Goal: Transaction & Acquisition: Purchase product/service

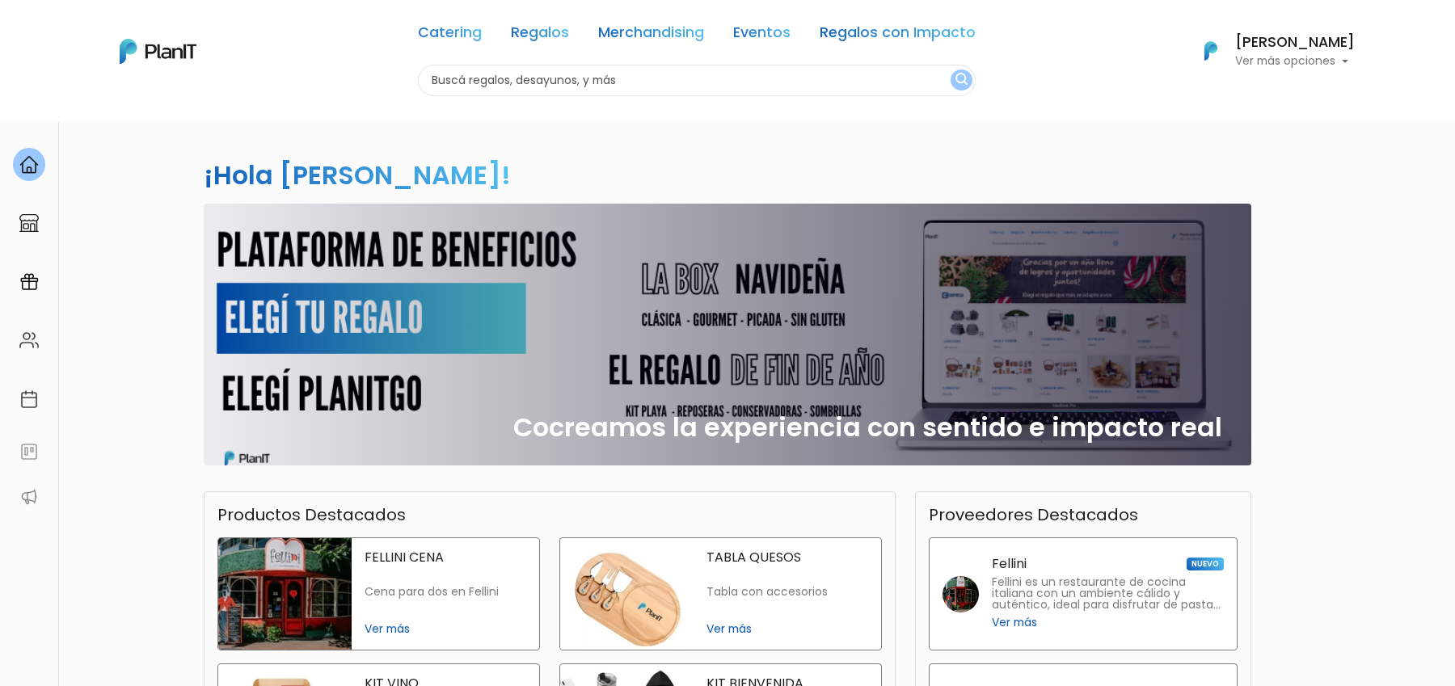
click at [1138, 145] on div "¡Hola Sofía Valiente! slide 1 of 1 Cocreamos la experiencia con sentido e impac…" at bounding box center [727, 475] width 1067 height 708
click at [529, 26] on link "Regalos" at bounding box center [540, 35] width 58 height 19
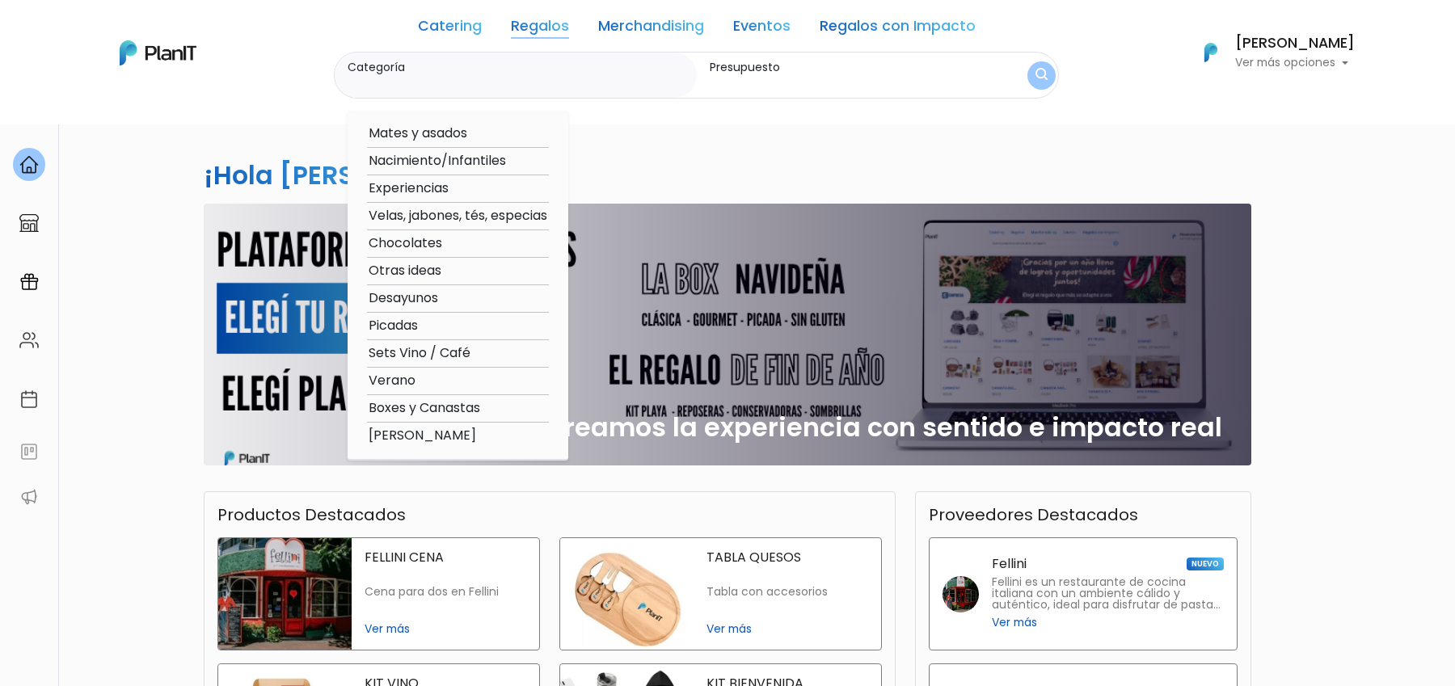
click at [436, 404] on option "Boxes y Canastas" at bounding box center [458, 408] width 182 height 20
type input "Boxes y Canastas"
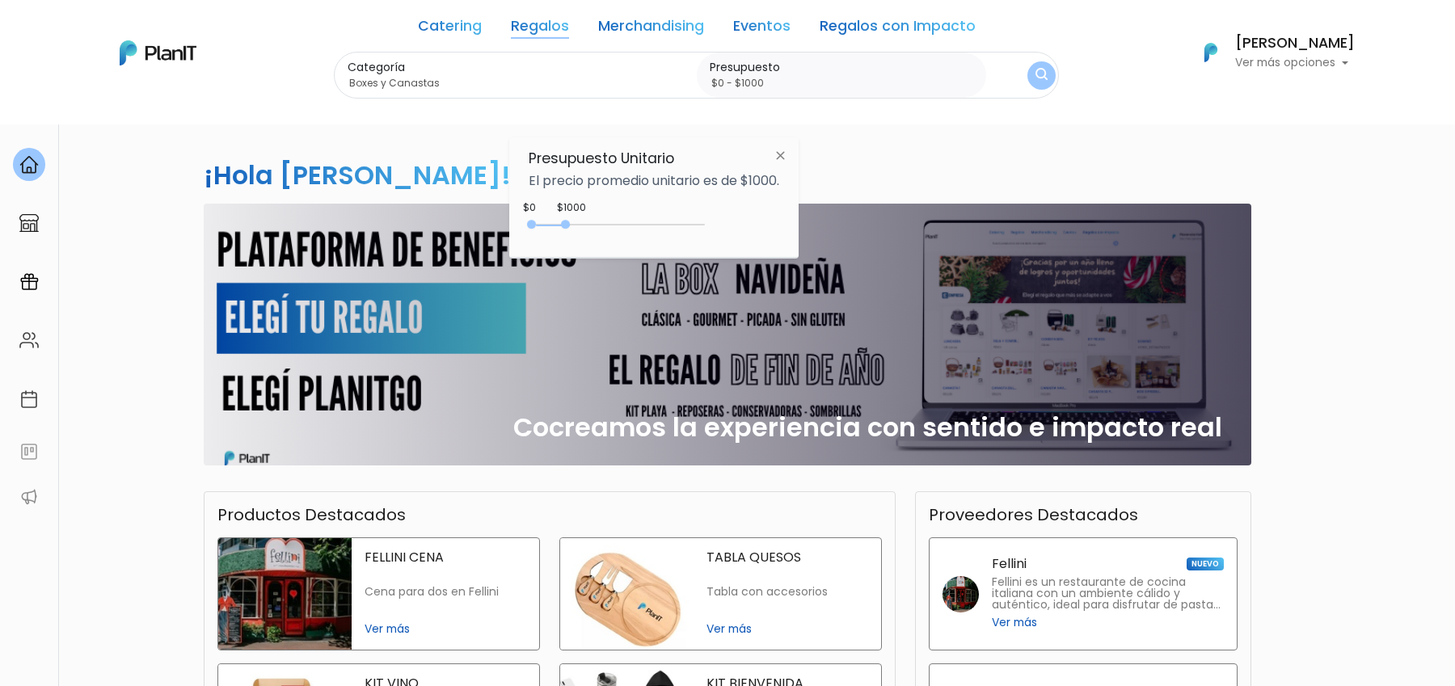
click at [675, 212] on div "$1000 $0 0 : 1000 0 1000 0,1000" at bounding box center [654, 228] width 251 height 32
click at [676, 212] on div "$1000 $0 0 : 1000 0 1000 0,1000" at bounding box center [654, 228] width 251 height 32
click at [676, 220] on div "0 : 1000 0 1000" at bounding box center [620, 228] width 170 height 16
type input "$0 - $4500"
click at [687, 220] on div "0 : 4300 0 4300" at bounding box center [620, 228] width 170 height 16
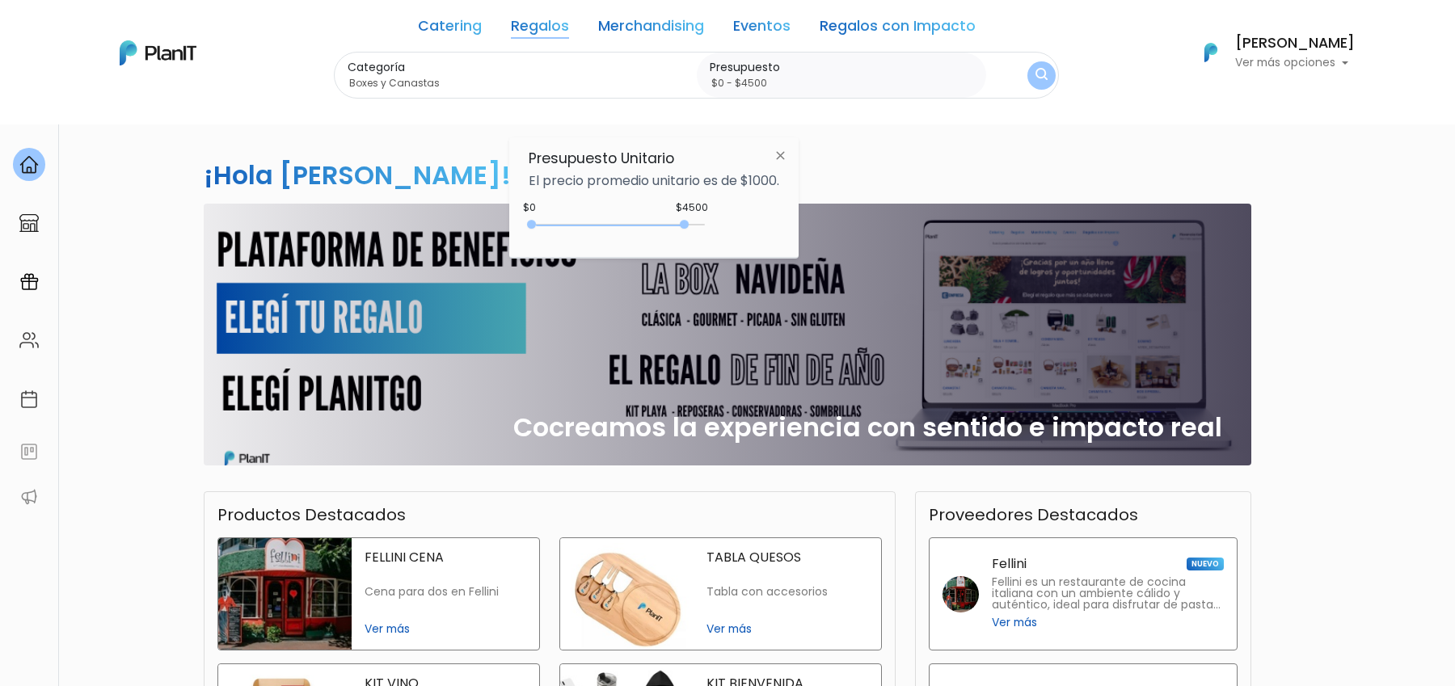
click at [1043, 75] on img "submit" at bounding box center [1041, 76] width 18 height 23
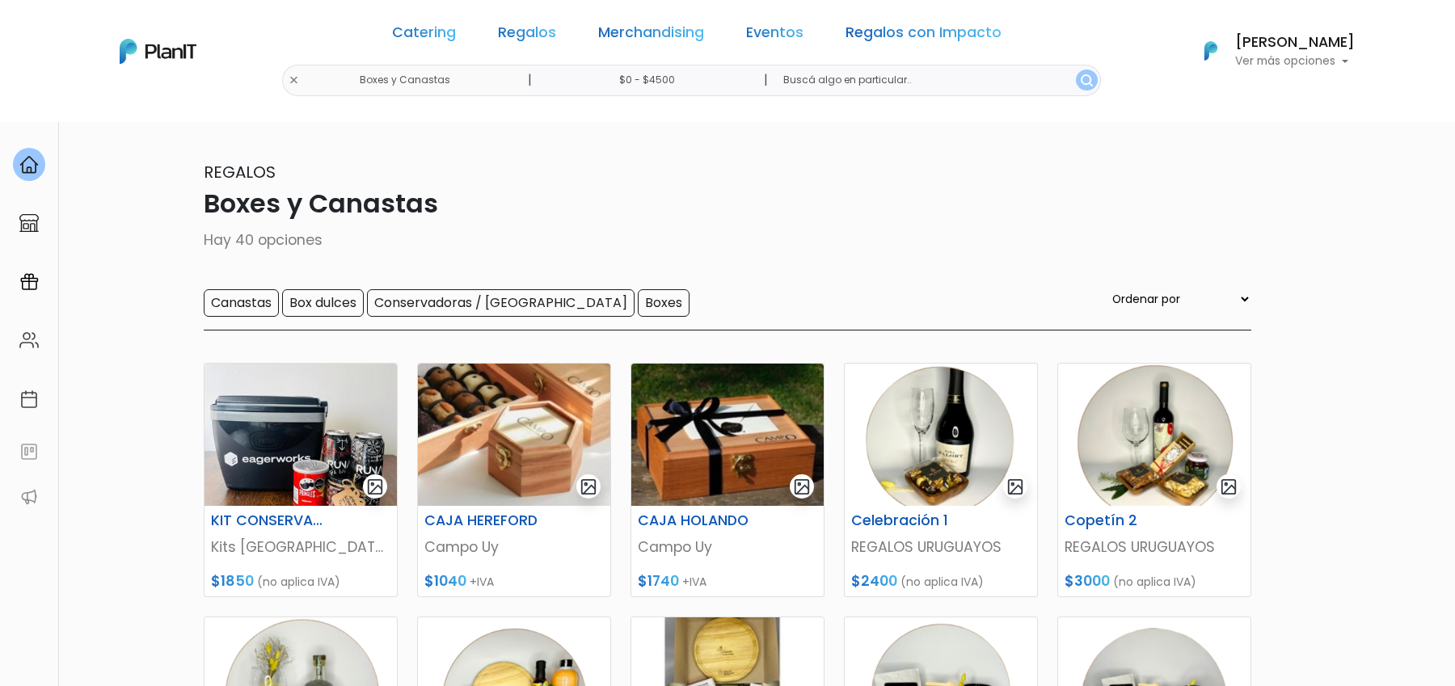
click at [485, 17] on div "Catering Regalos Merchandising Eventos Regalos con Impacto" at bounding box center [696, 35] width 622 height 58
click at [456, 31] on link "Catering" at bounding box center [424, 35] width 64 height 19
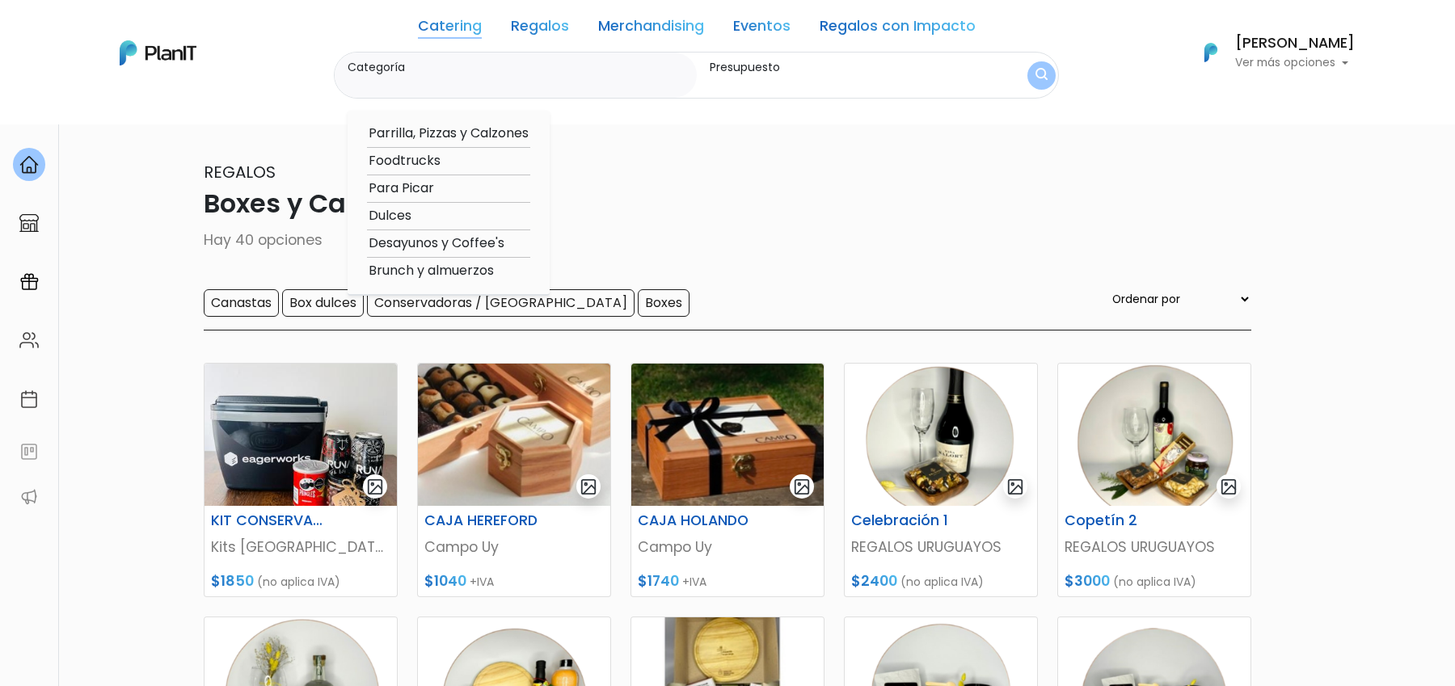
click at [447, 249] on option "Desayunos y Coffee's" at bounding box center [448, 244] width 163 height 20
type input "Desayunos y Coffee's"
type input "$0 - $4500"
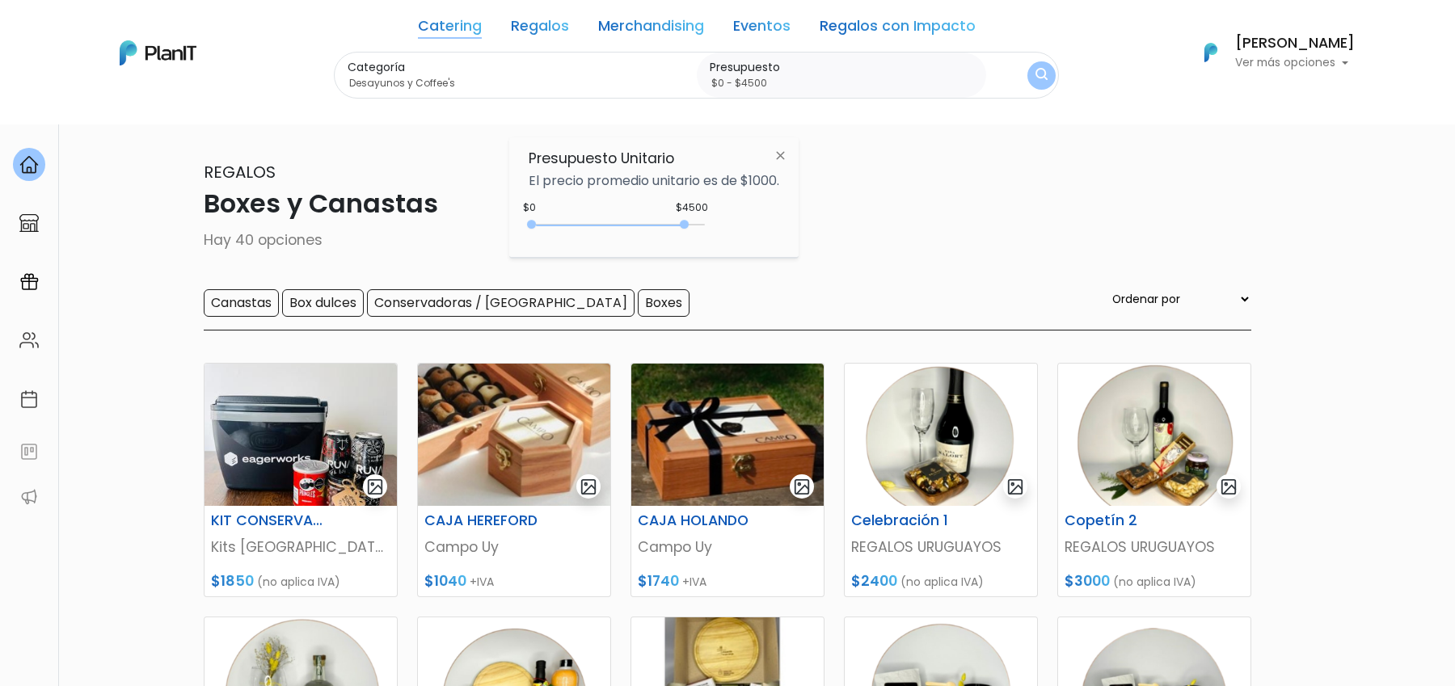
click at [1059, 85] on div "Catering Regalos Merchandising Eventos Regalos con Impacto Boxes y Canastas | $…" at bounding box center [727, 52] width 1293 height 92
click at [1047, 81] on button "submit" at bounding box center [1041, 75] width 28 height 28
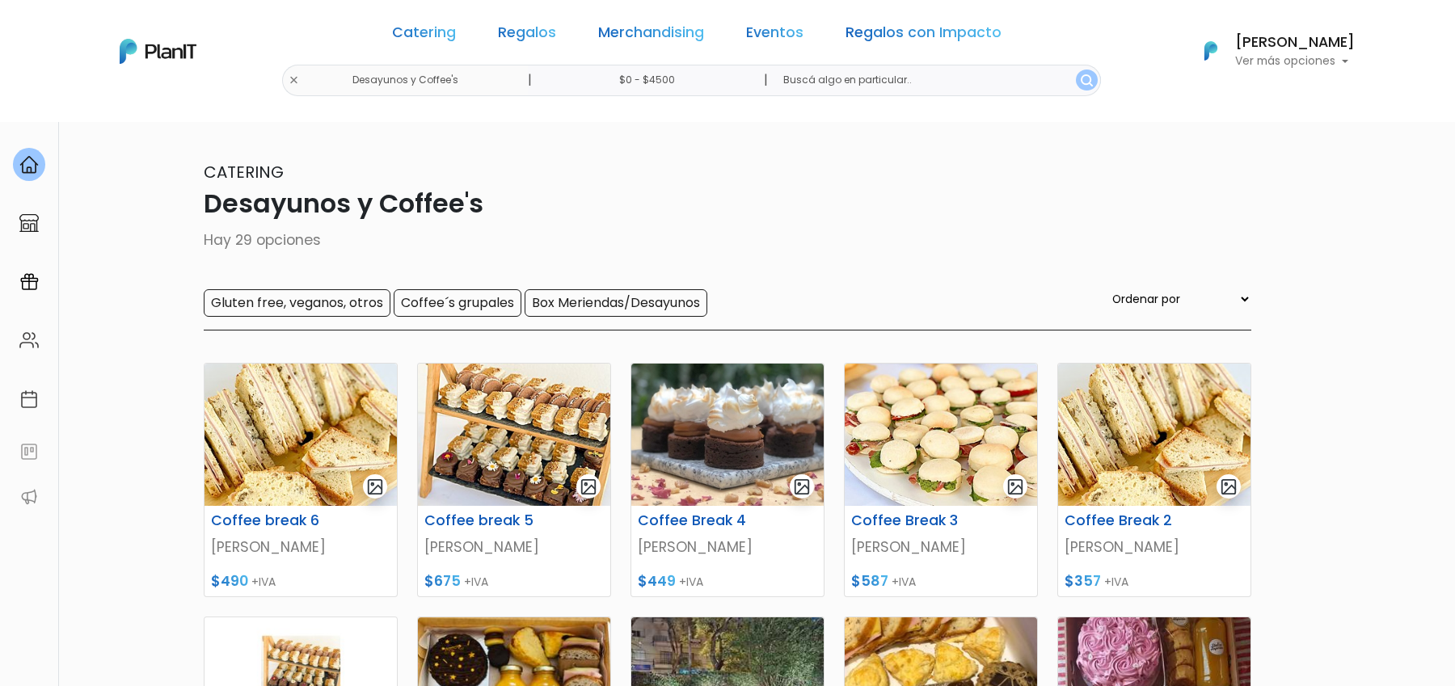
click at [871, 274] on div "Catering Desayunos y Coffee's Hay 29 opciones Gluten free, veganos, otros Coffe…" at bounding box center [727, 245] width 1047 height 171
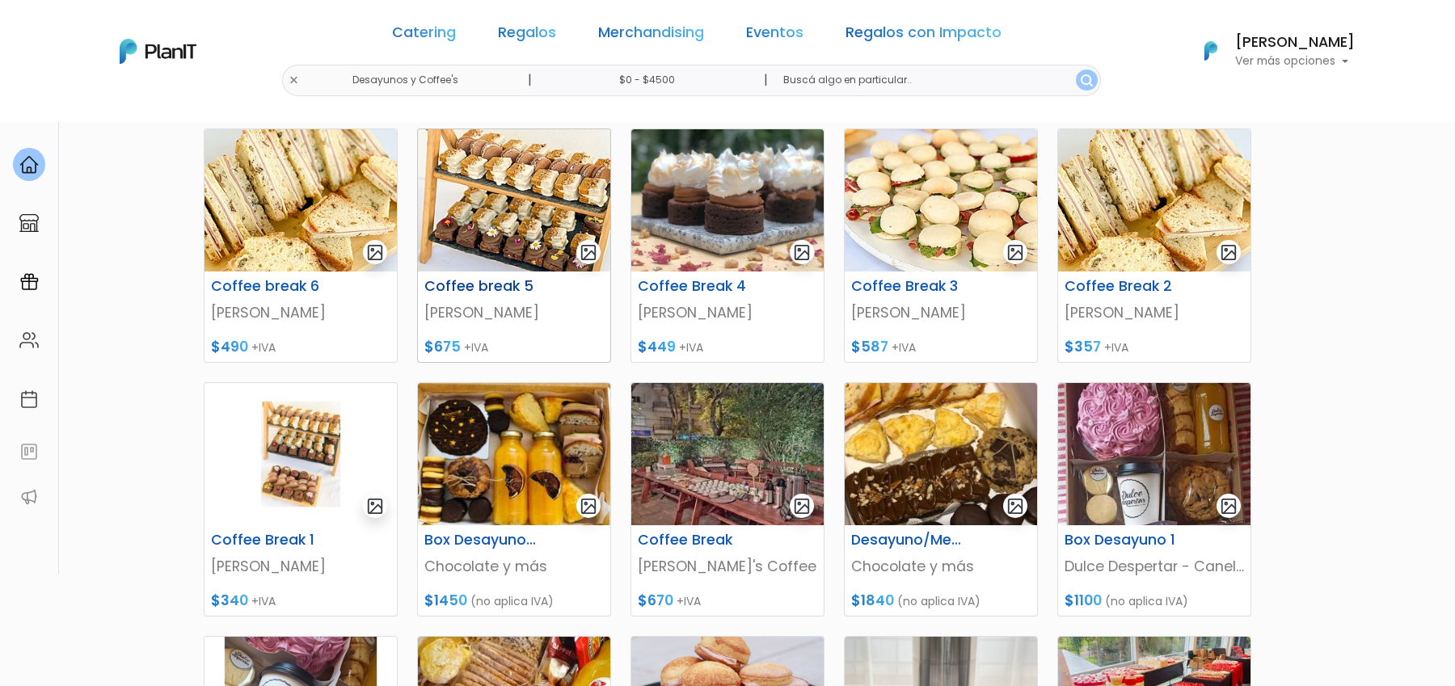
scroll to position [238, 0]
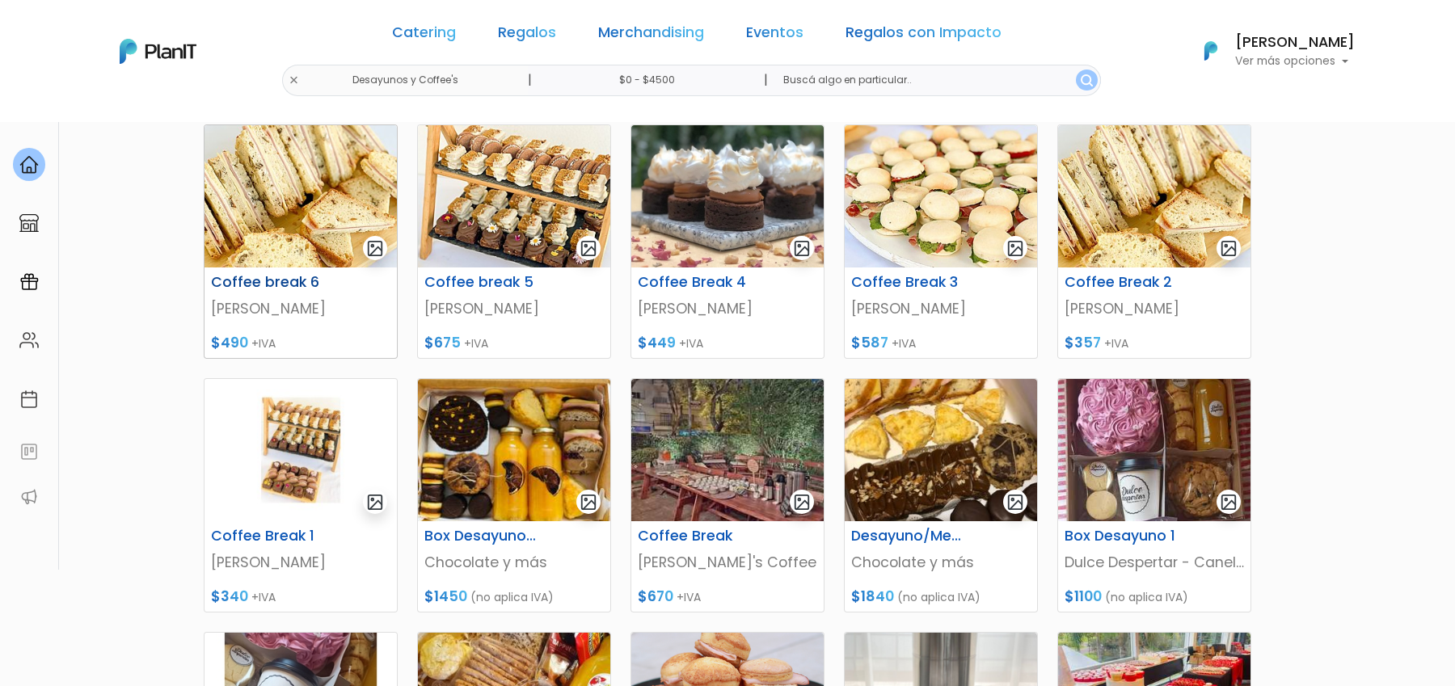
click at [322, 250] on img at bounding box center [300, 196] width 192 height 142
click at [377, 165] on img at bounding box center [300, 196] width 192 height 142
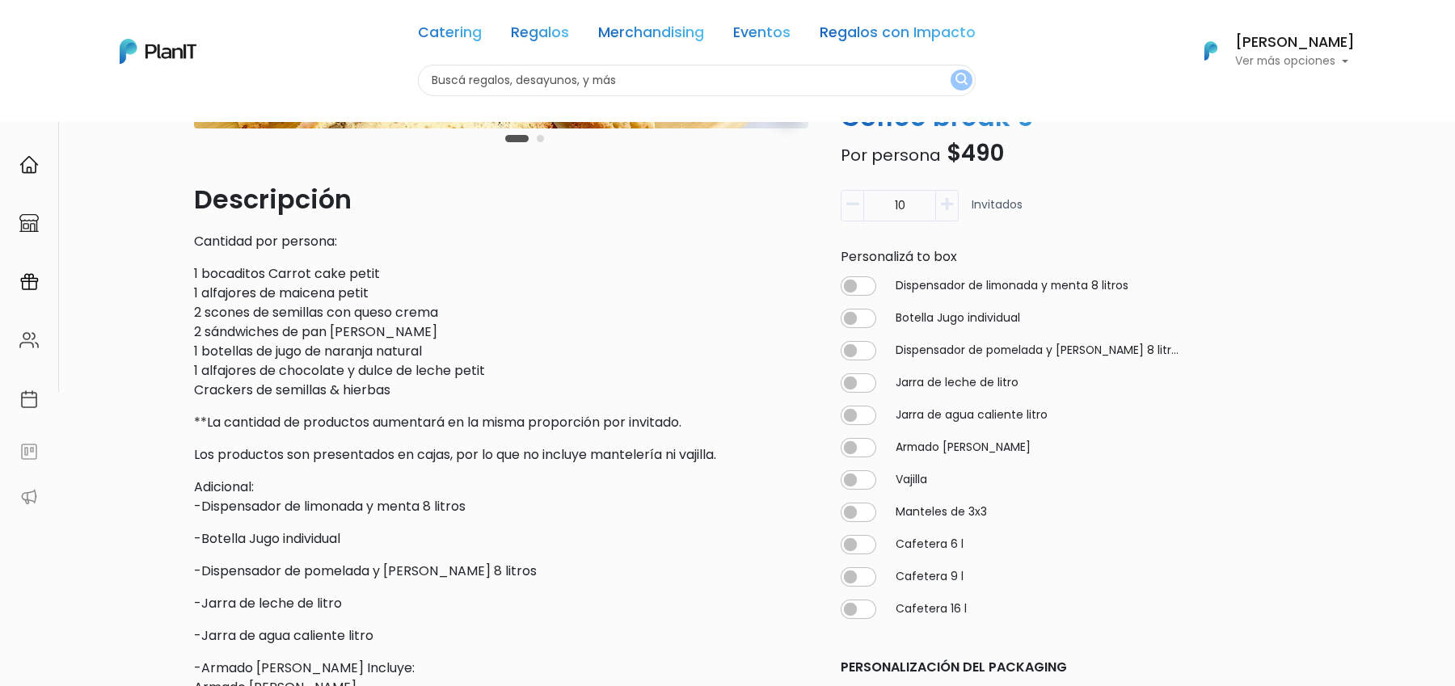
scroll to position [417, 0]
click at [865, 447] on input "checkbox" at bounding box center [858, 447] width 36 height 19
checkbox input "true"
type input "10"
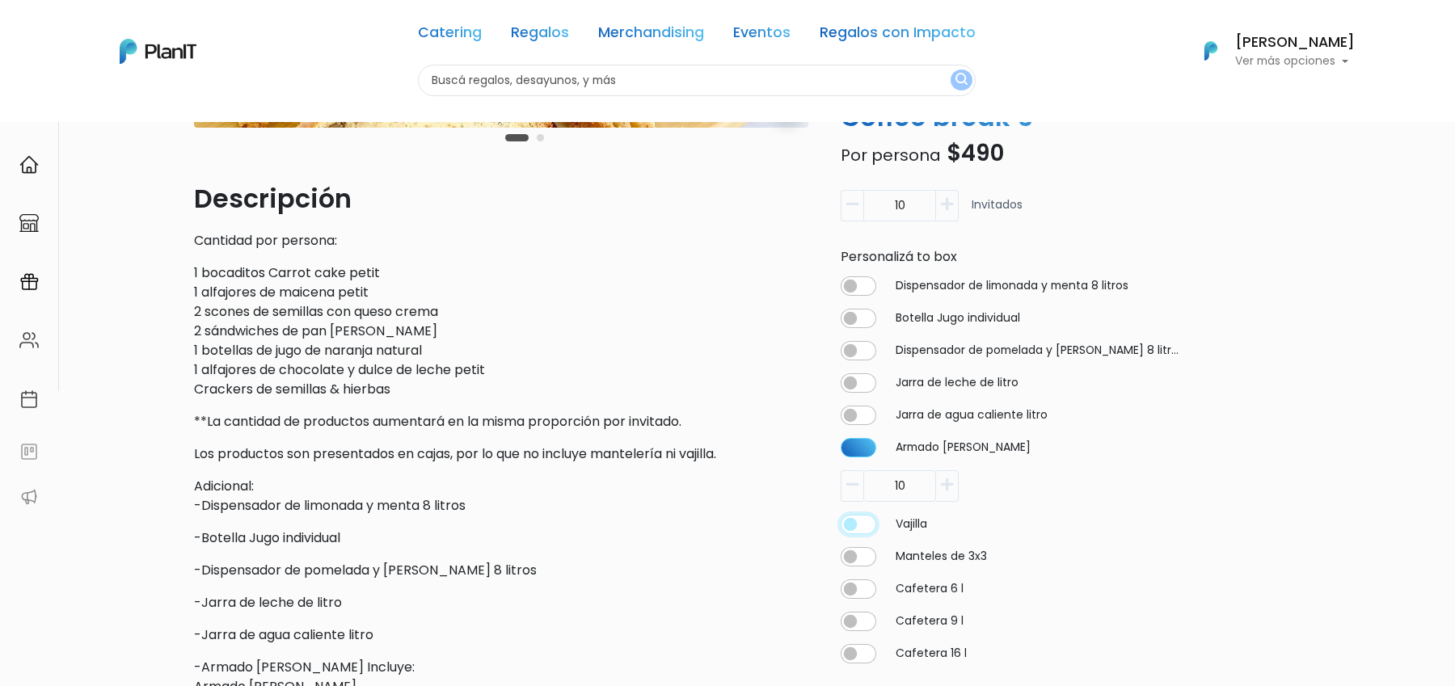
click at [861, 524] on input "checkbox" at bounding box center [858, 524] width 36 height 19
checkbox input "true"
type input "10"
click at [851, 478] on icon "button" at bounding box center [852, 485] width 12 height 15
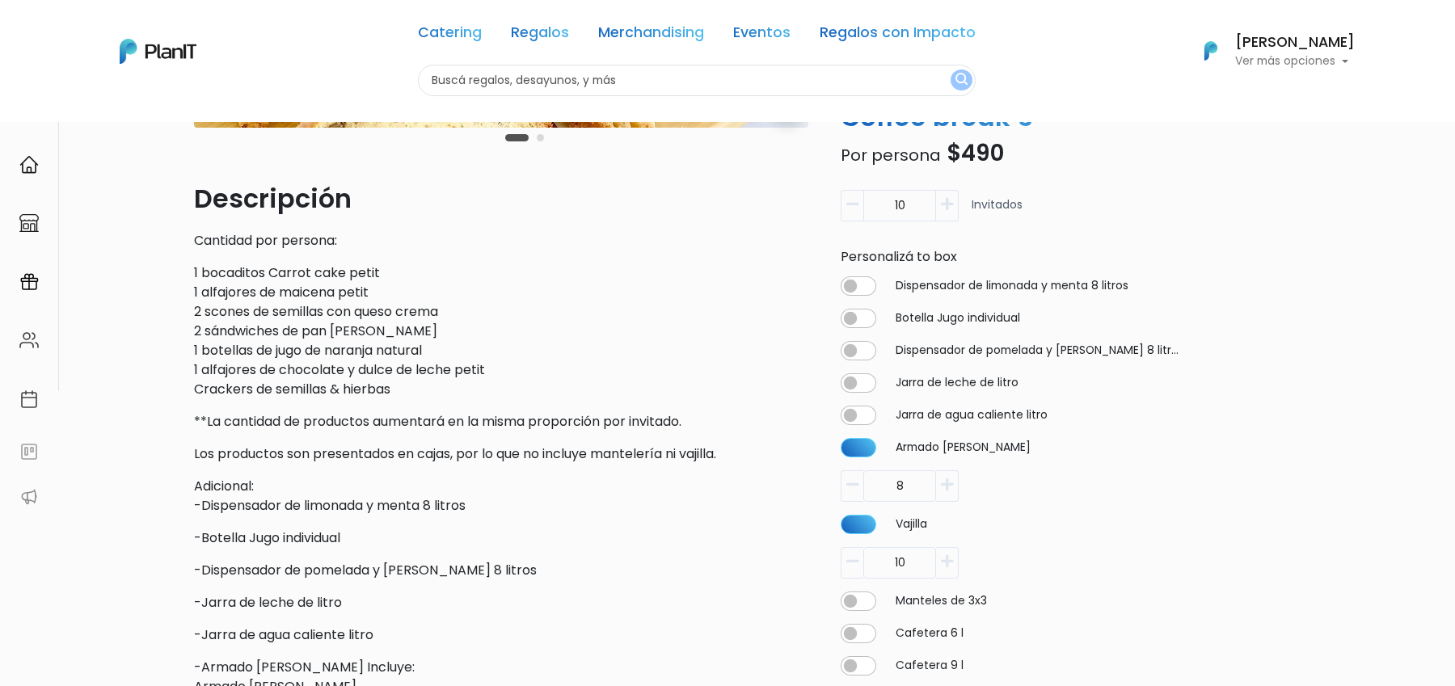
click at [851, 478] on icon "button" at bounding box center [852, 485] width 12 height 15
type input "6"
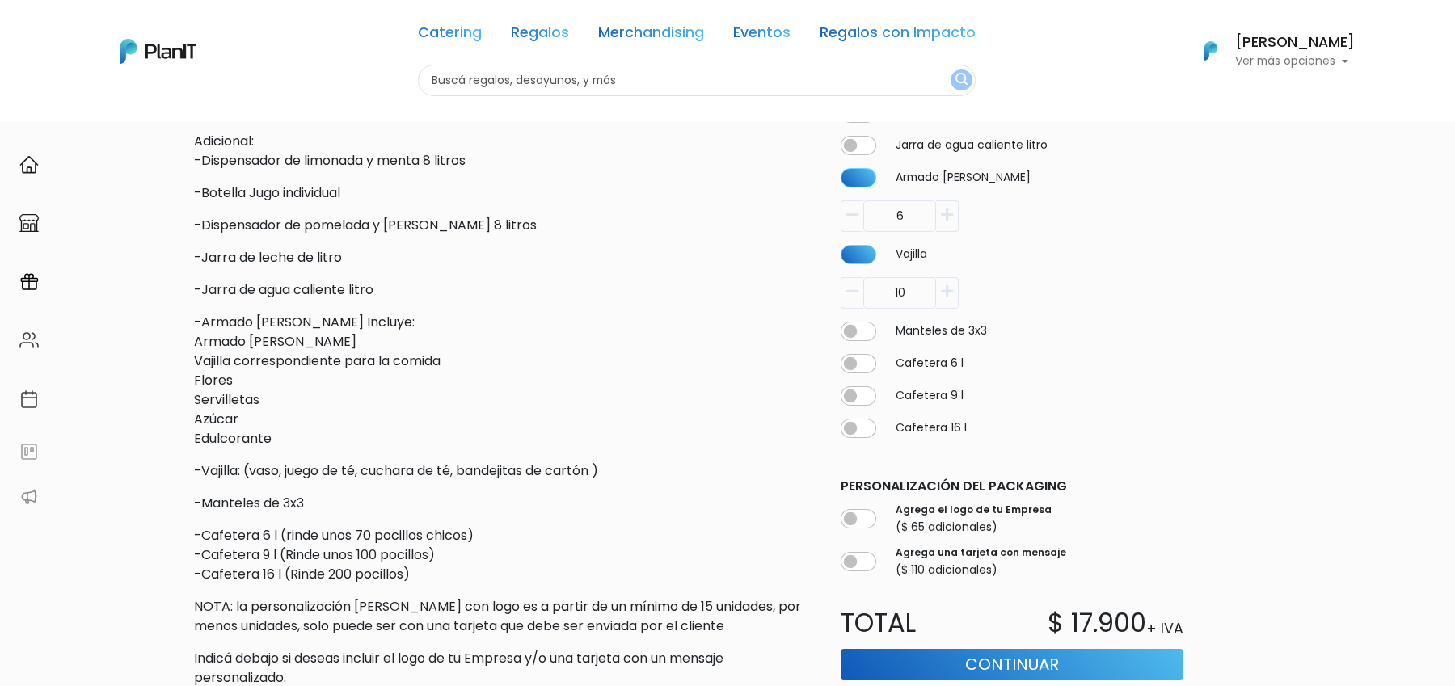
scroll to position [1002, 0]
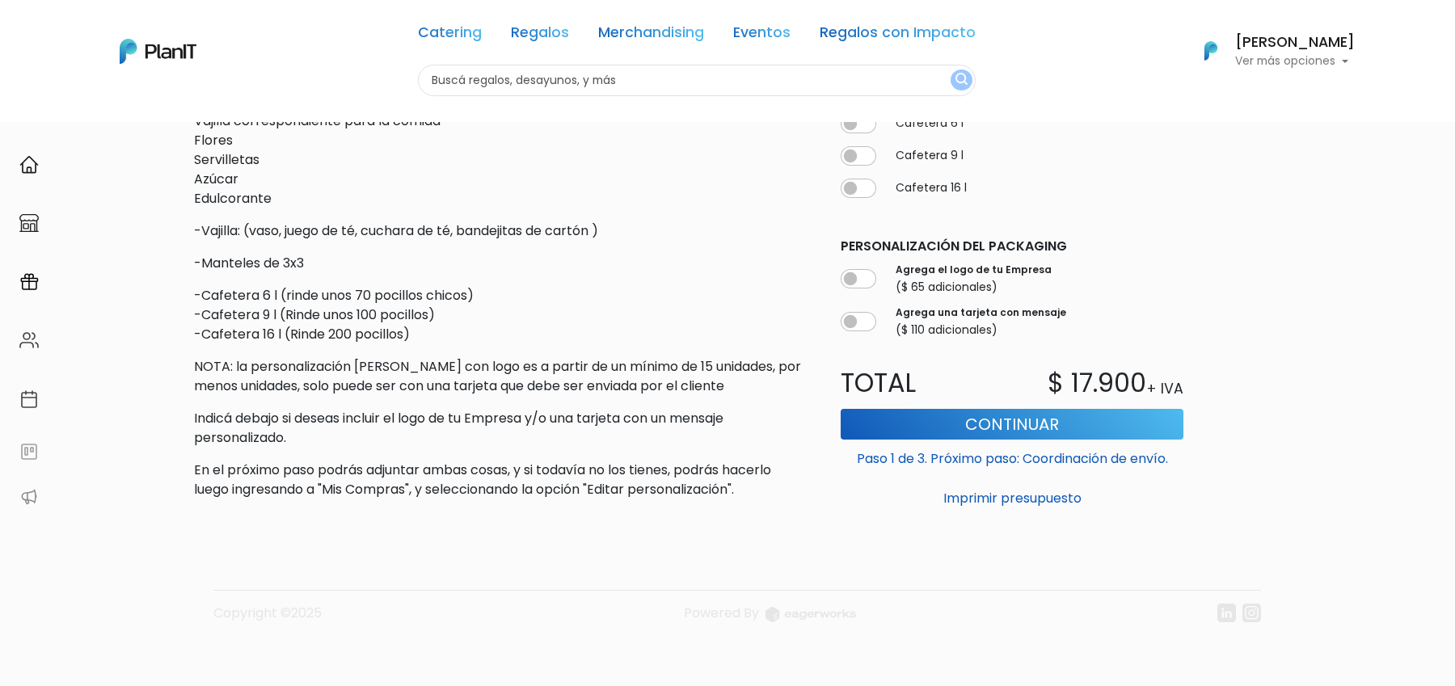
drag, startPoint x: 1020, startPoint y: 632, endPoint x: 1049, endPoint y: 478, distance: 157.1
click at [1020, 613] on div "Copyright ©2025 Powered By" at bounding box center [736, 620] width 1047 height 32
click at [528, 26] on link "Regalos" at bounding box center [540, 35] width 58 height 19
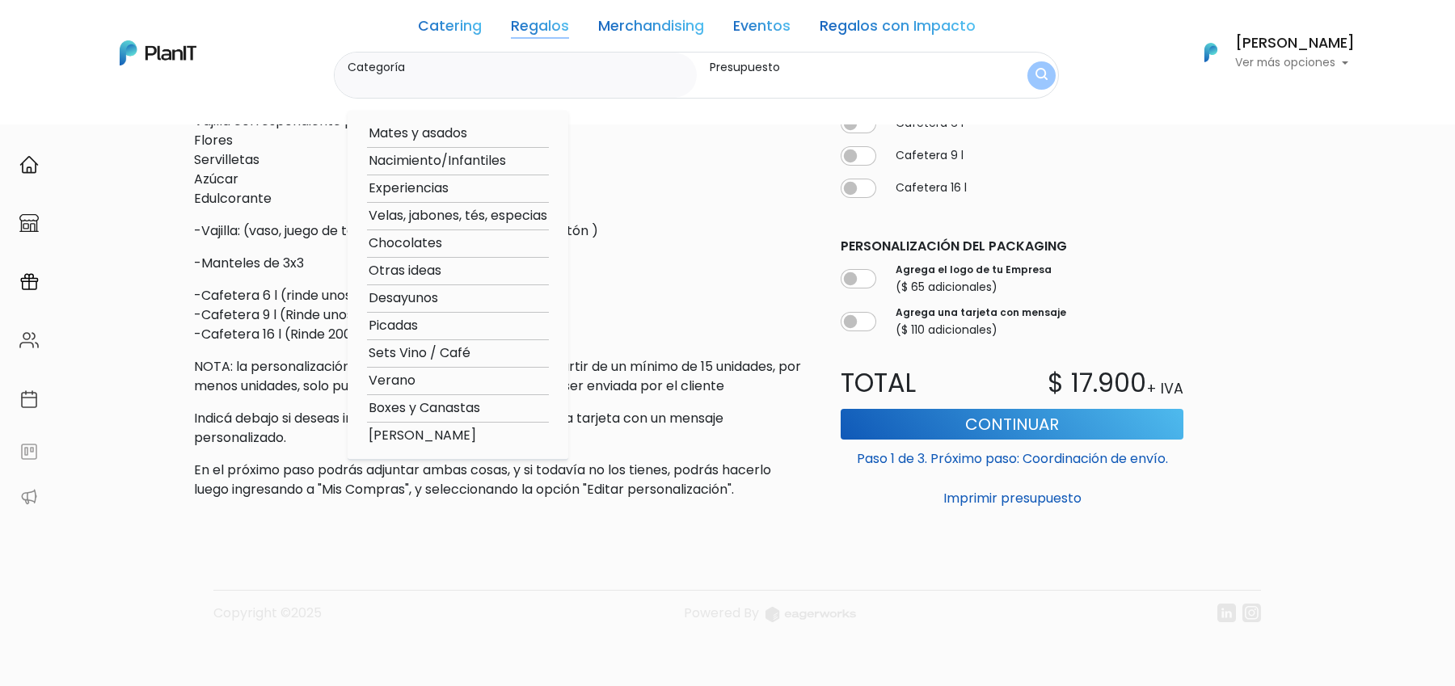
click at [432, 135] on option "Mates y asados" at bounding box center [458, 134] width 182 height 20
type input "Mates y asados"
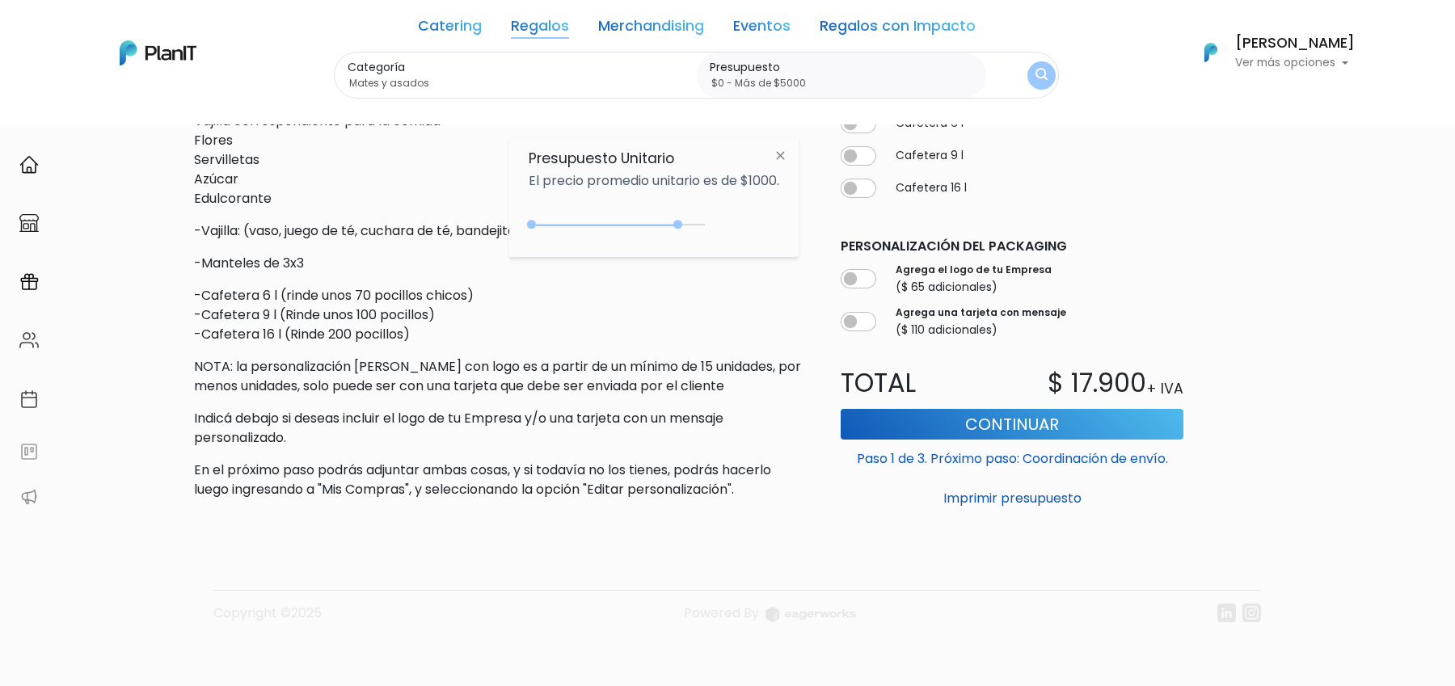
drag, startPoint x: 677, startPoint y: 222, endPoint x: 709, endPoint y: 222, distance: 31.5
click at [707, 222] on div "$4300 $0 0 : 4300 0 4300 0,5000" at bounding box center [654, 228] width 251 height 32
type input "$0 - Más de $5000"
click at [1043, 93] on div "Categoría Mates y asados Mates y asados Nacimiento/Infantiles Experiencias Vela…" at bounding box center [696, 76] width 725 height 48
click at [1043, 73] on img "submit" at bounding box center [1041, 76] width 14 height 18
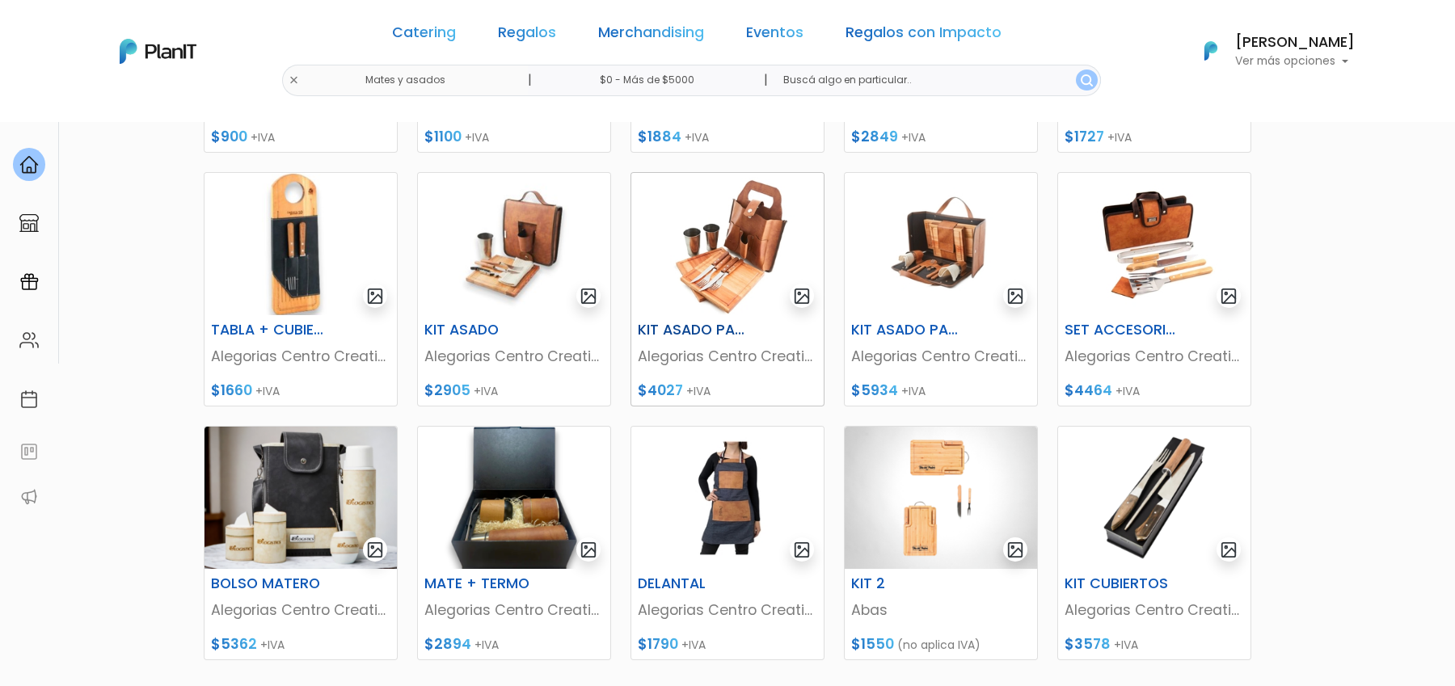
scroll to position [473, 0]
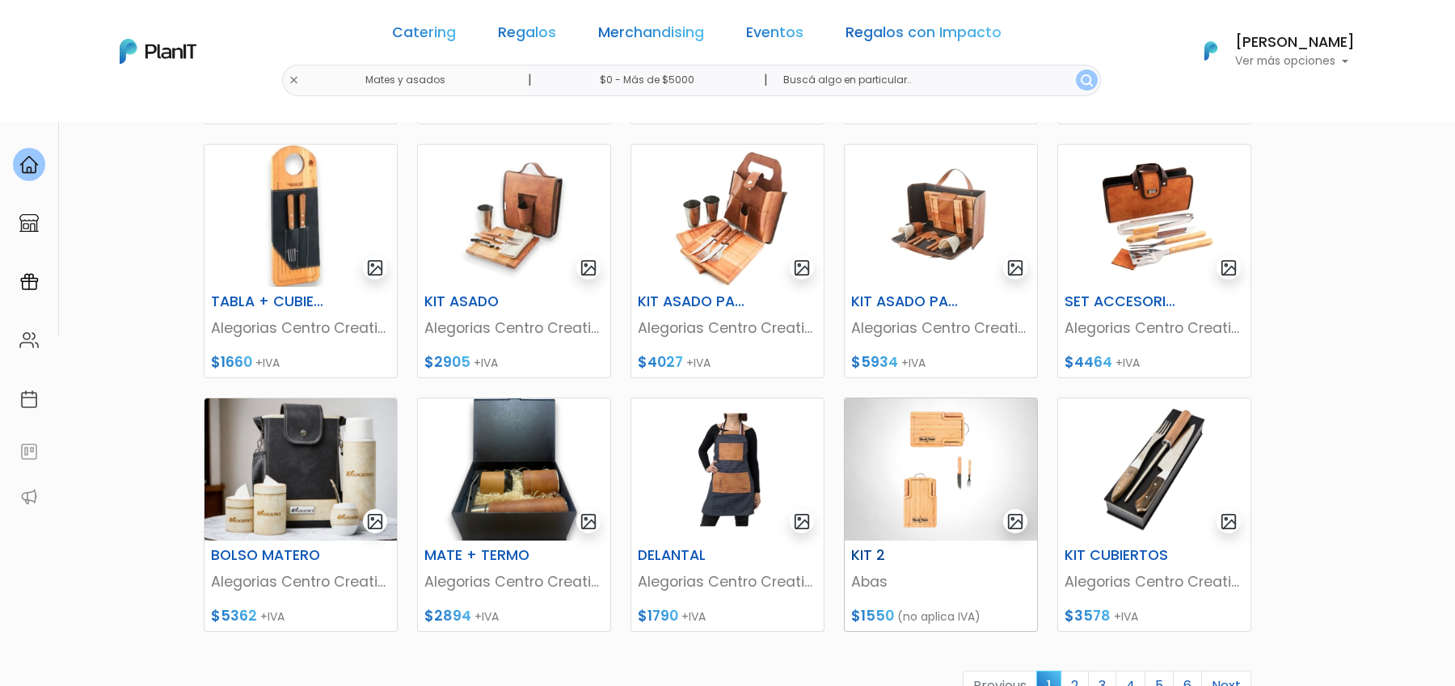
click at [920, 493] on img at bounding box center [941, 469] width 192 height 142
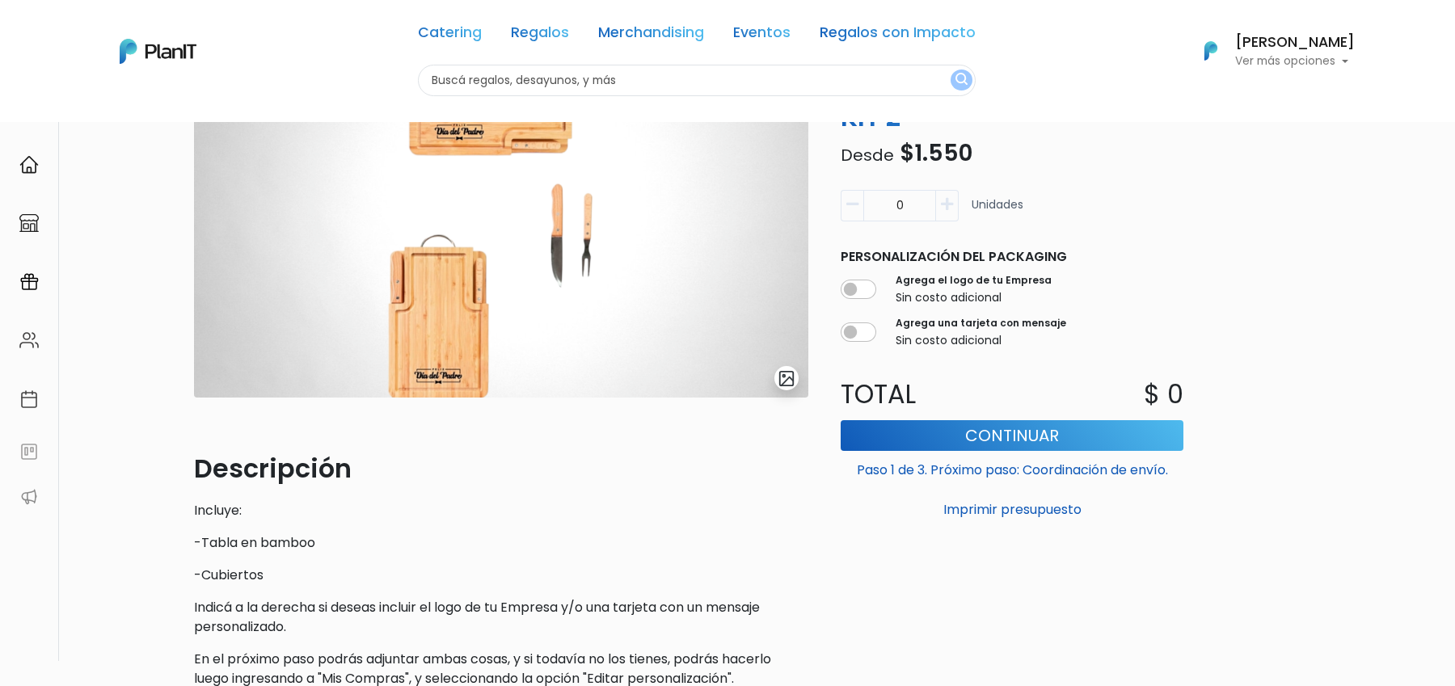
scroll to position [166, 0]
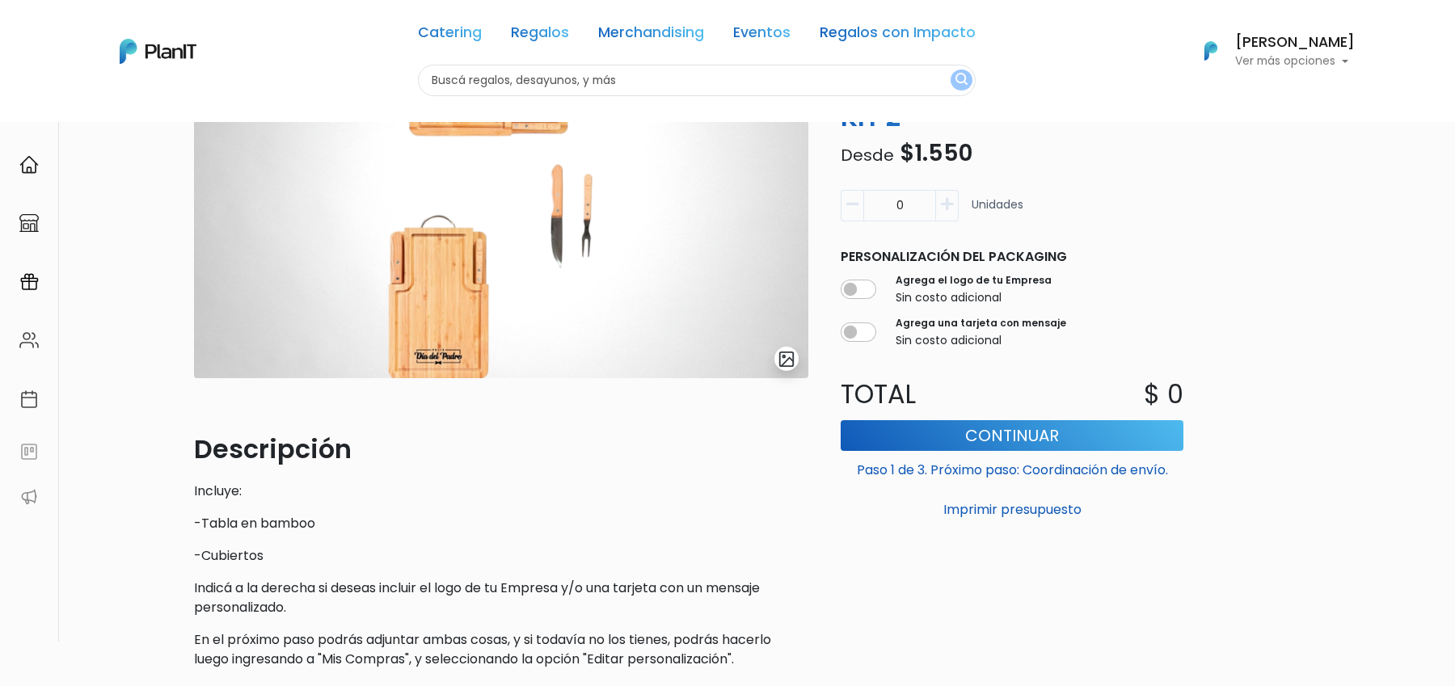
drag, startPoint x: 228, startPoint y: 535, endPoint x: 234, endPoint y: 569, distance: 34.6
click at [234, 568] on div "Descripción Incluye: -Tabla en bamboo -Cubiertos Indicá a la derecha si deseas …" at bounding box center [501, 549] width 614 height 239
click at [948, 209] on icon "button" at bounding box center [947, 204] width 12 height 15
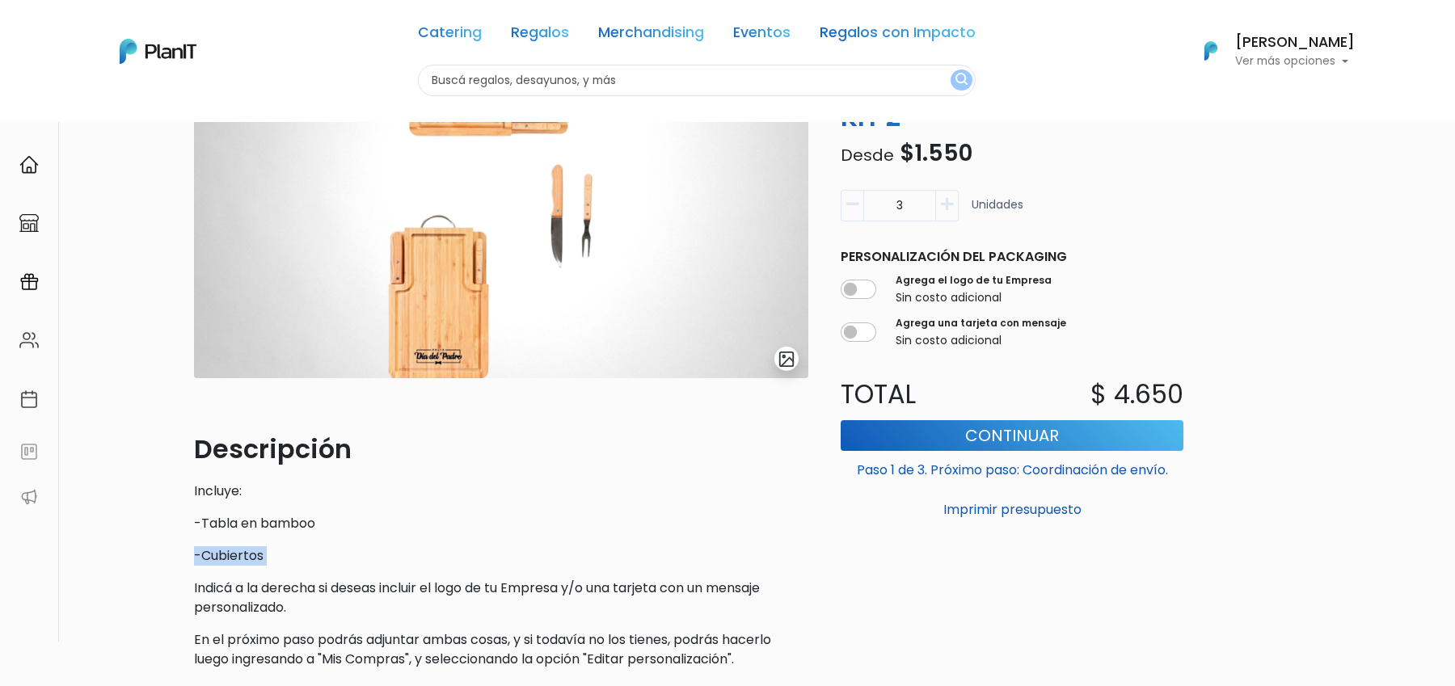
click at [948, 209] on icon "button" at bounding box center [947, 204] width 12 height 15
type input "6"
click at [861, 291] on input "checkbox" at bounding box center [858, 289] width 36 height 19
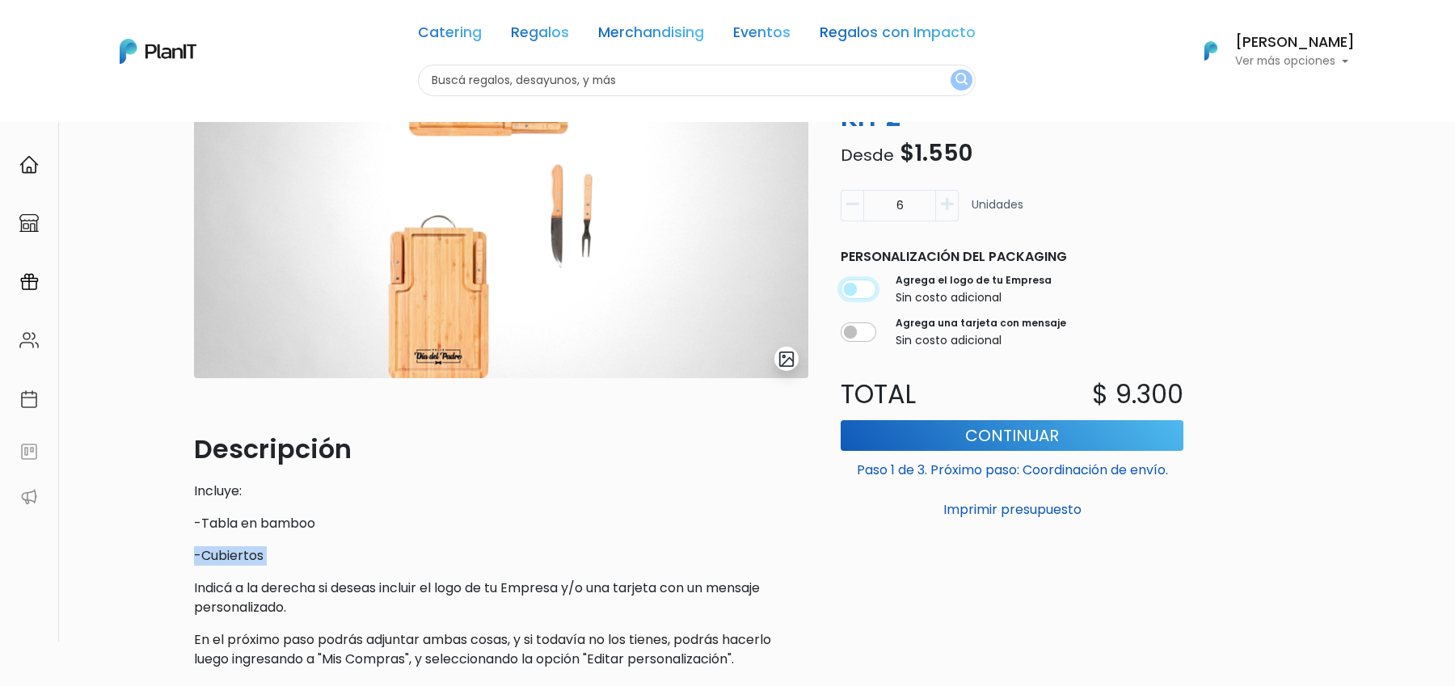
checkbox input "true"
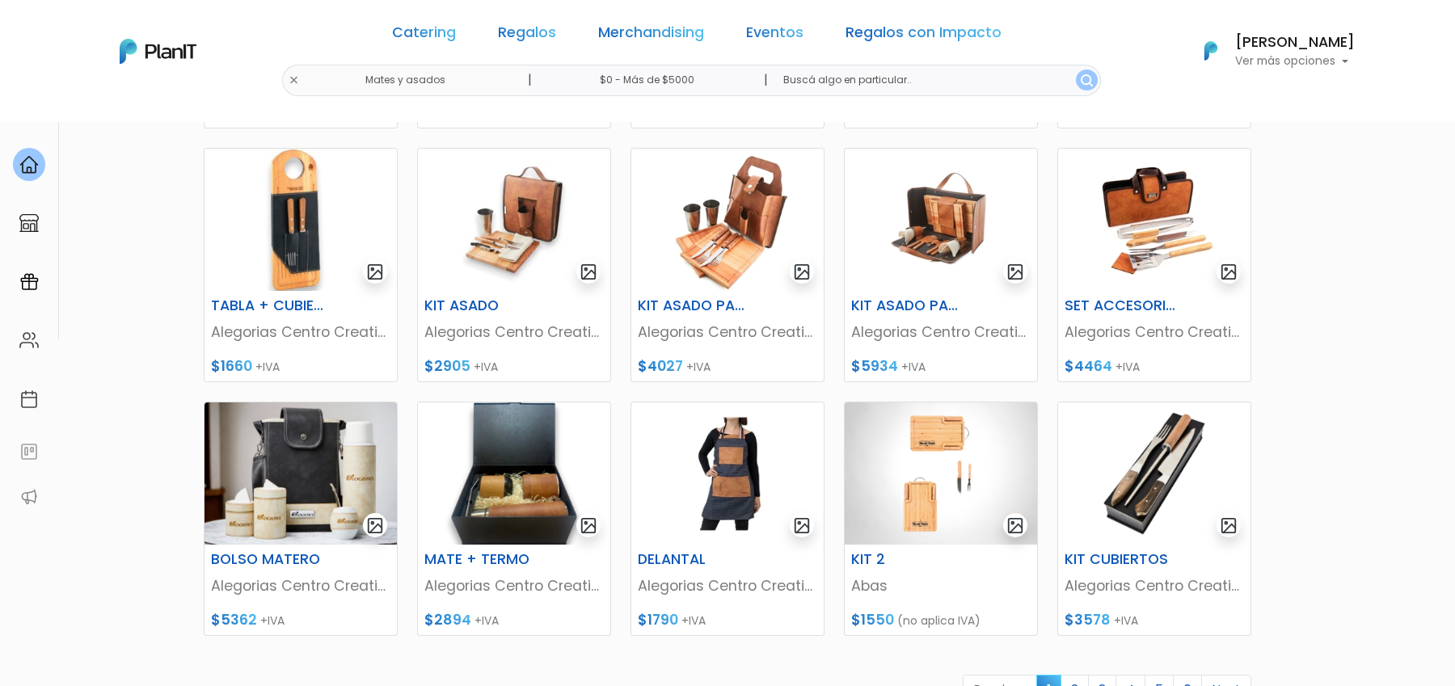
scroll to position [473, 0]
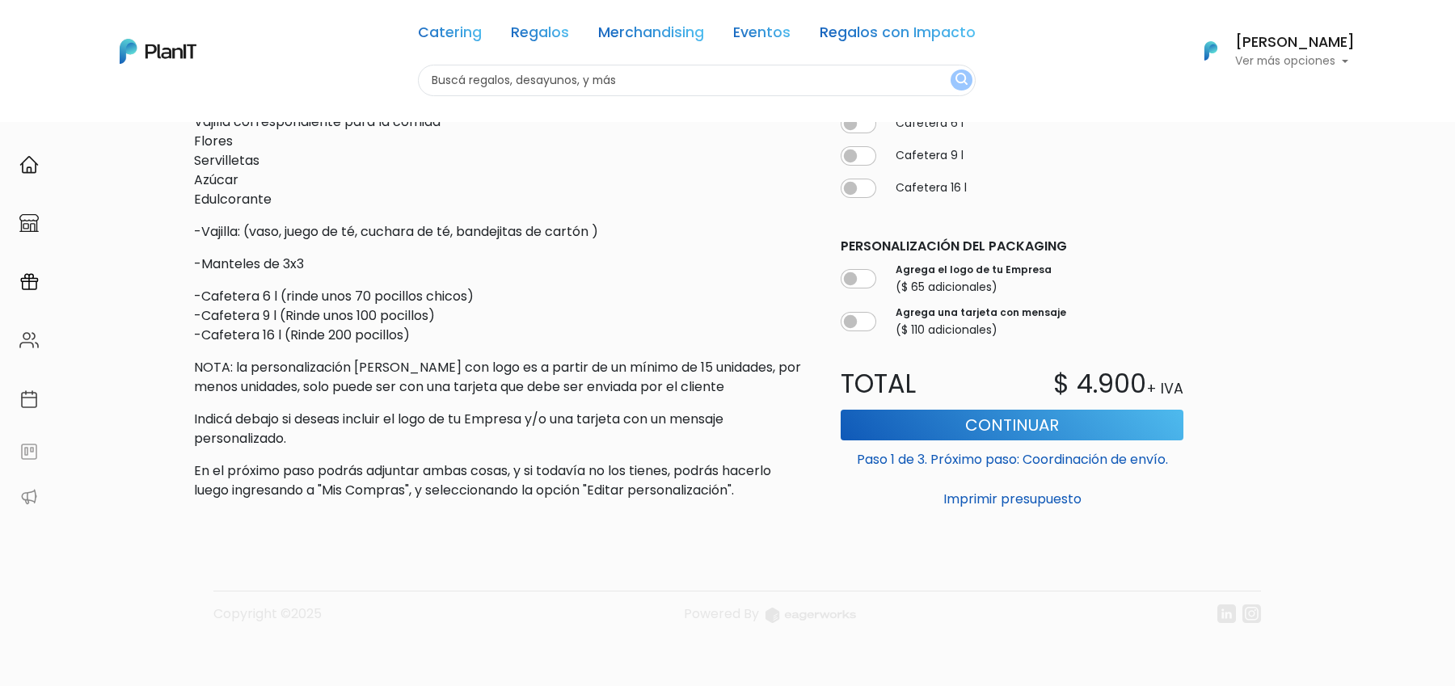
scroll to position [1002, 0]
click at [461, 33] on link "Catering" at bounding box center [450, 35] width 64 height 19
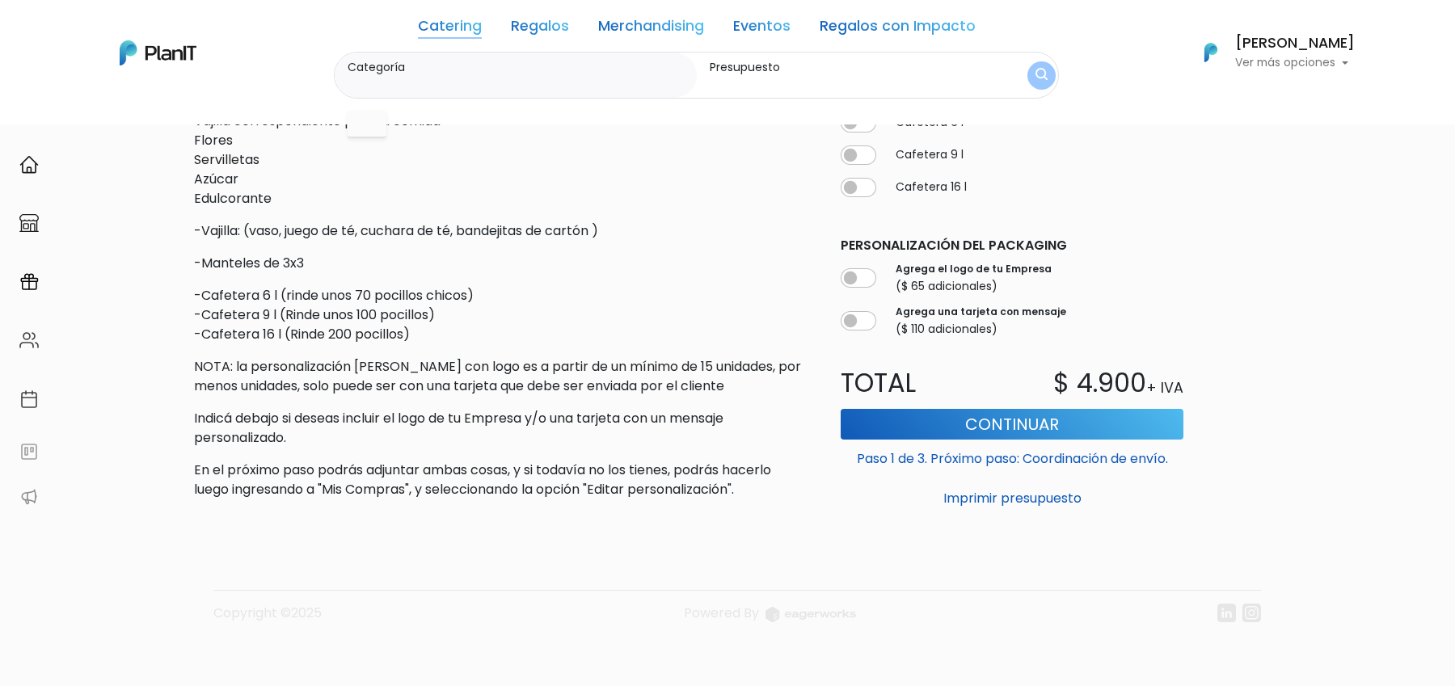
click at [342, 246] on div "Descripción Cantidad por persona: 1 bocaditos Carrot cake petit 1 alfajores de …" at bounding box center [501, 46] width 614 height 905
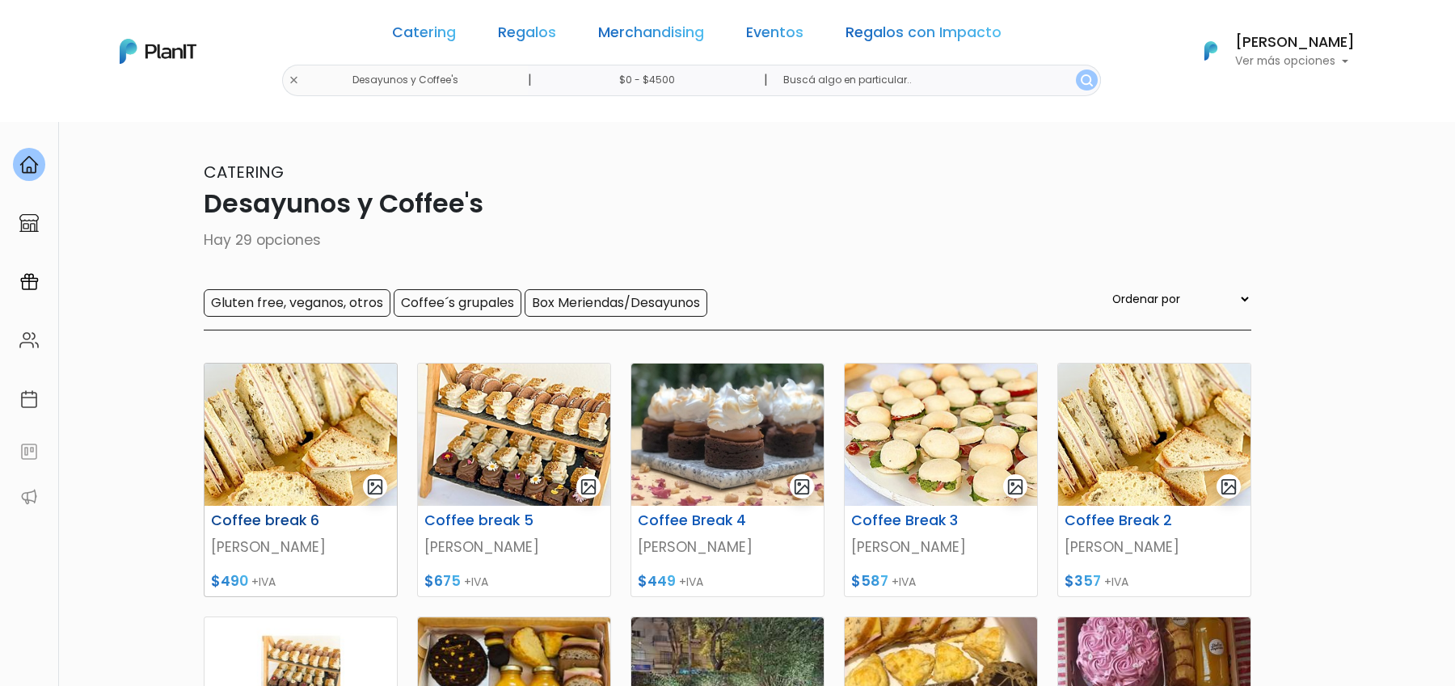
click at [366, 436] on img at bounding box center [300, 435] width 192 height 142
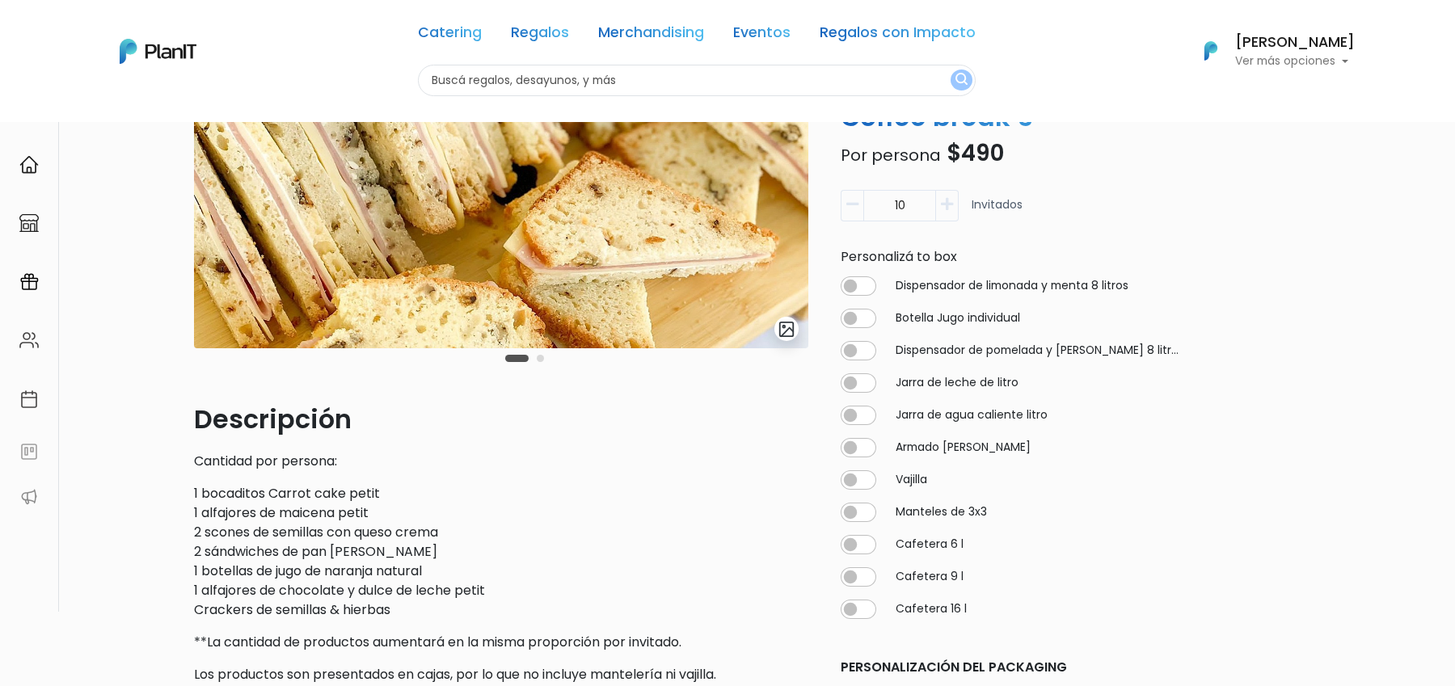
scroll to position [204, 0]
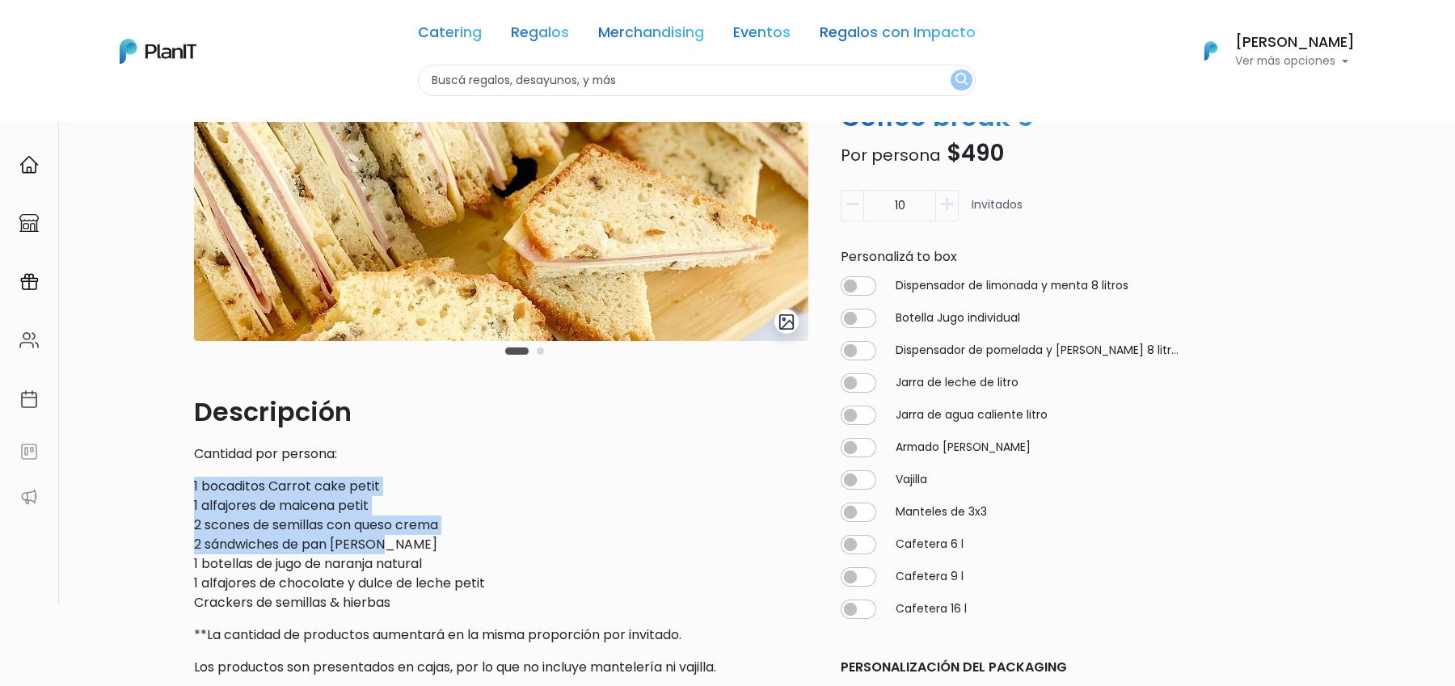
drag, startPoint x: 171, startPoint y: 475, endPoint x: 387, endPoint y: 548, distance: 228.5
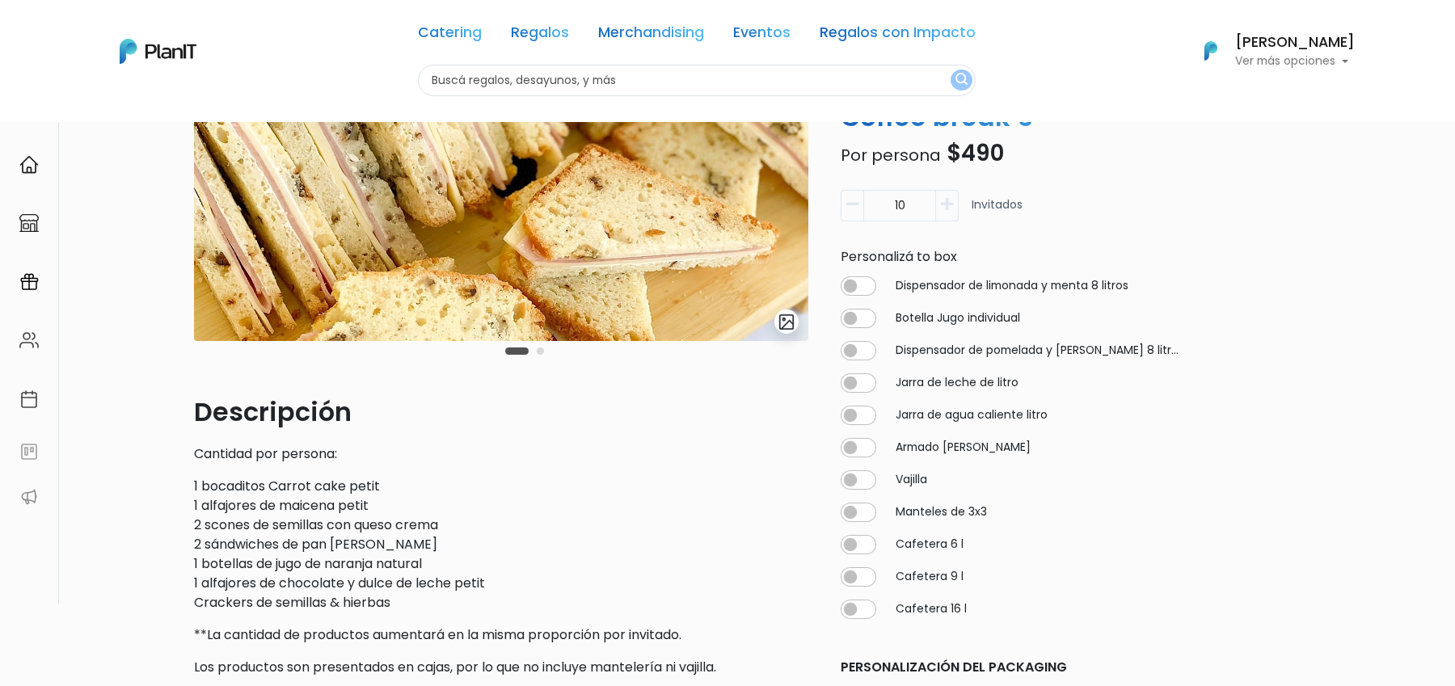
click at [907, 477] on label "Vajilla" at bounding box center [911, 479] width 32 height 17
click at [861, 472] on input "checkbox" at bounding box center [858, 479] width 36 height 19
checkbox input "true"
type input "10"
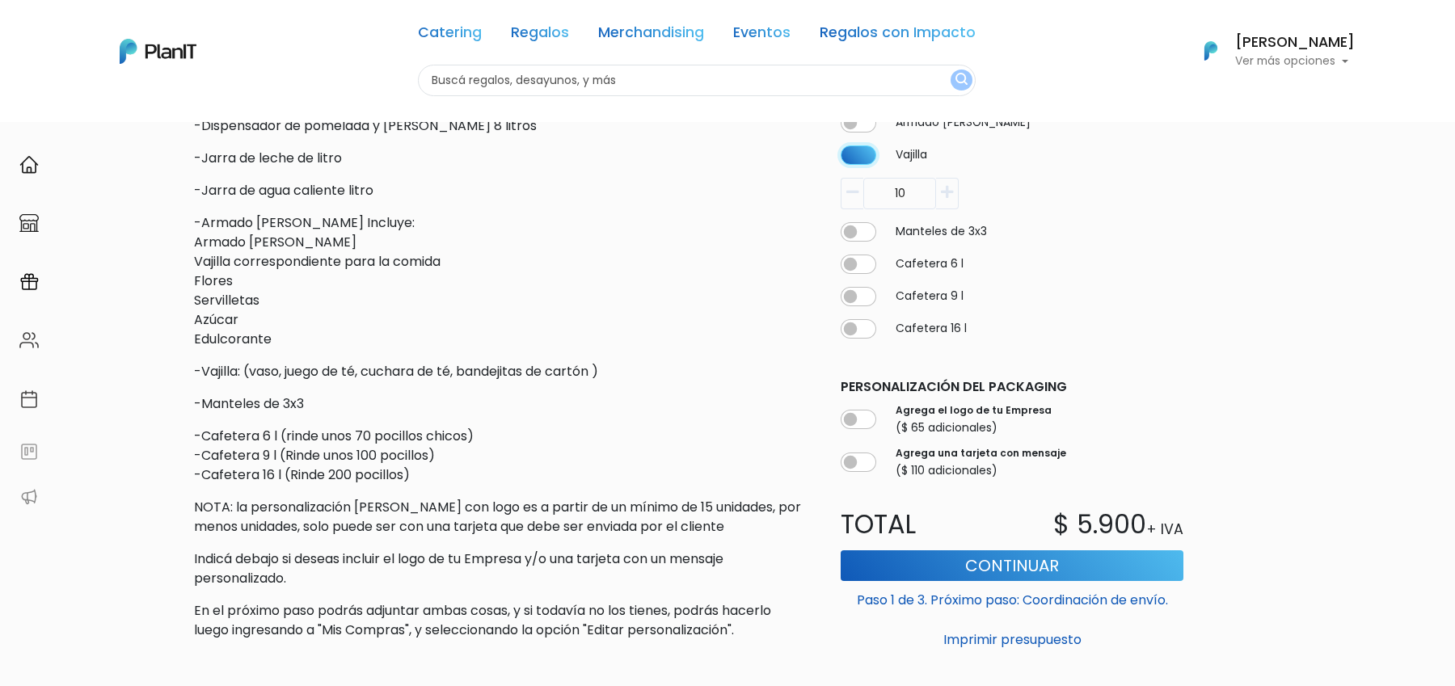
scroll to position [901, 0]
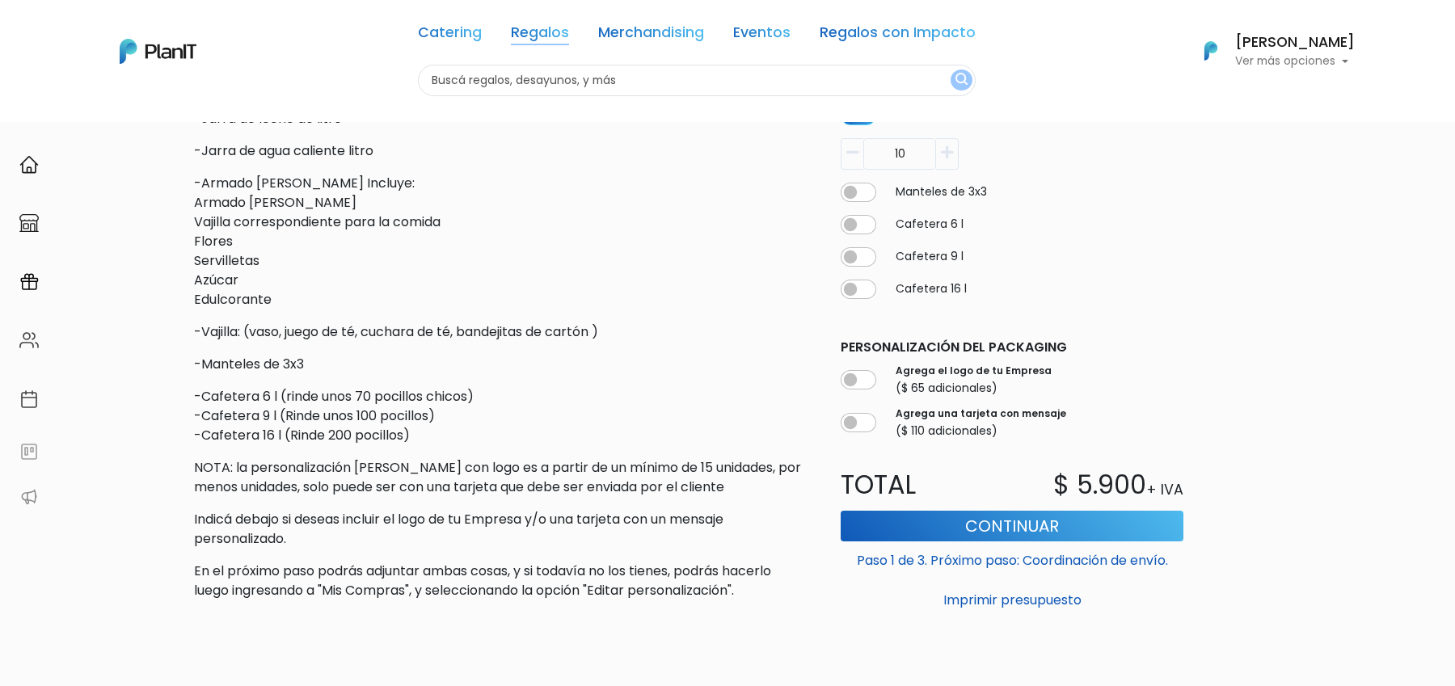
click at [553, 42] on link "Regalos" at bounding box center [540, 35] width 58 height 19
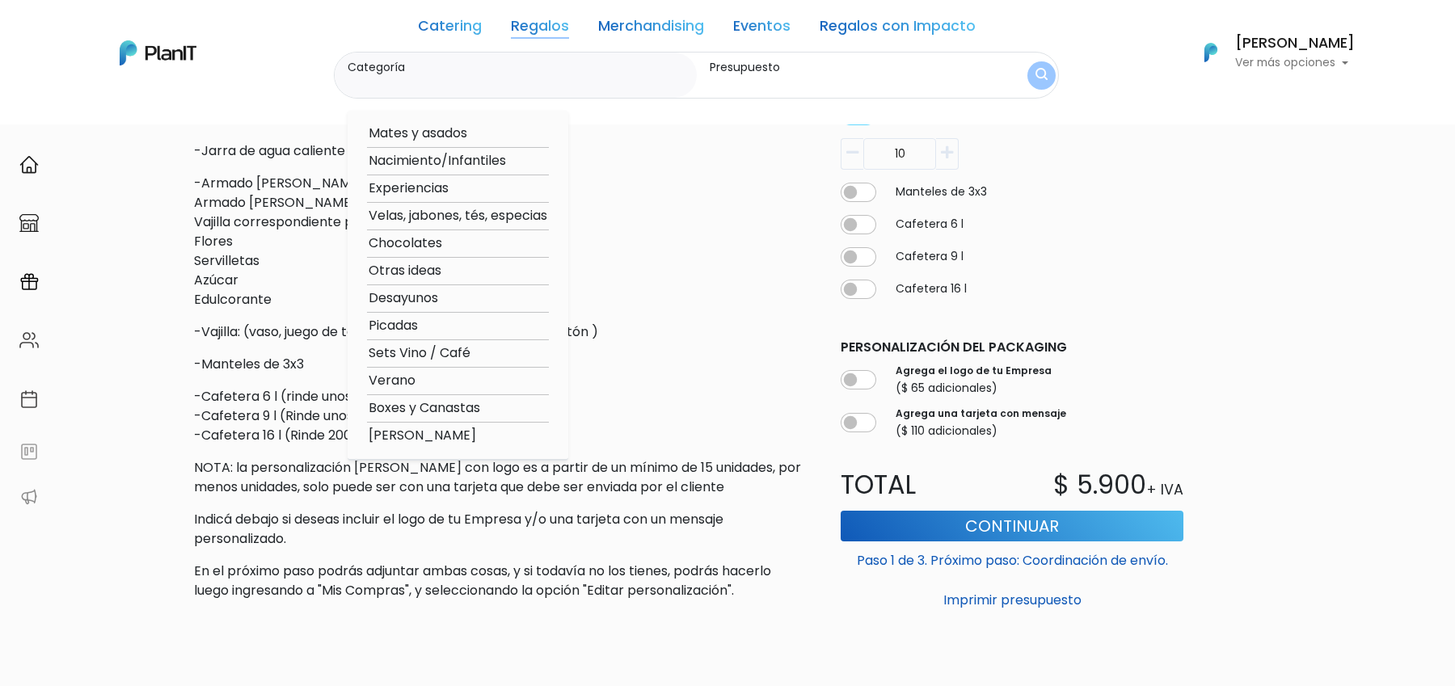
click at [428, 402] on option "Boxes y Canastas" at bounding box center [458, 408] width 182 height 20
type input "Boxes y Canastas"
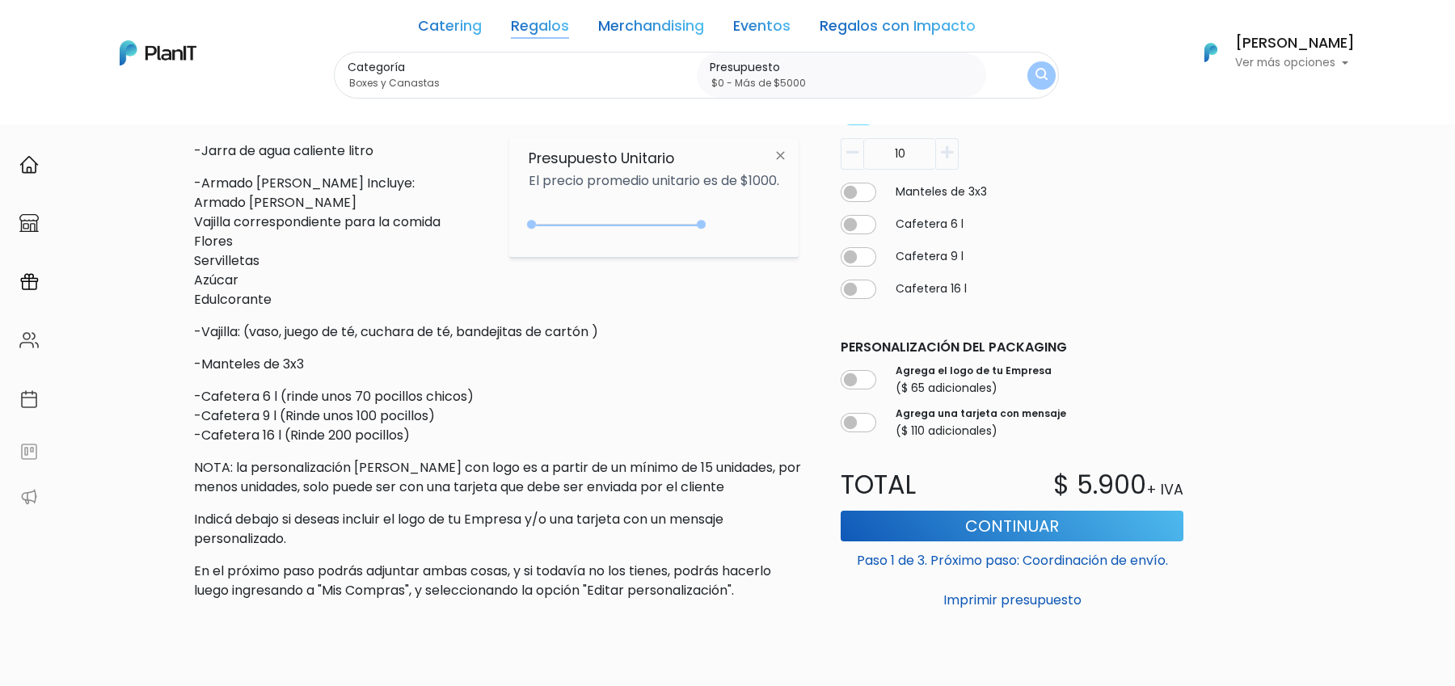
drag, startPoint x: 679, startPoint y: 225, endPoint x: 734, endPoint y: 229, distance: 55.1
click at [734, 229] on div "+$5000 $0 0 : 5000 0 5000 0,5000" at bounding box center [654, 228] width 251 height 32
type input "$0 - Más de $5000"
click at [1042, 80] on img "submit" at bounding box center [1041, 76] width 13 height 16
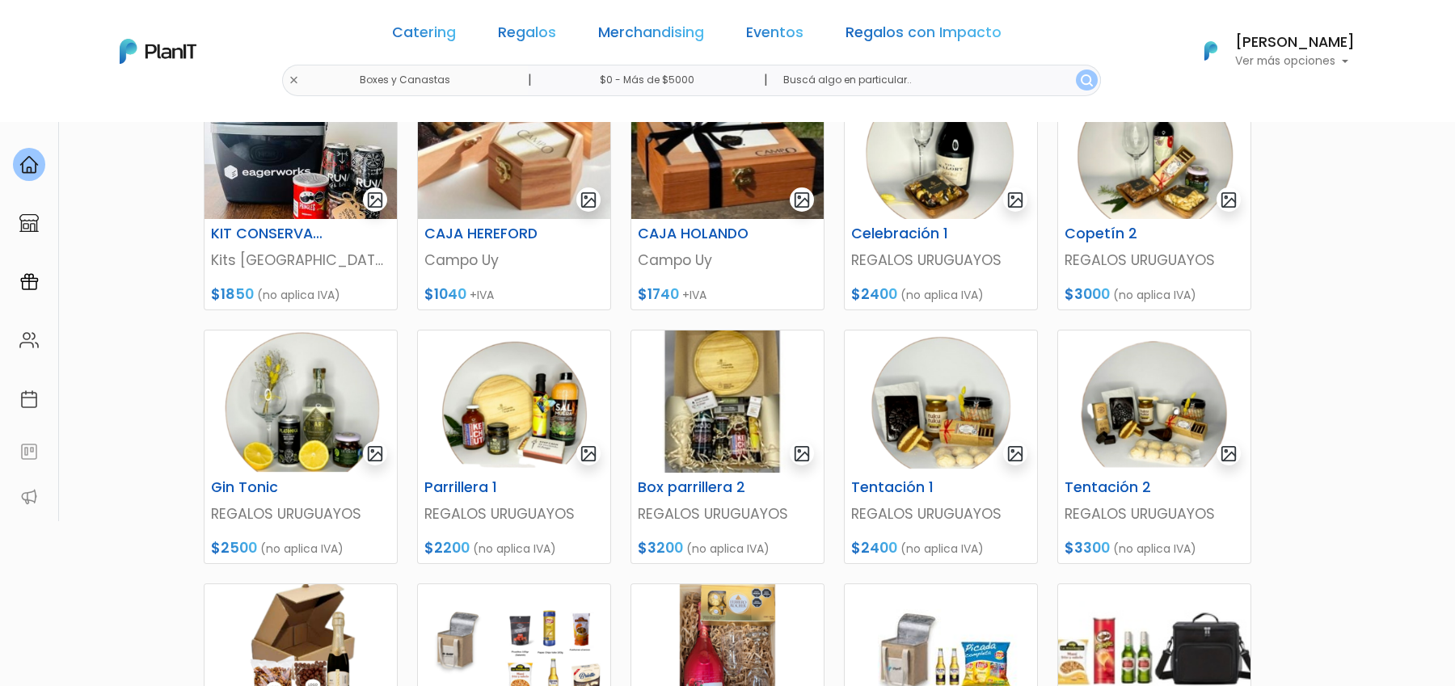
scroll to position [67, 0]
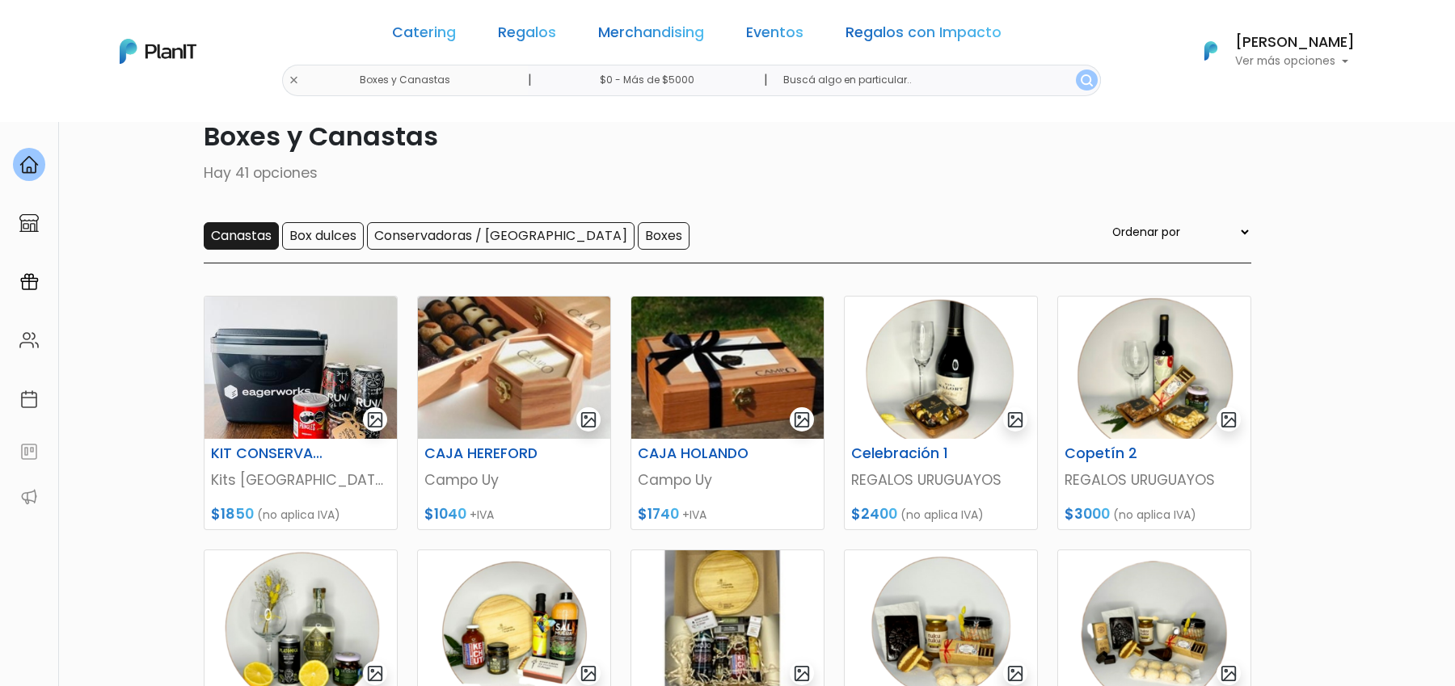
click at [255, 229] on input "Canastas" at bounding box center [241, 235] width 75 height 27
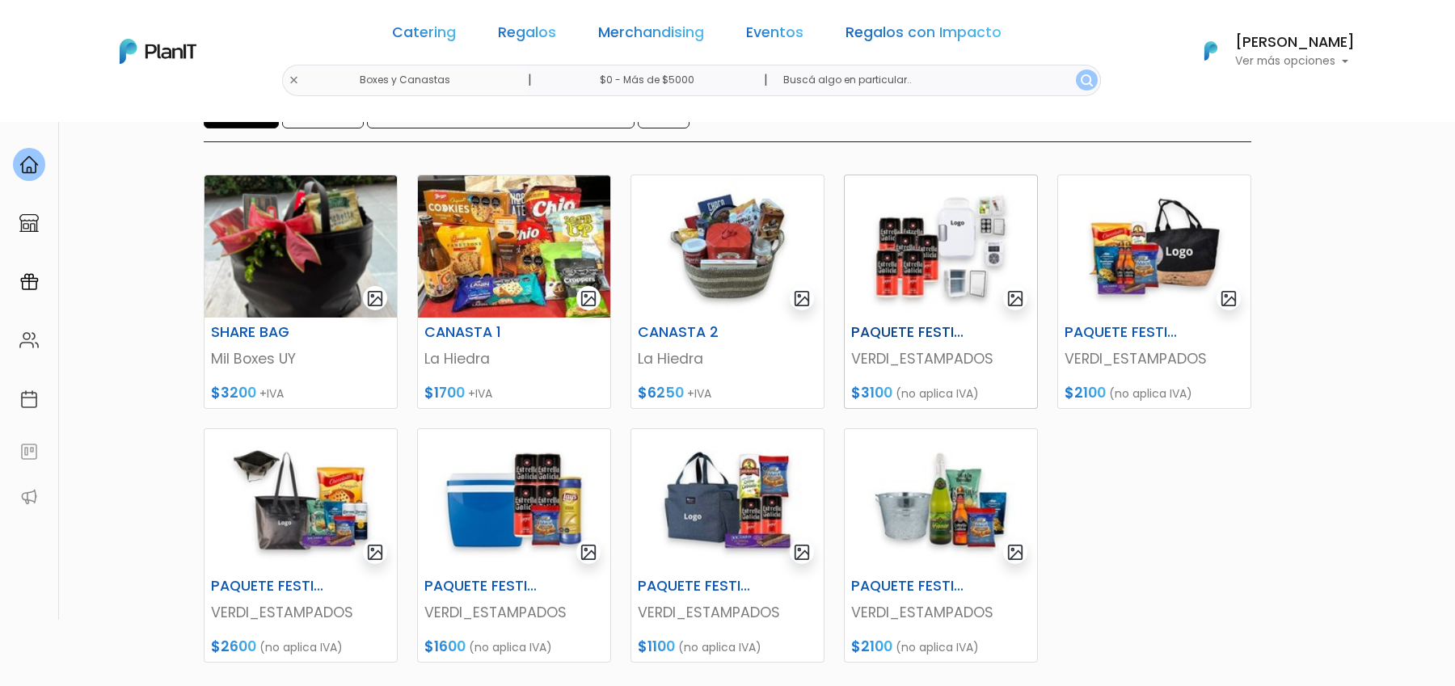
scroll to position [203, 0]
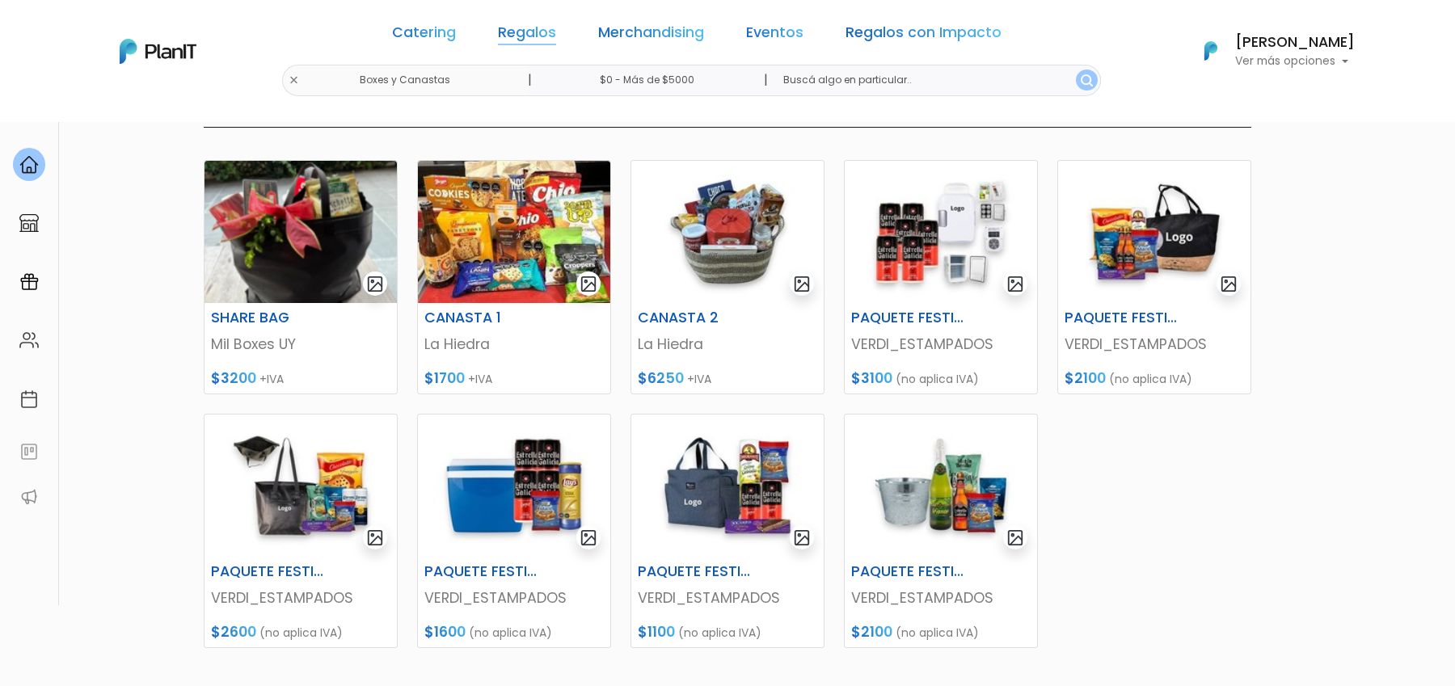
click at [556, 36] on link "Regalos" at bounding box center [527, 35] width 58 height 19
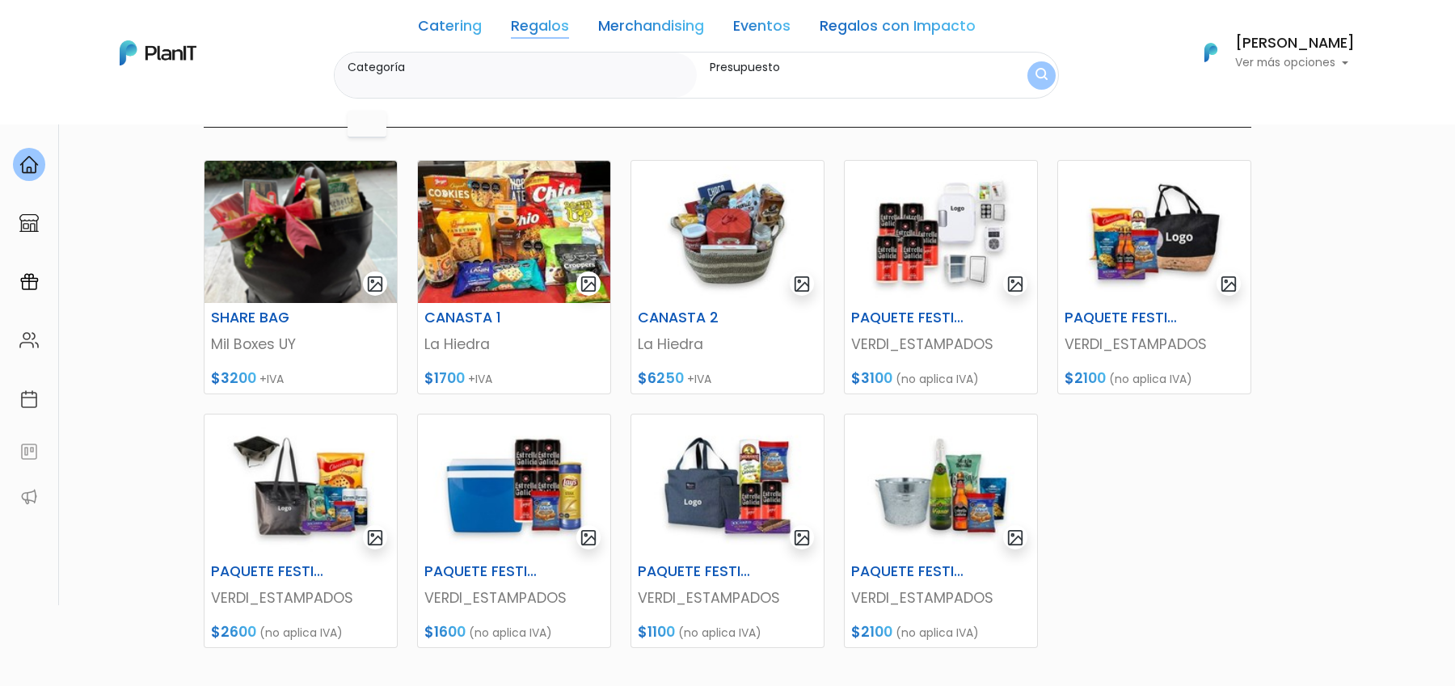
scroll to position [0, 0]
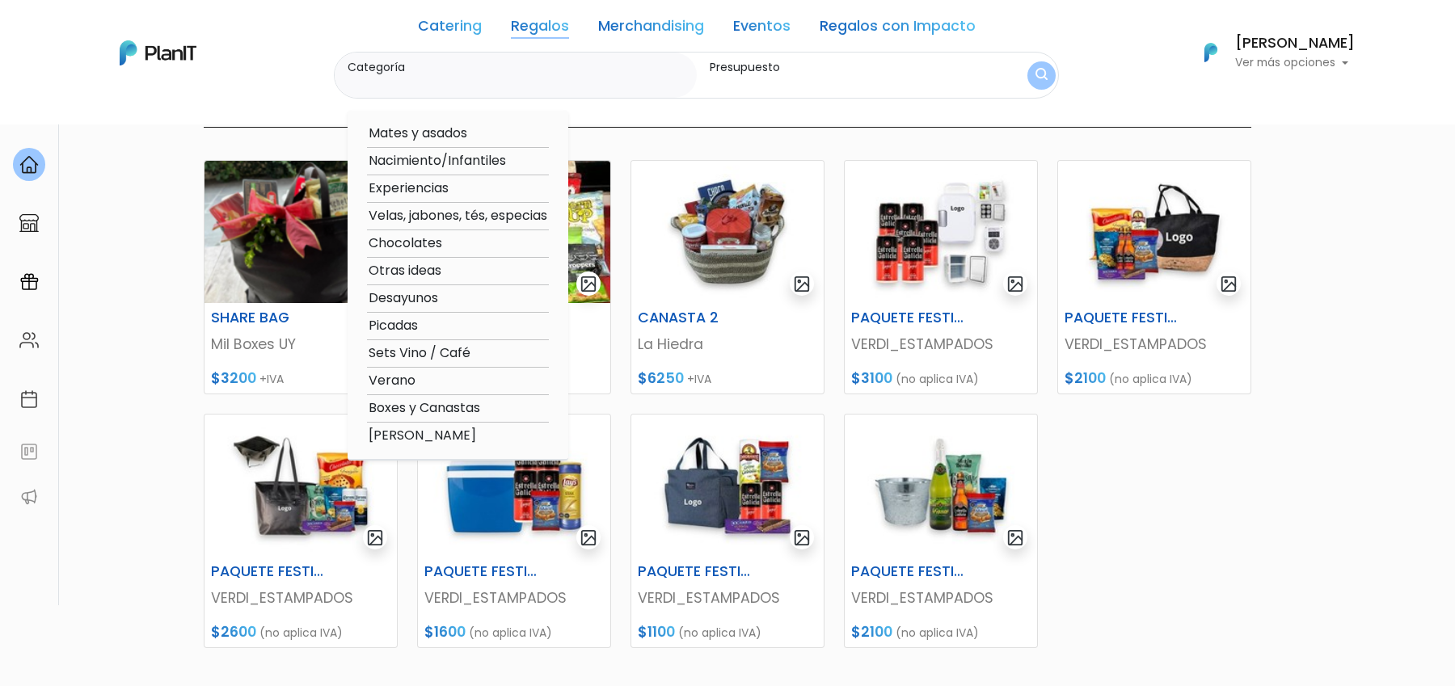
click at [671, 23] on link "Merchandising" at bounding box center [651, 28] width 106 height 19
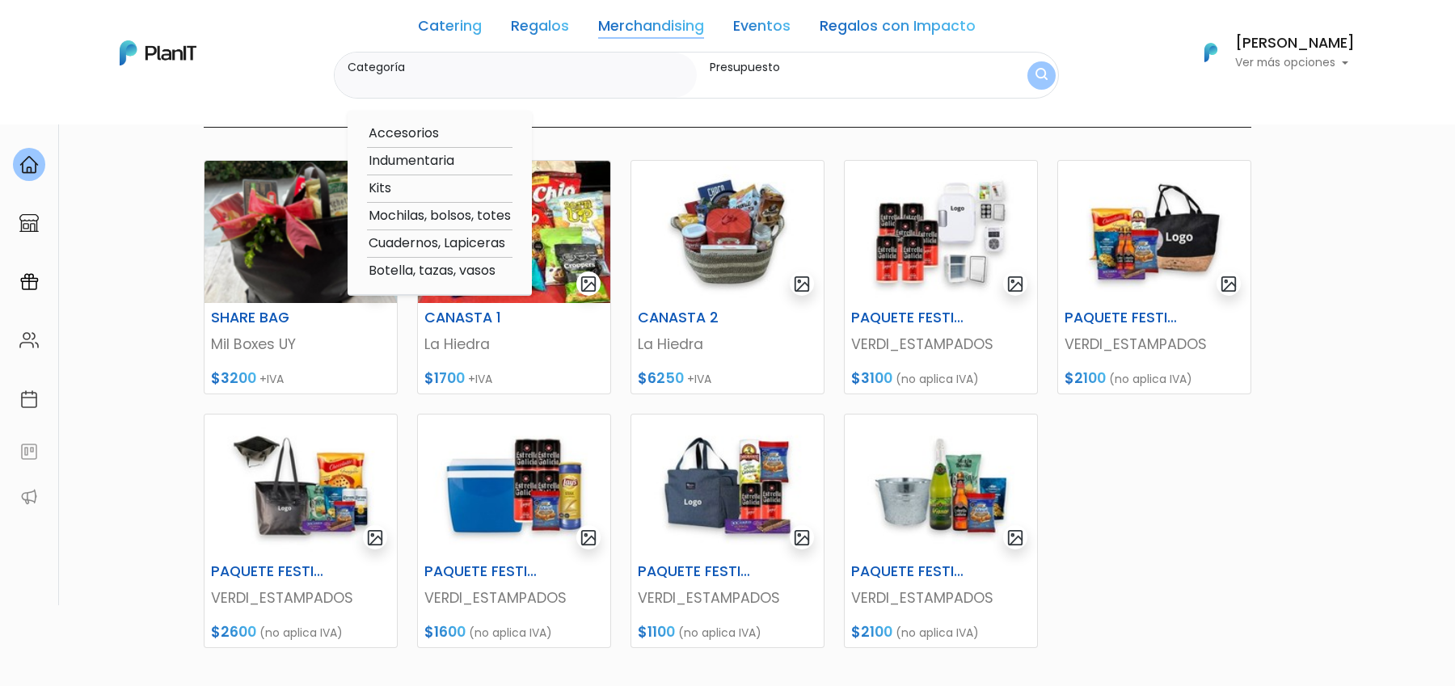
click at [478, 216] on option "Mochilas, bolsos, totes" at bounding box center [439, 216] width 145 height 20
type input "Mochilas, bolsos, totes"
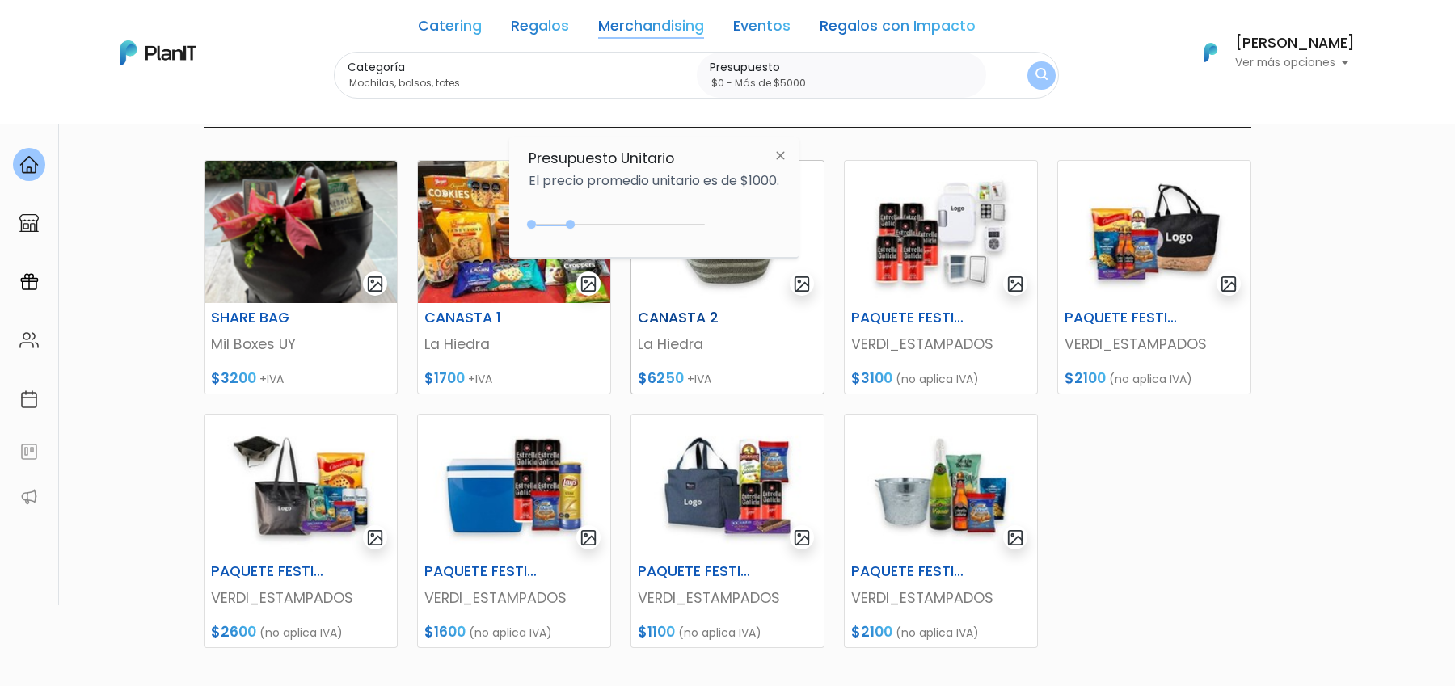
drag, startPoint x: 566, startPoint y: 223, endPoint x: 778, endPoint y: 260, distance: 215.8
click at [778, 260] on body "Catering Regalos Merchandising Eventos Regalos con Impacto Boxes y Canastas | $…" at bounding box center [727, 140] width 1455 height 686
type input "$0 - Más de $5000"
click at [1035, 73] on img "submit" at bounding box center [1041, 75] width 12 height 15
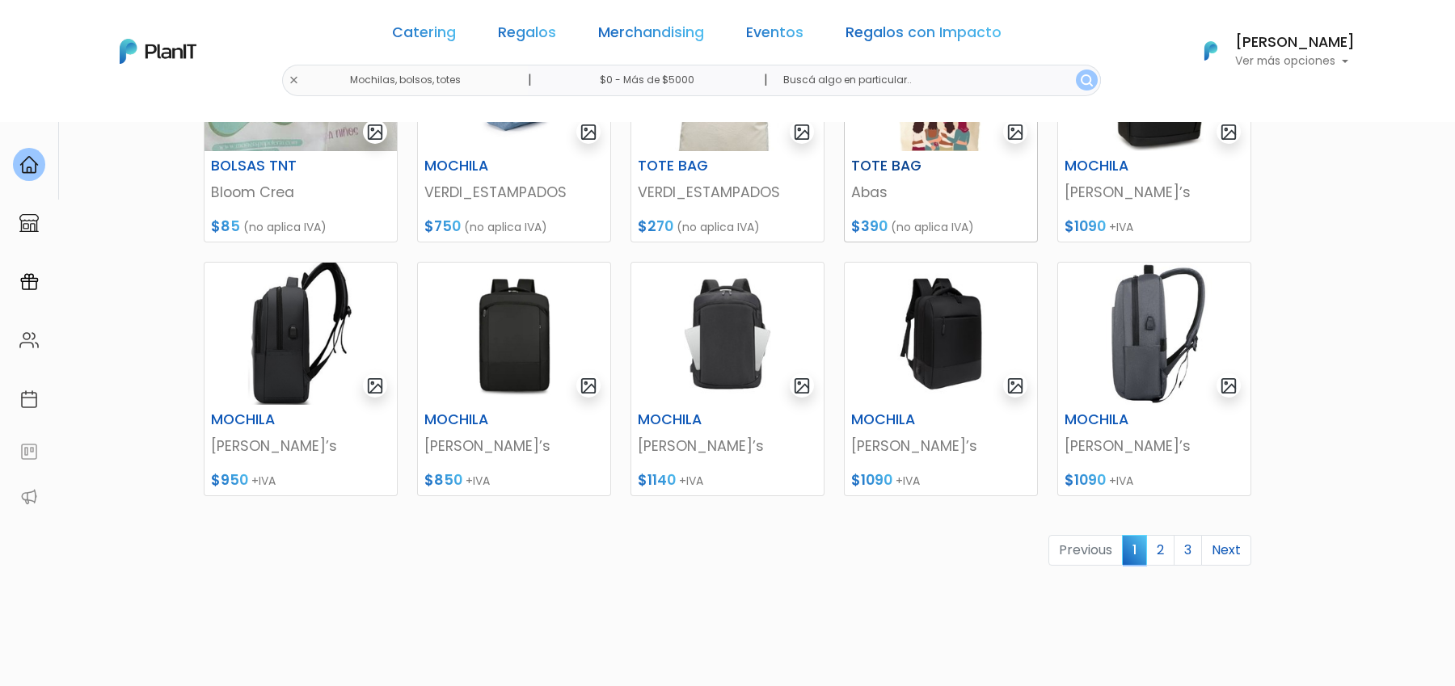
scroll to position [727, 0]
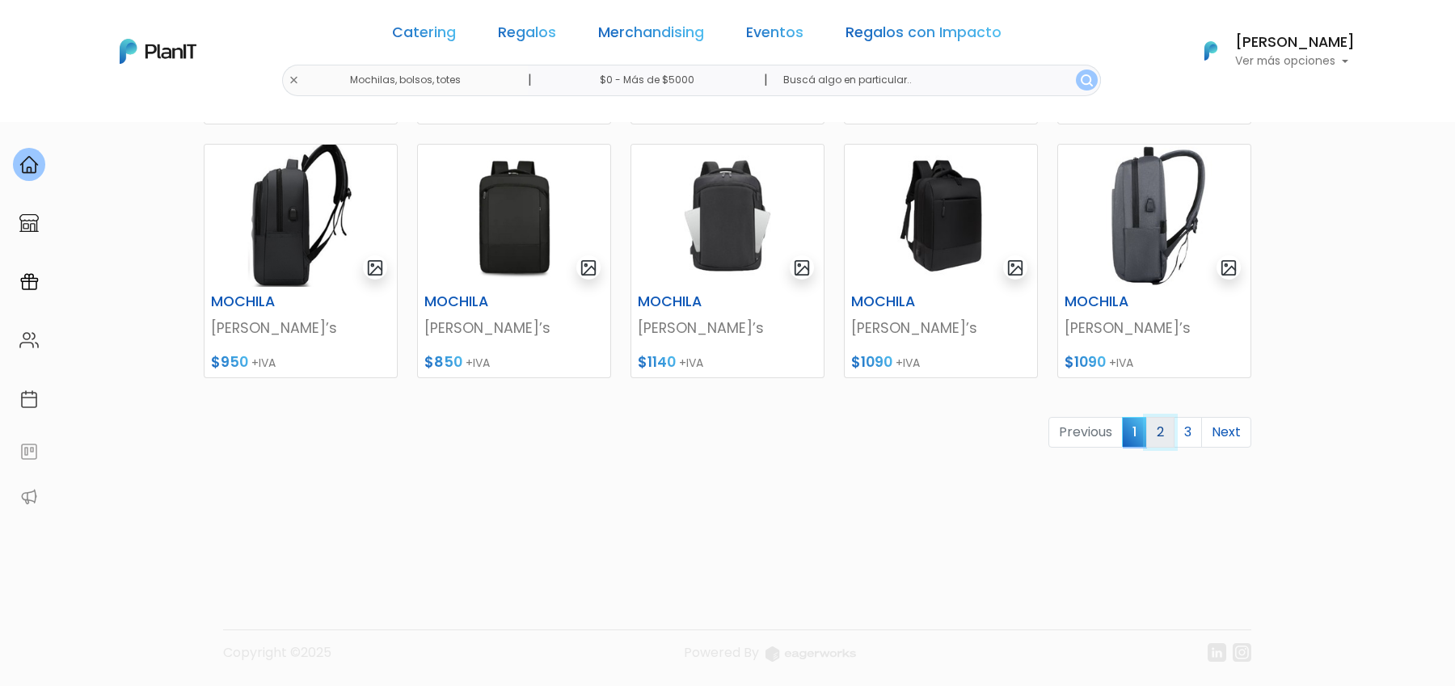
click at [1166, 434] on link "2" at bounding box center [1160, 432] width 28 height 31
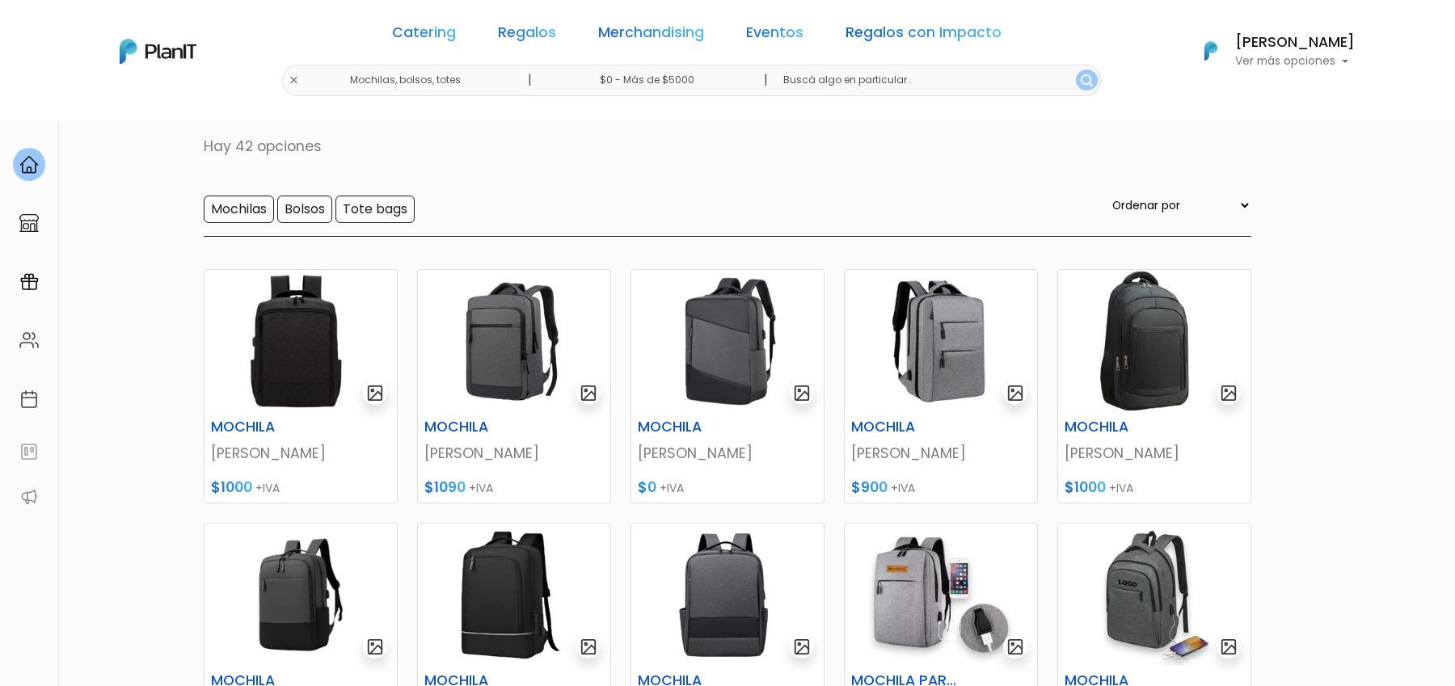
scroll to position [102, 0]
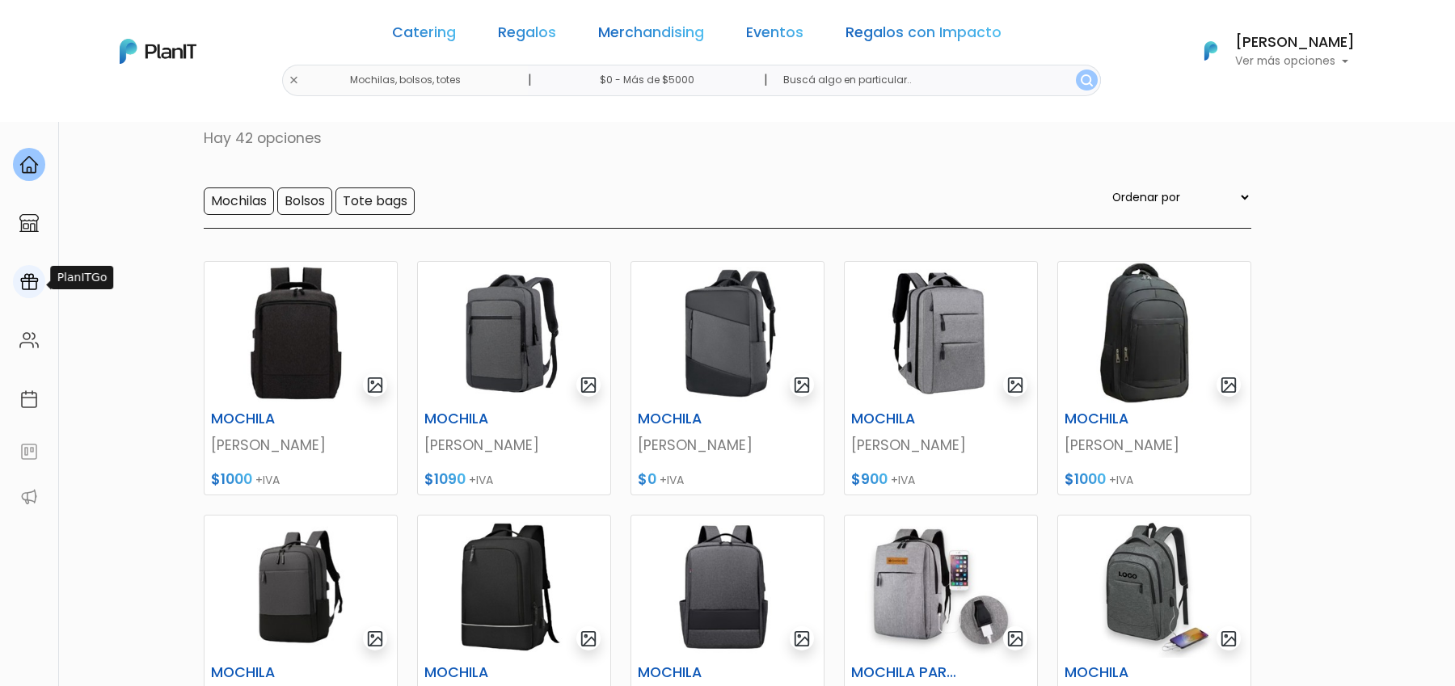
click at [32, 285] on img at bounding box center [28, 281] width 19 height 19
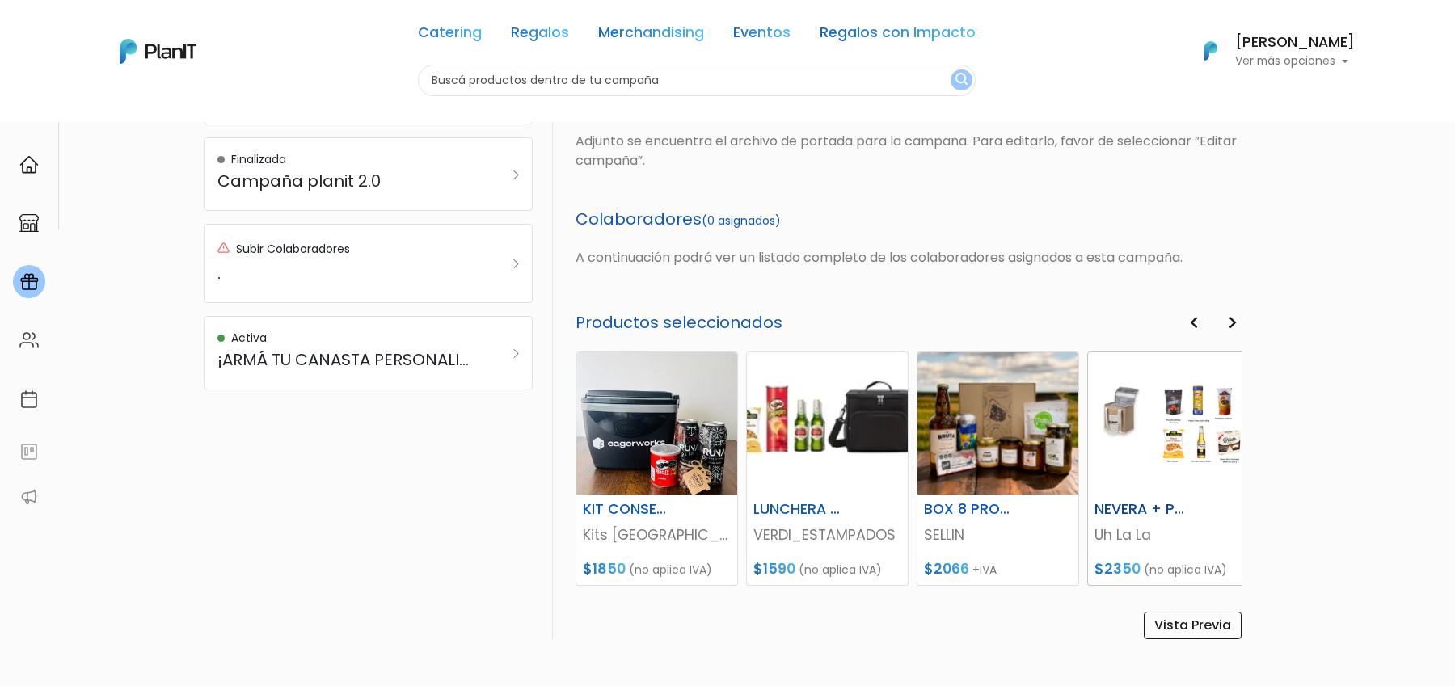
scroll to position [665, 0]
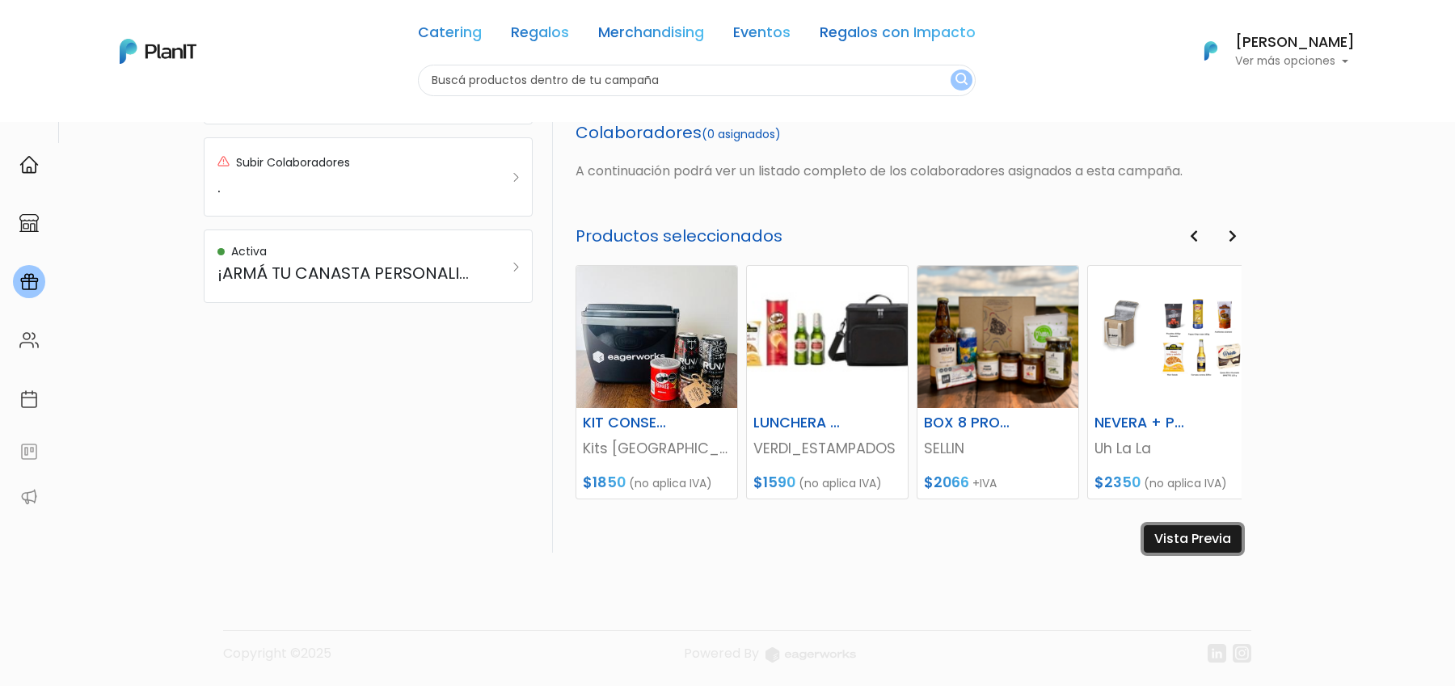
click at [1186, 540] on link "Vista Previa" at bounding box center [1193, 538] width 98 height 27
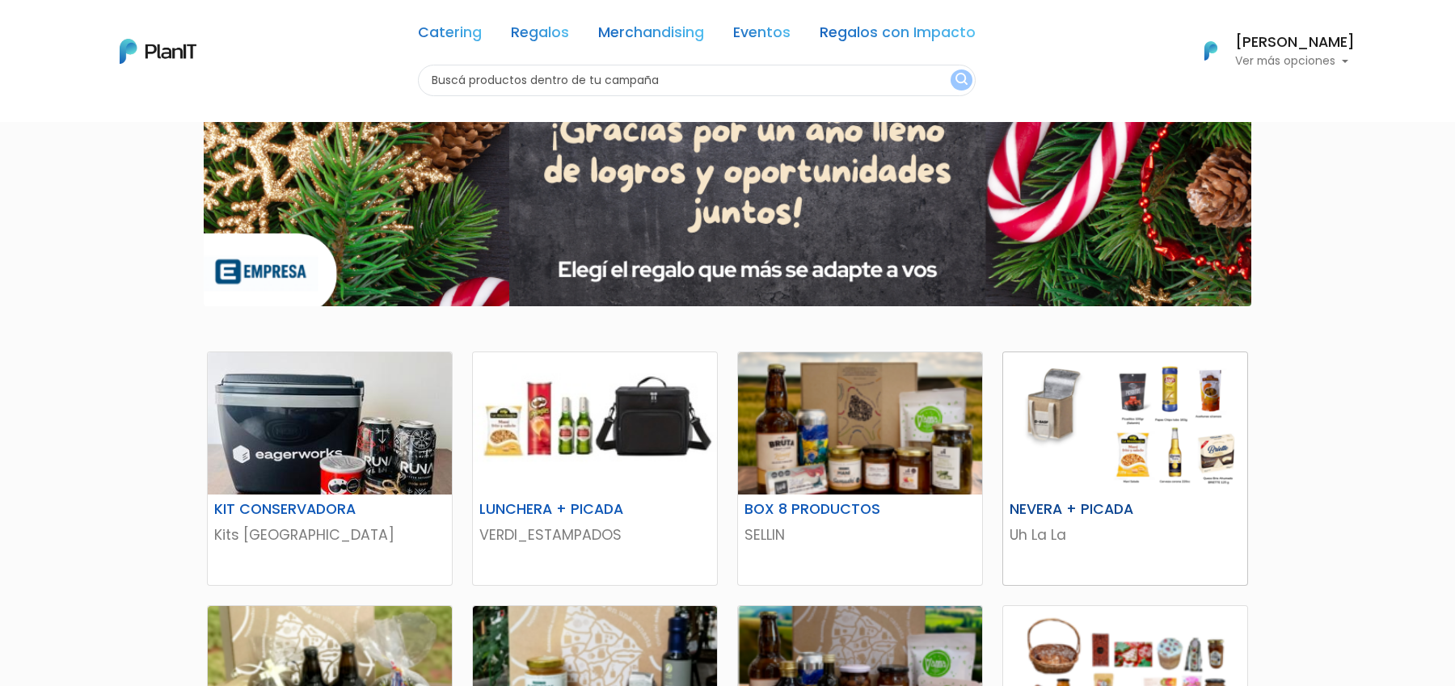
scroll to position [37, 0]
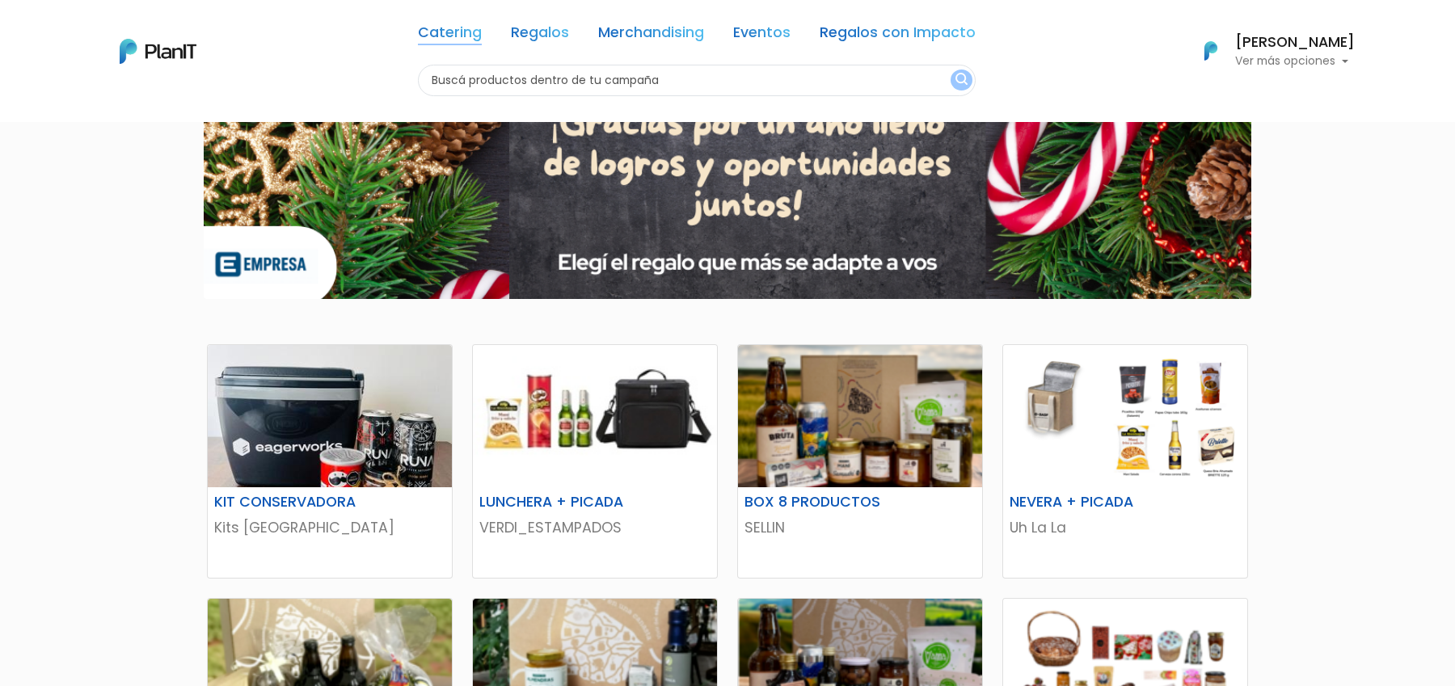
click at [470, 37] on link "Catering" at bounding box center [450, 35] width 64 height 19
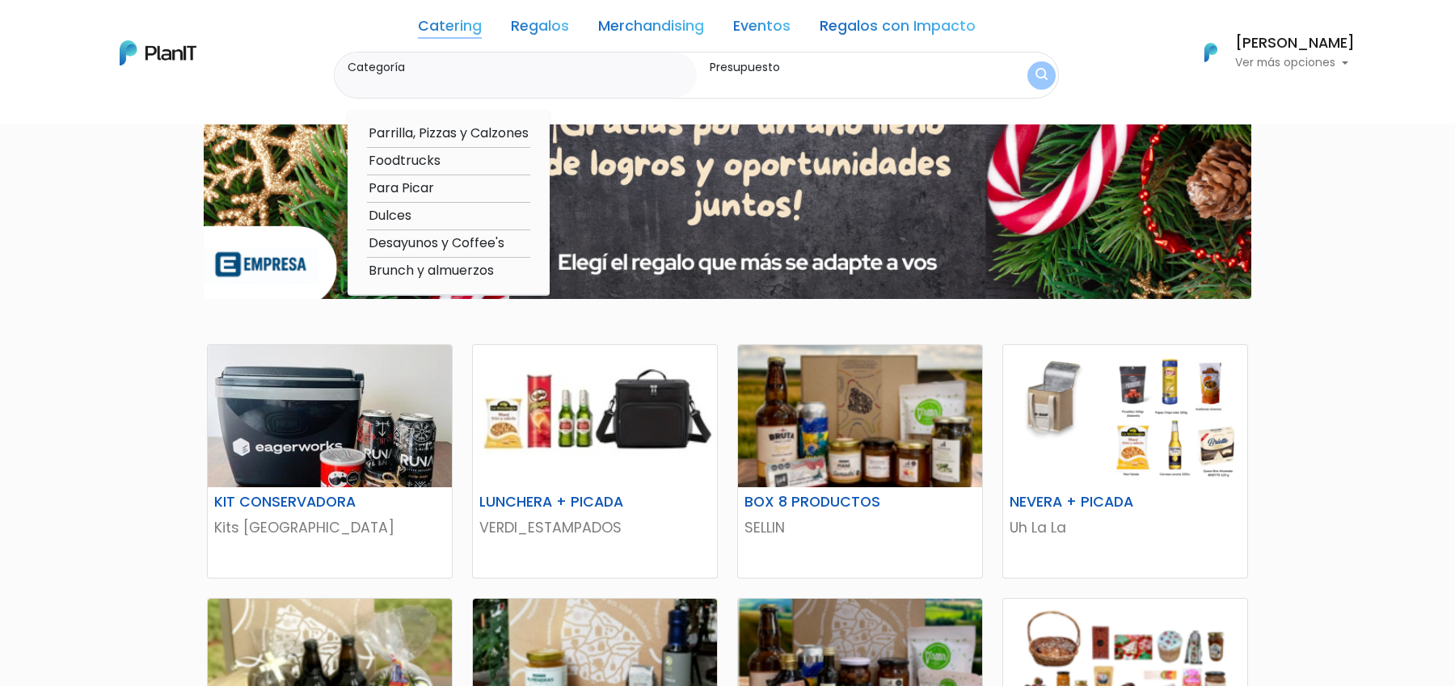
click at [396, 239] on option "Desayunos y Coffee's" at bounding box center [448, 244] width 163 height 20
type input "Desayunos y Coffee's"
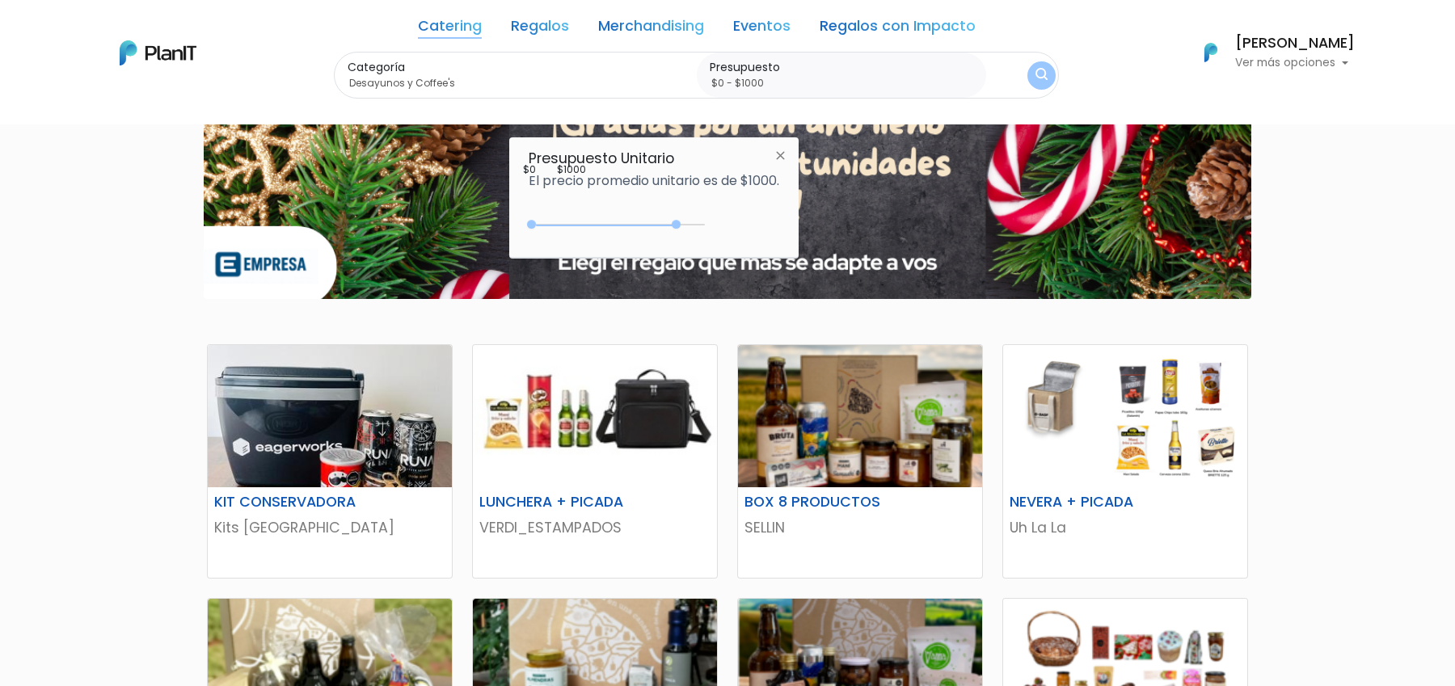
click at [679, 221] on div "0 : 4250 0 4250" at bounding box center [620, 228] width 170 height 16
type input "$0 - Más de $5000"
drag, startPoint x: 679, startPoint y: 221, endPoint x: 720, endPoint y: 221, distance: 41.2
click at [720, 221] on div "+$5000 $0 0 : 5000 0 5000 0,5000" at bounding box center [654, 228] width 251 height 32
click at [1031, 83] on button "submit" at bounding box center [1041, 75] width 28 height 28
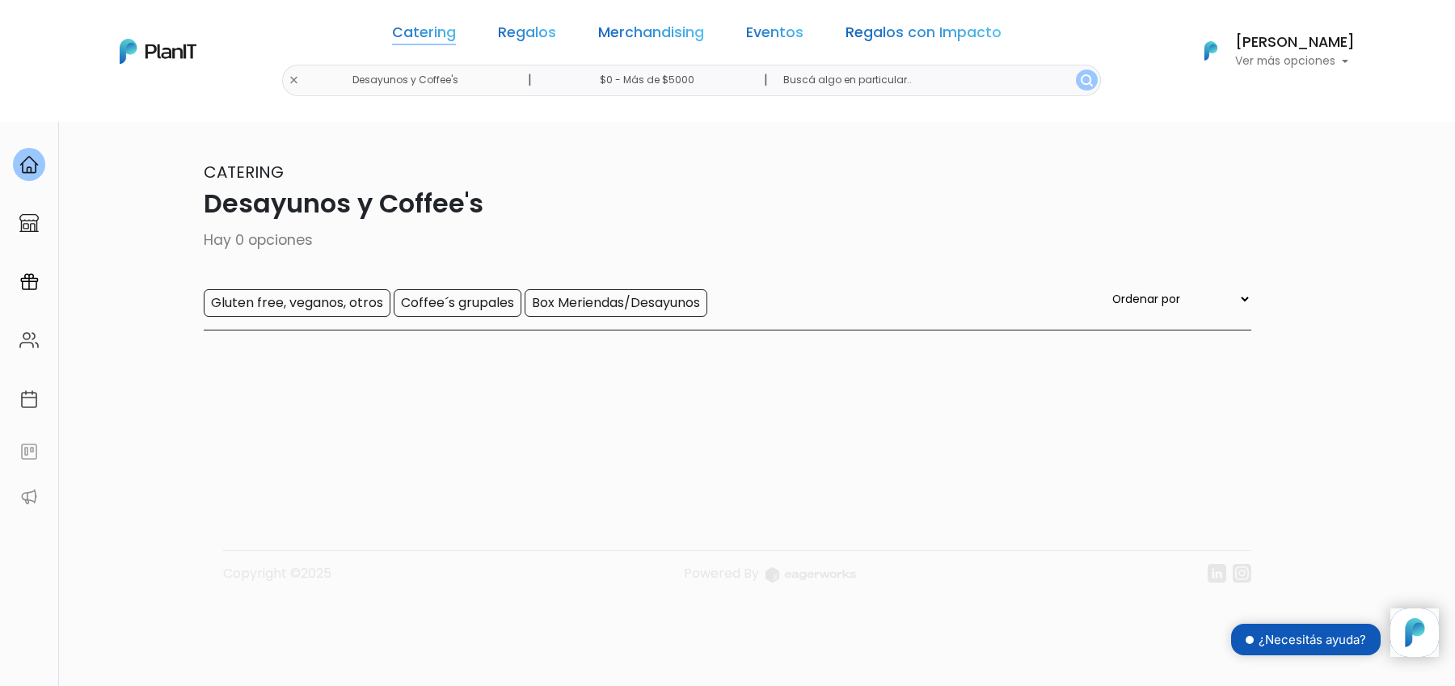
click at [456, 39] on link "Catering" at bounding box center [424, 35] width 64 height 19
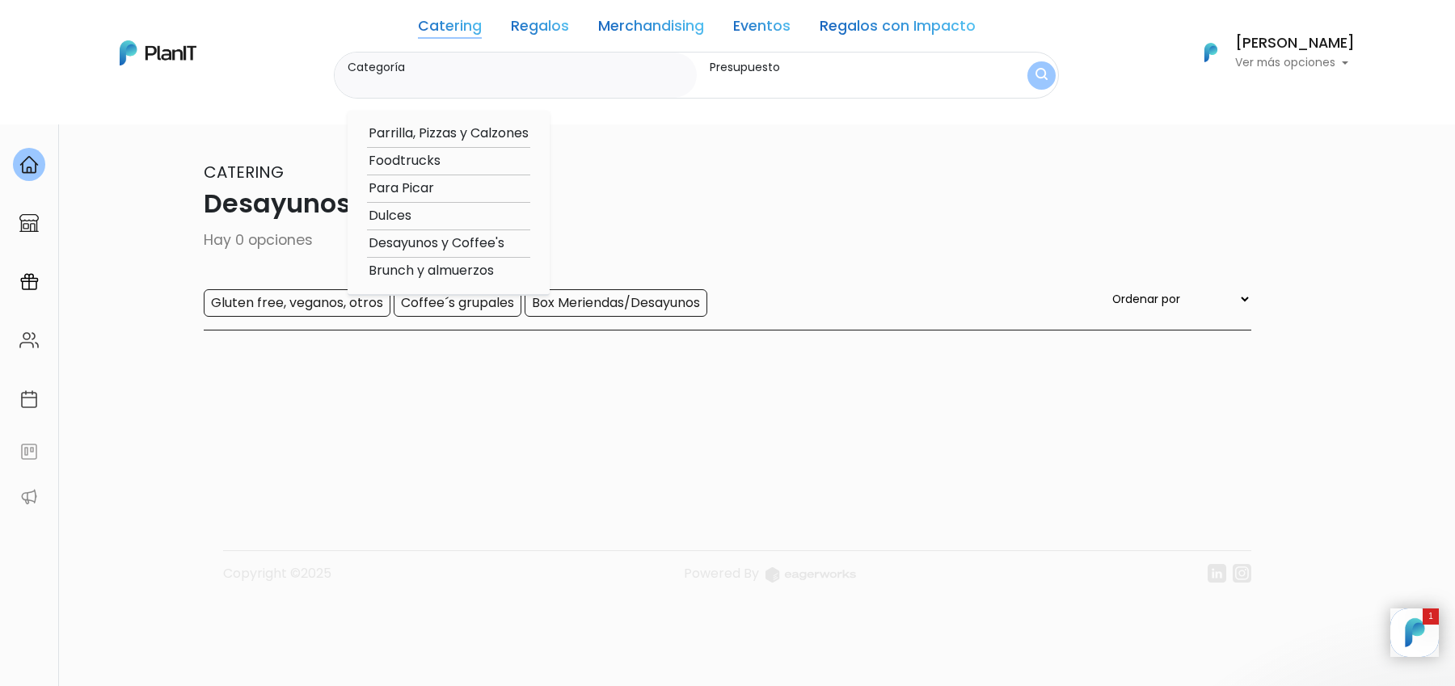
click at [420, 192] on option "Para Picar" at bounding box center [448, 189] width 163 height 20
type input "Para Picar"
type input "$0 - $1000"
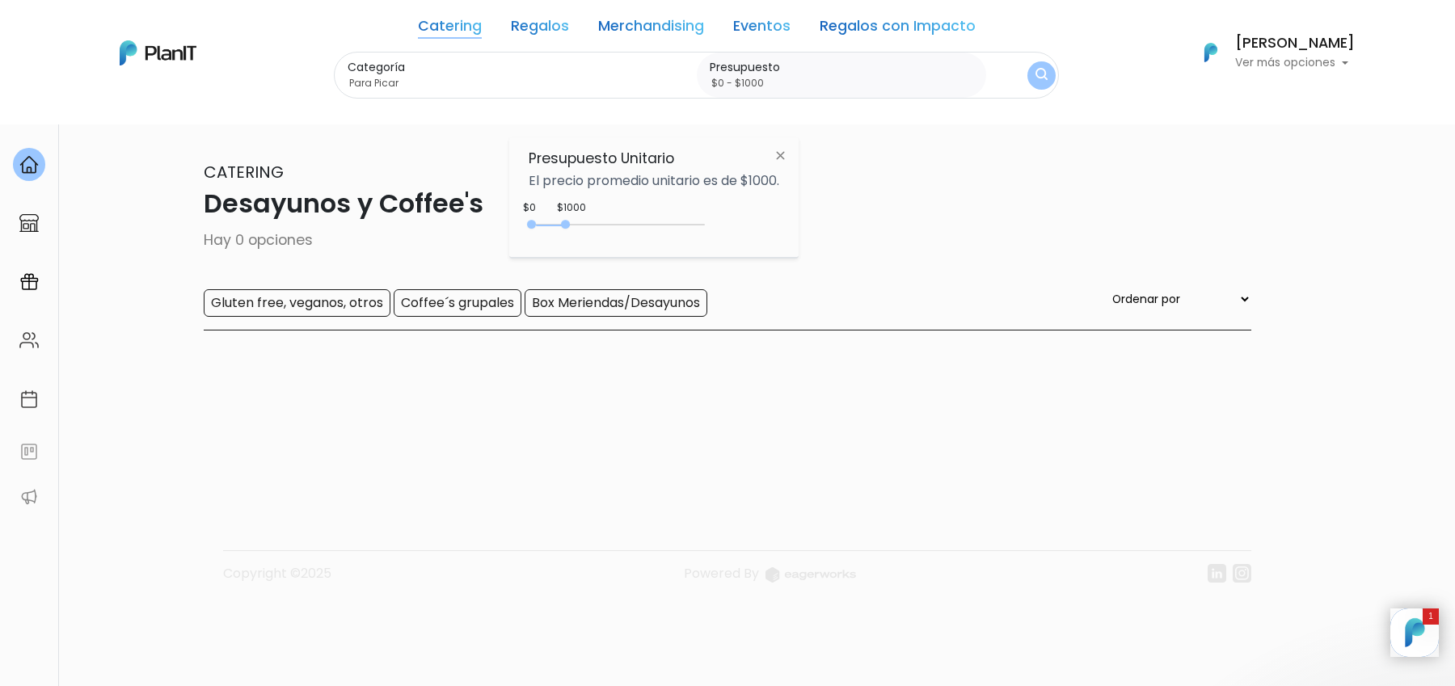
click at [686, 221] on div "0 : 1000 0 1000" at bounding box center [620, 228] width 170 height 16
click at [1035, 73] on img "submit" at bounding box center [1041, 75] width 12 height 15
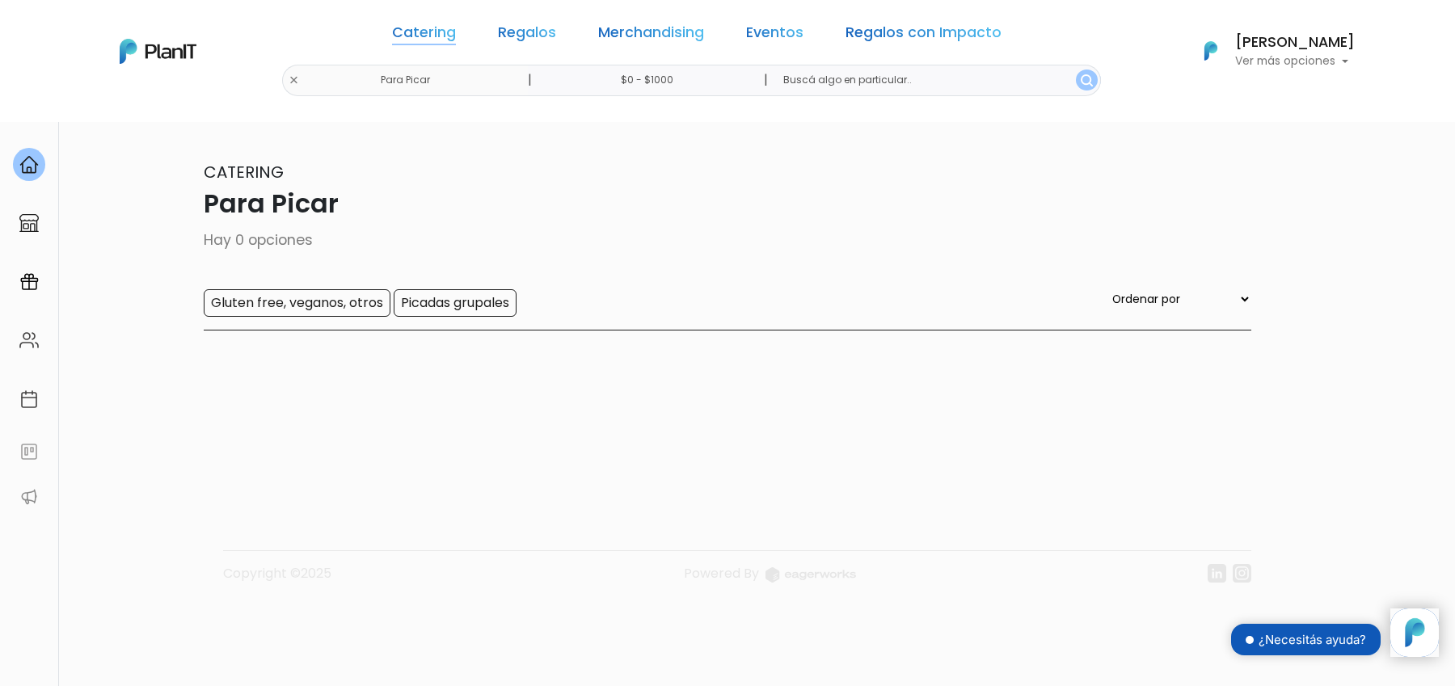
click at [447, 42] on link "Catering" at bounding box center [424, 35] width 64 height 19
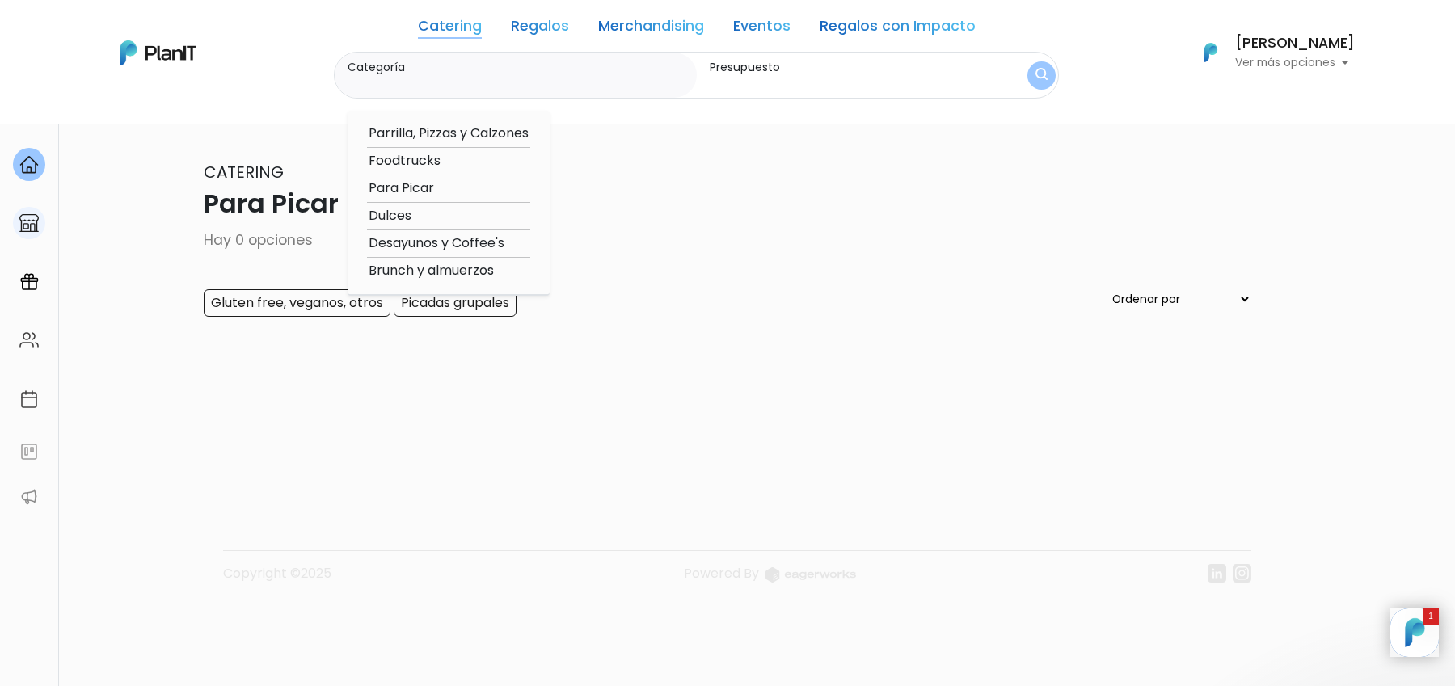
click at [44, 211] on link at bounding box center [29, 223] width 58 height 46
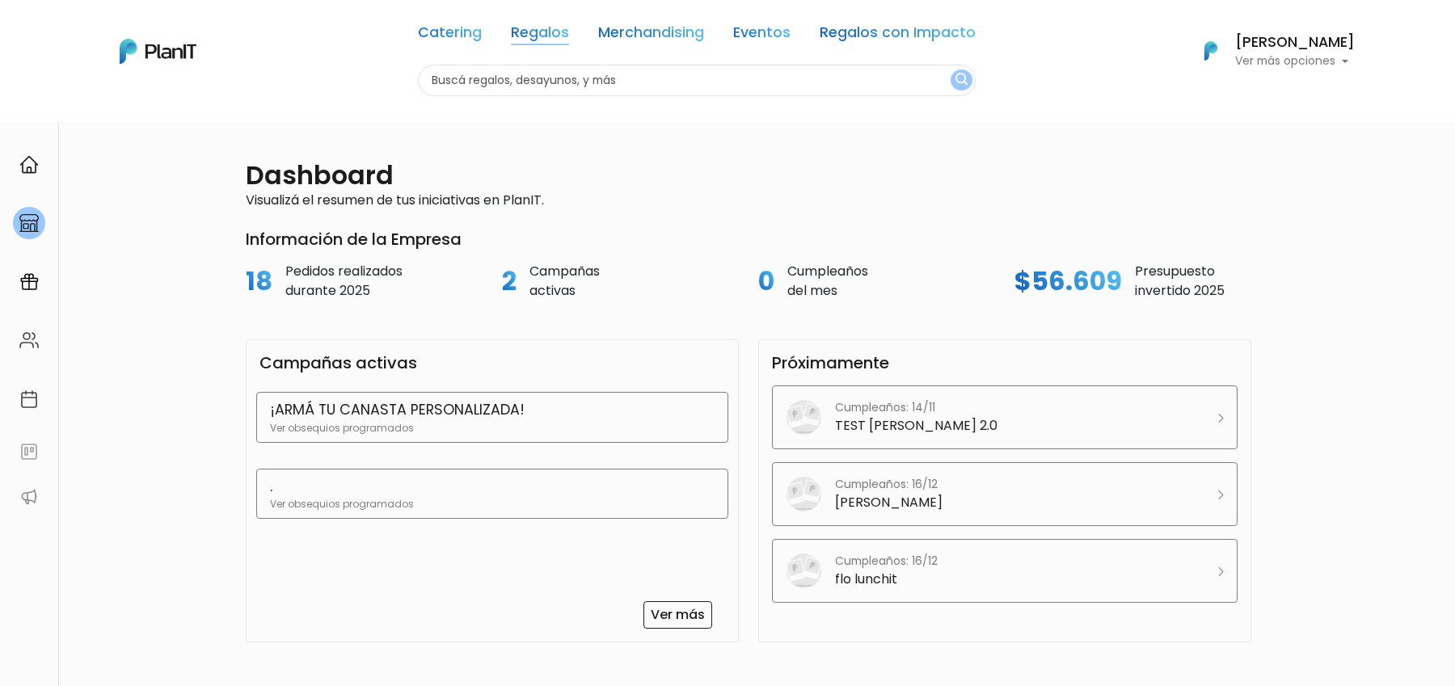
click at [539, 34] on link "Regalos" at bounding box center [540, 35] width 58 height 19
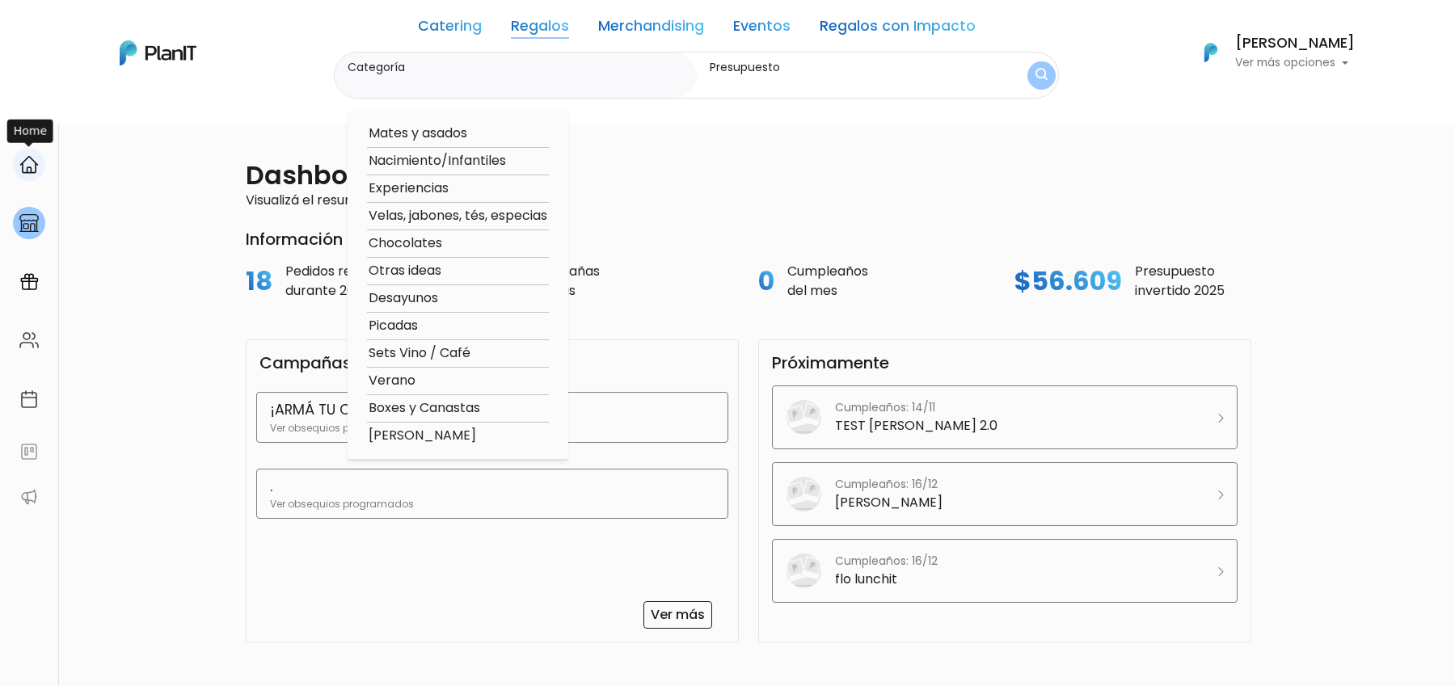
click at [32, 162] on img at bounding box center [28, 164] width 19 height 19
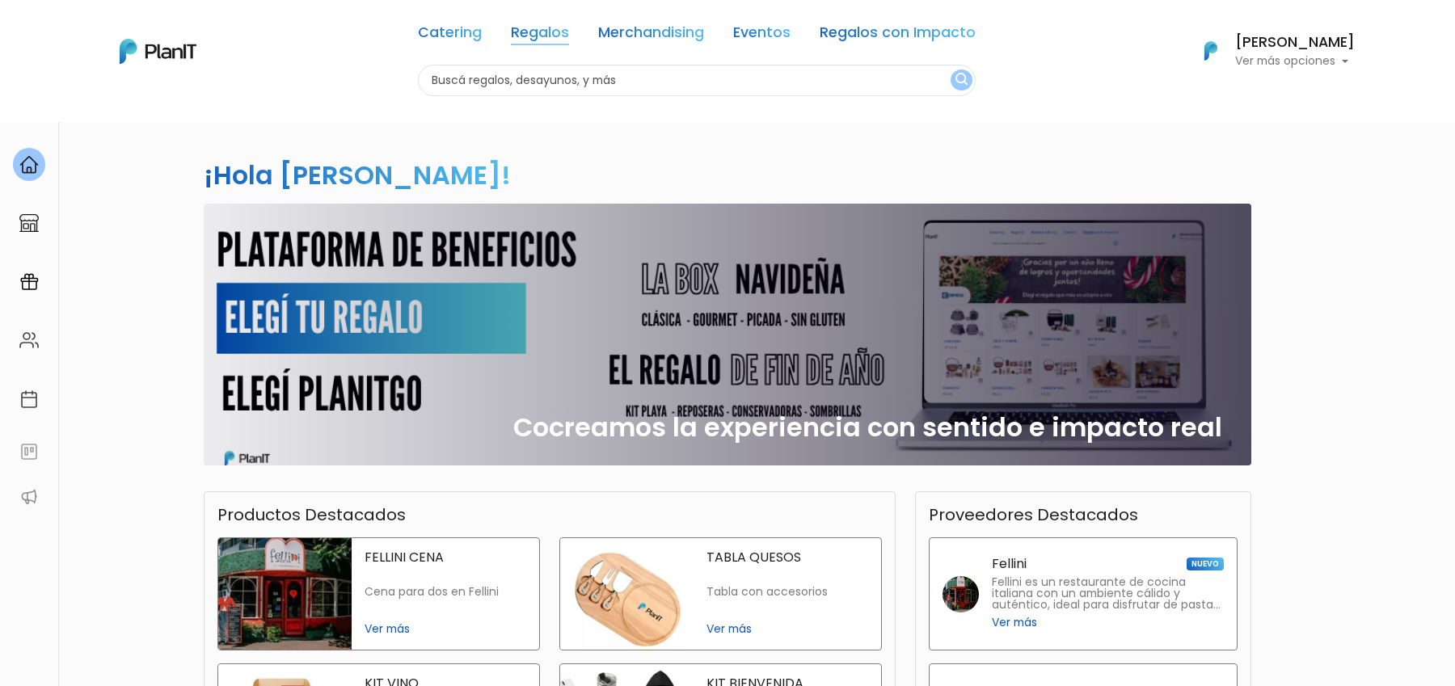
click at [532, 40] on link "Regalos" at bounding box center [540, 35] width 58 height 19
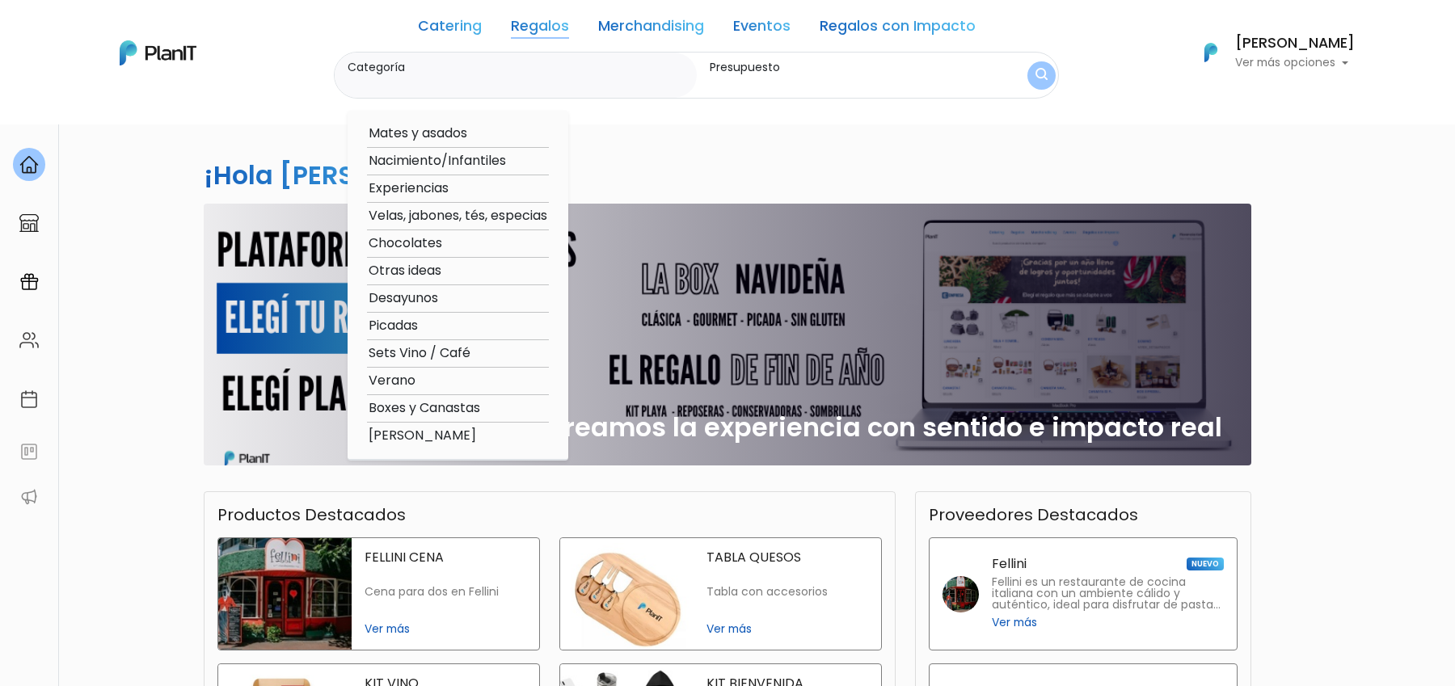
click at [447, 406] on option "Boxes y Canastas" at bounding box center [458, 408] width 182 height 20
type input "Boxes y Canastas"
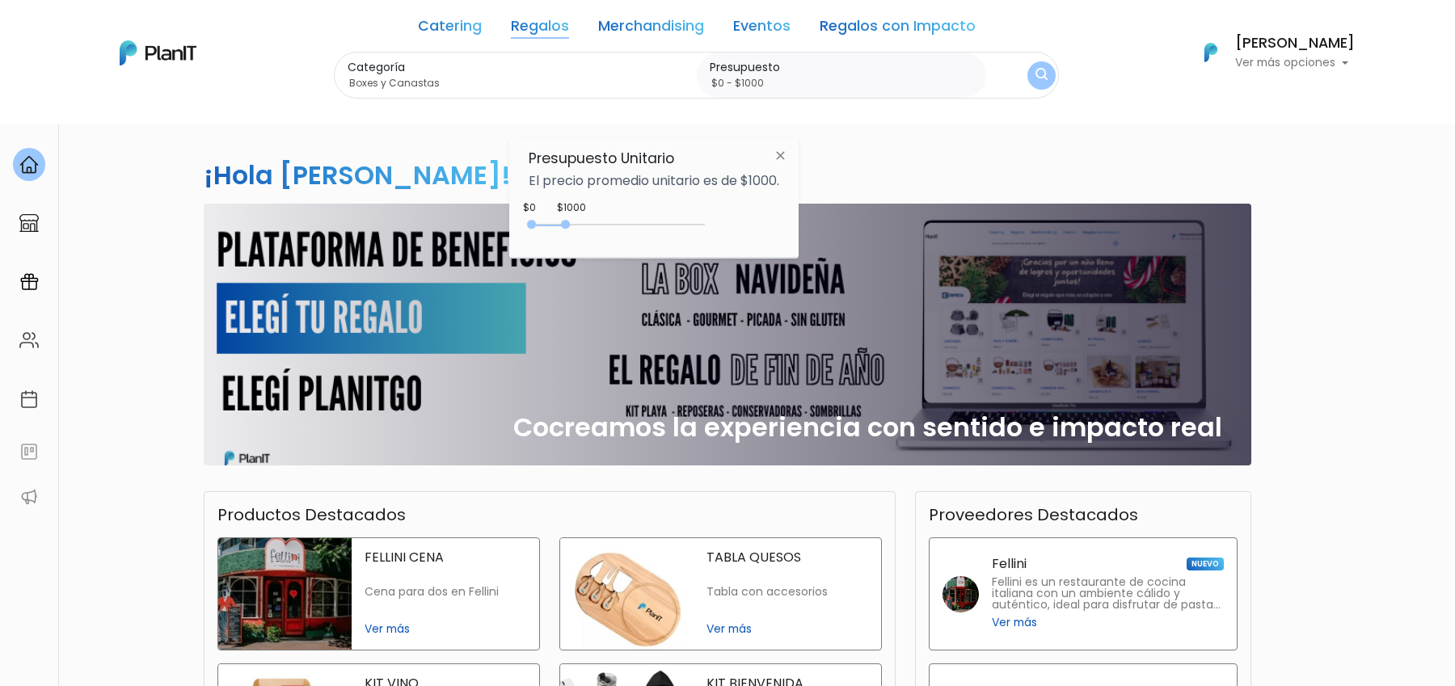
click at [678, 225] on div "0 : 1000 0 1000" at bounding box center [620, 228] width 170 height 16
type input "$0 - Más de $5000"
drag, startPoint x: 678, startPoint y: 225, endPoint x: 728, endPoint y: 230, distance: 50.3
click at [728, 230] on div "$4850 $0 0 : 4850 0 4850 0,5000" at bounding box center [654, 228] width 251 height 32
click at [1032, 67] on button "submit" at bounding box center [1042, 76] width 32 height 32
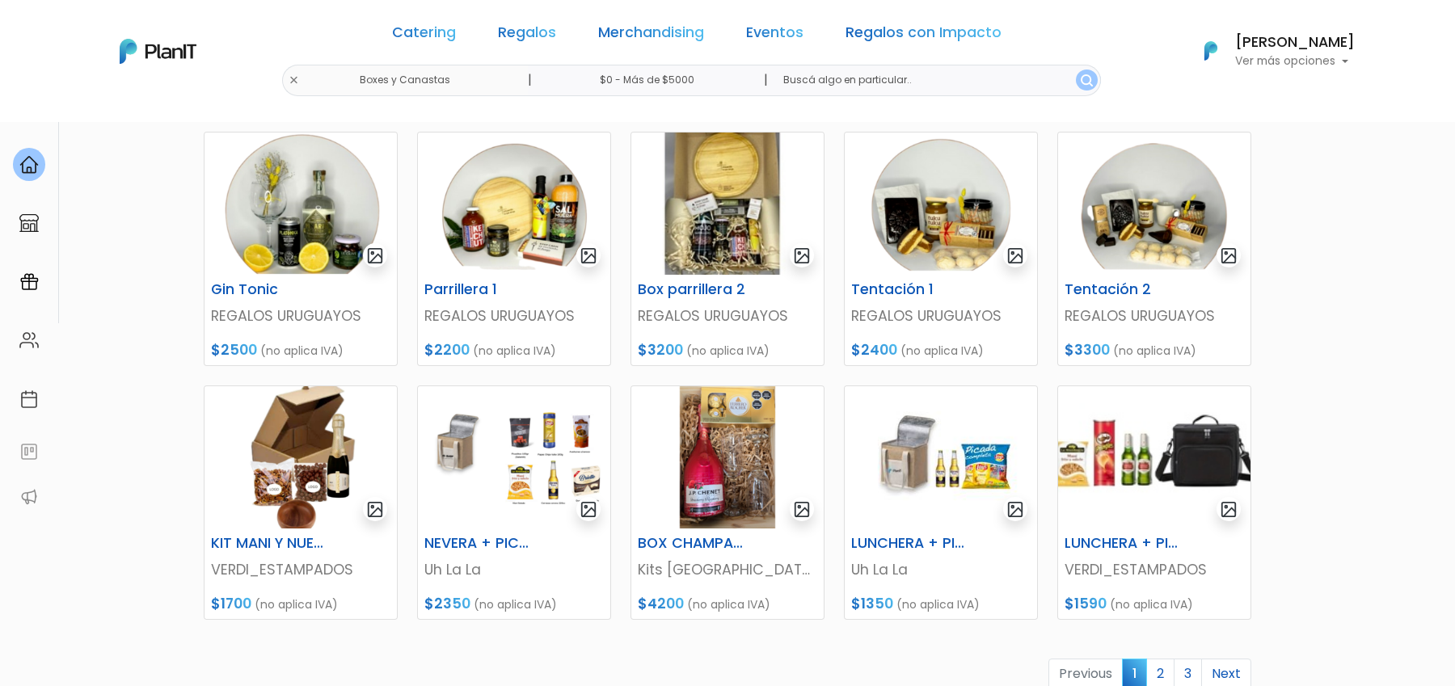
scroll to position [525, 0]
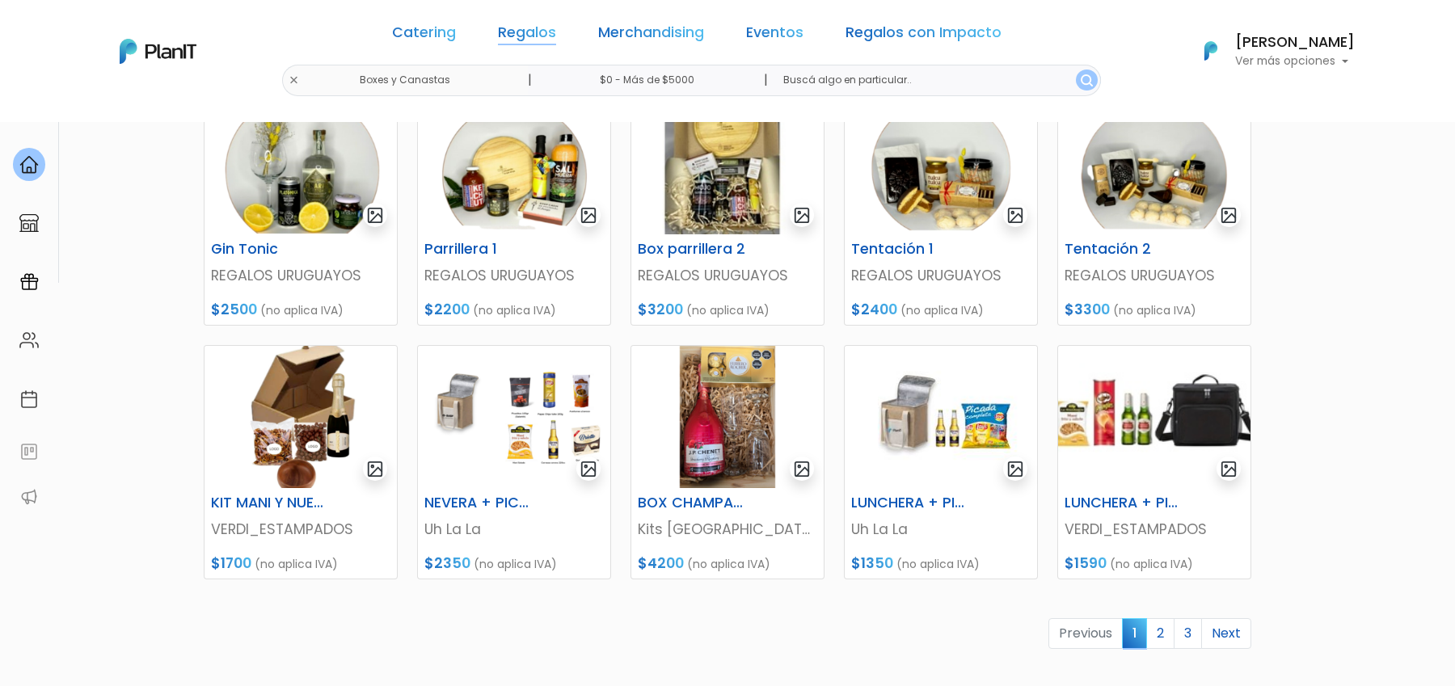
click at [550, 27] on link "Regalos" at bounding box center [527, 35] width 58 height 19
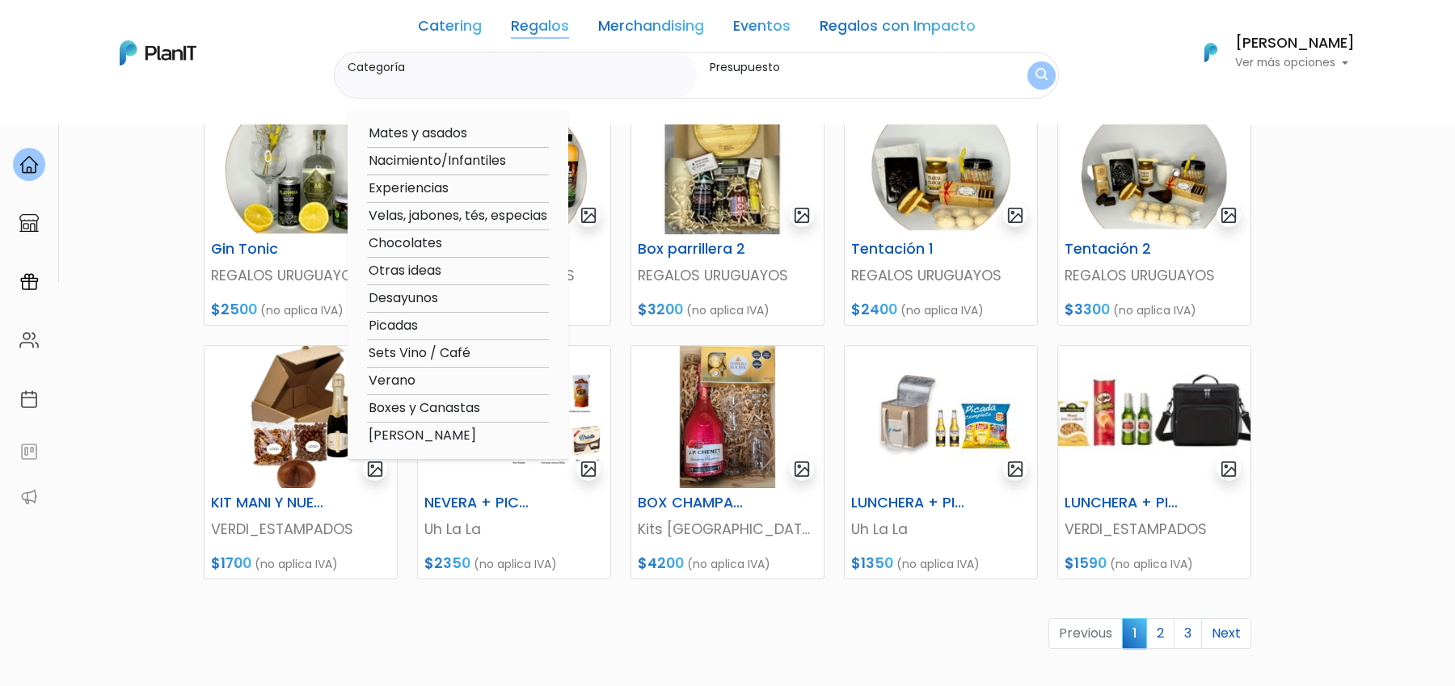
click at [703, 35] on link "Merchandising" at bounding box center [651, 28] width 106 height 19
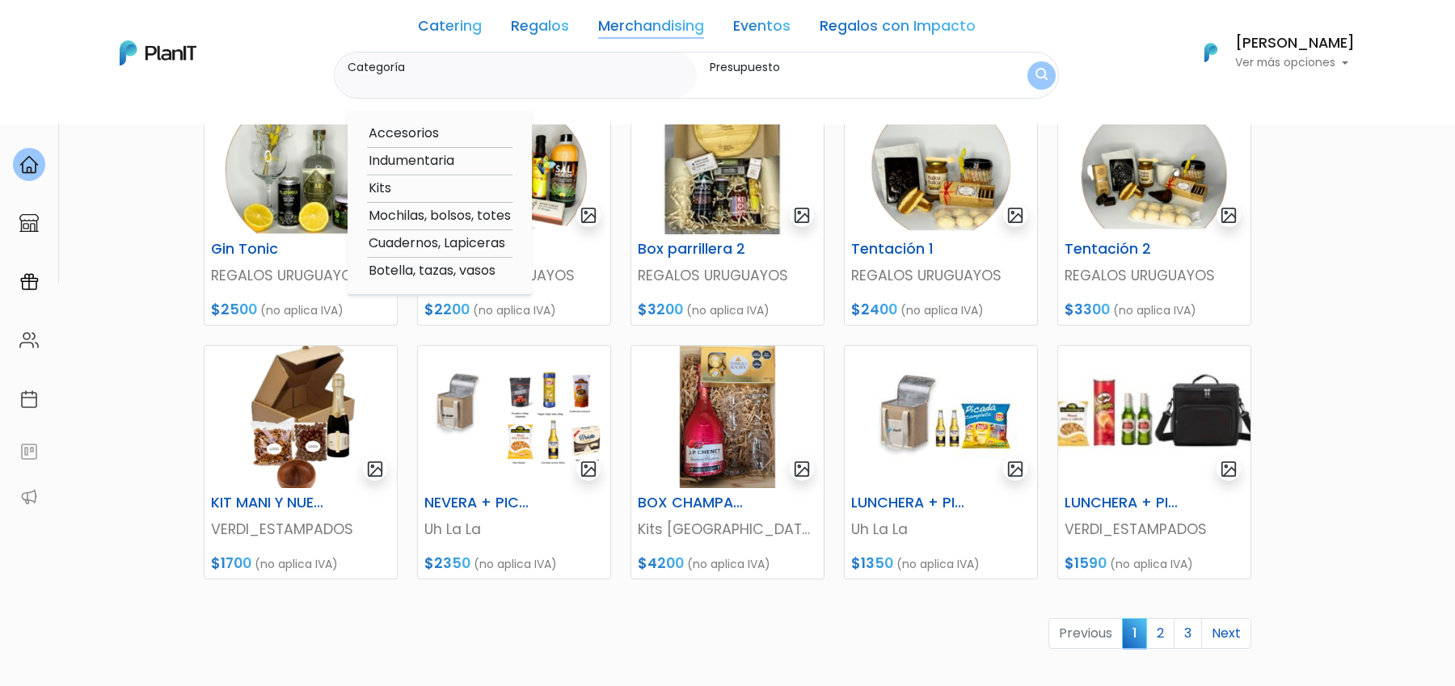
click at [694, 36] on link "Merchandising" at bounding box center [651, 28] width 106 height 19
click at [798, 27] on div "Catering Regalos Merchandising Eventos Regalos con Impacto" at bounding box center [697, 28] width 558 height 45
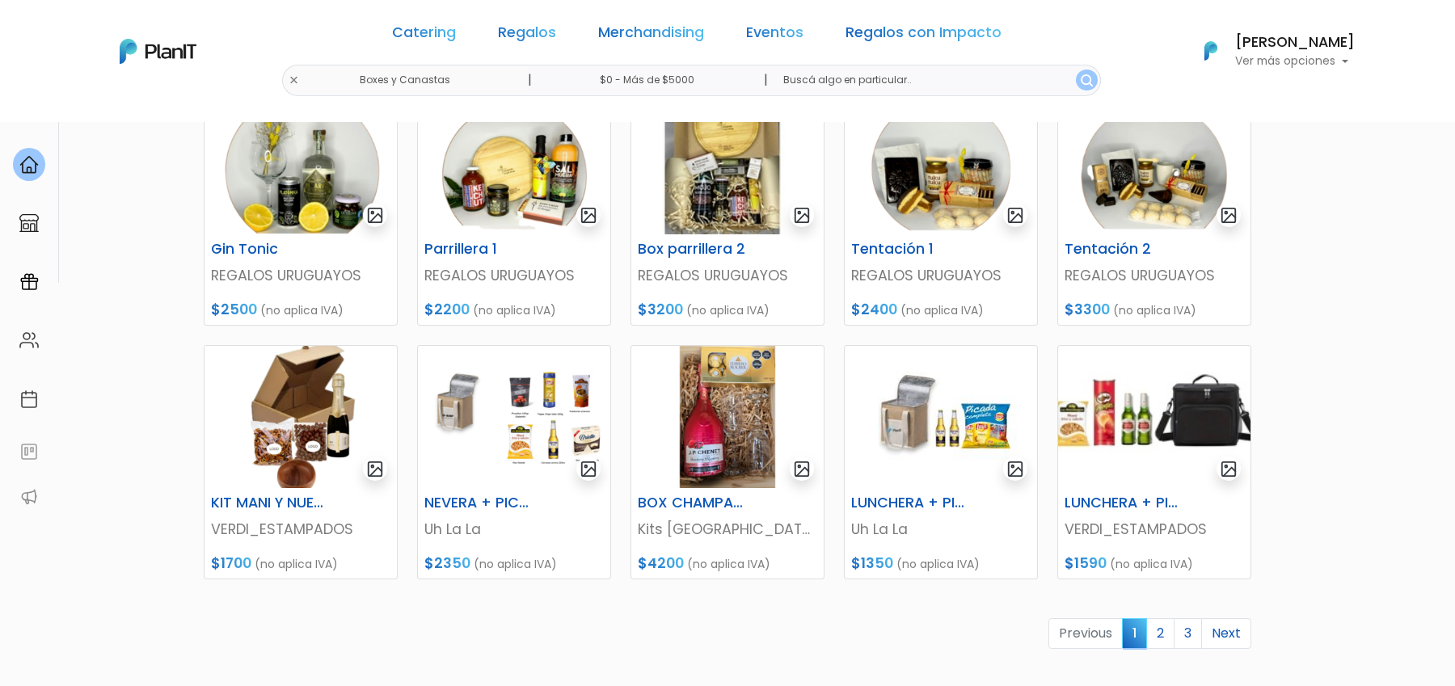
click at [788, 36] on link "Eventos" at bounding box center [774, 35] width 57 height 19
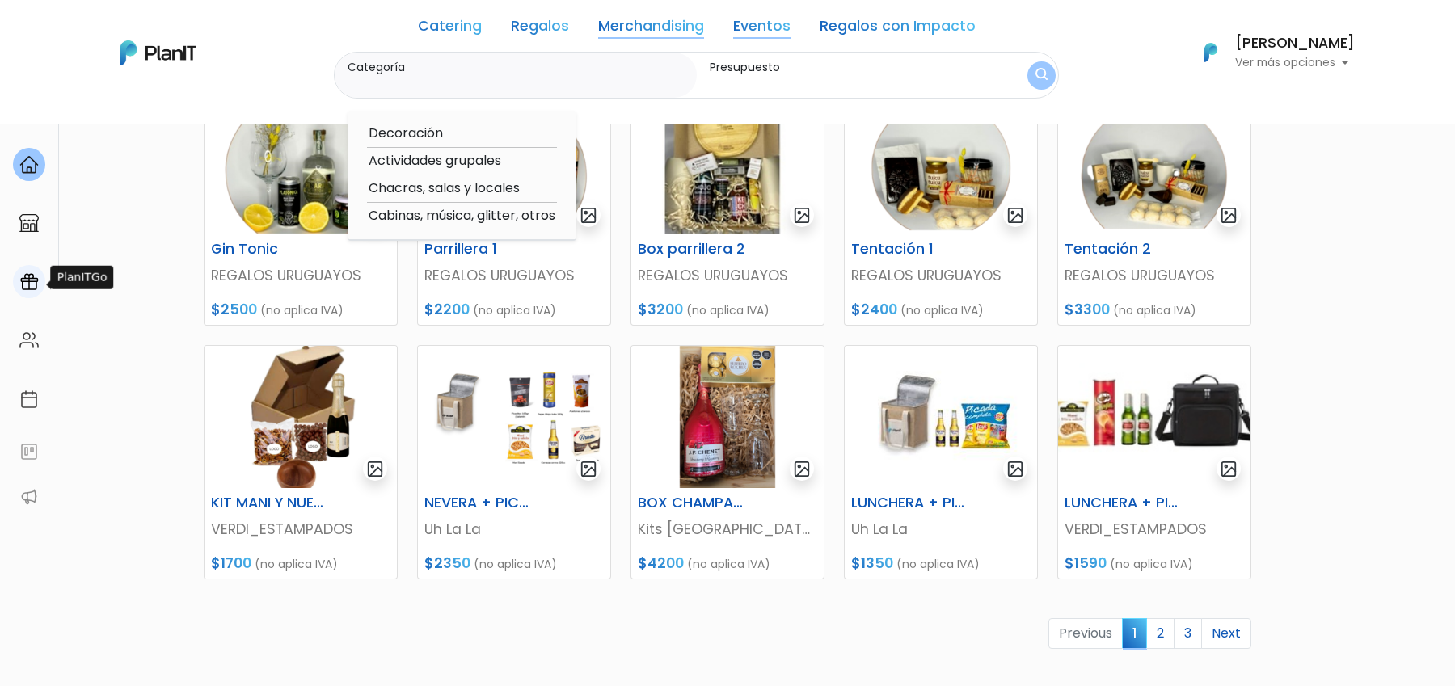
click at [24, 291] on img at bounding box center [28, 281] width 19 height 19
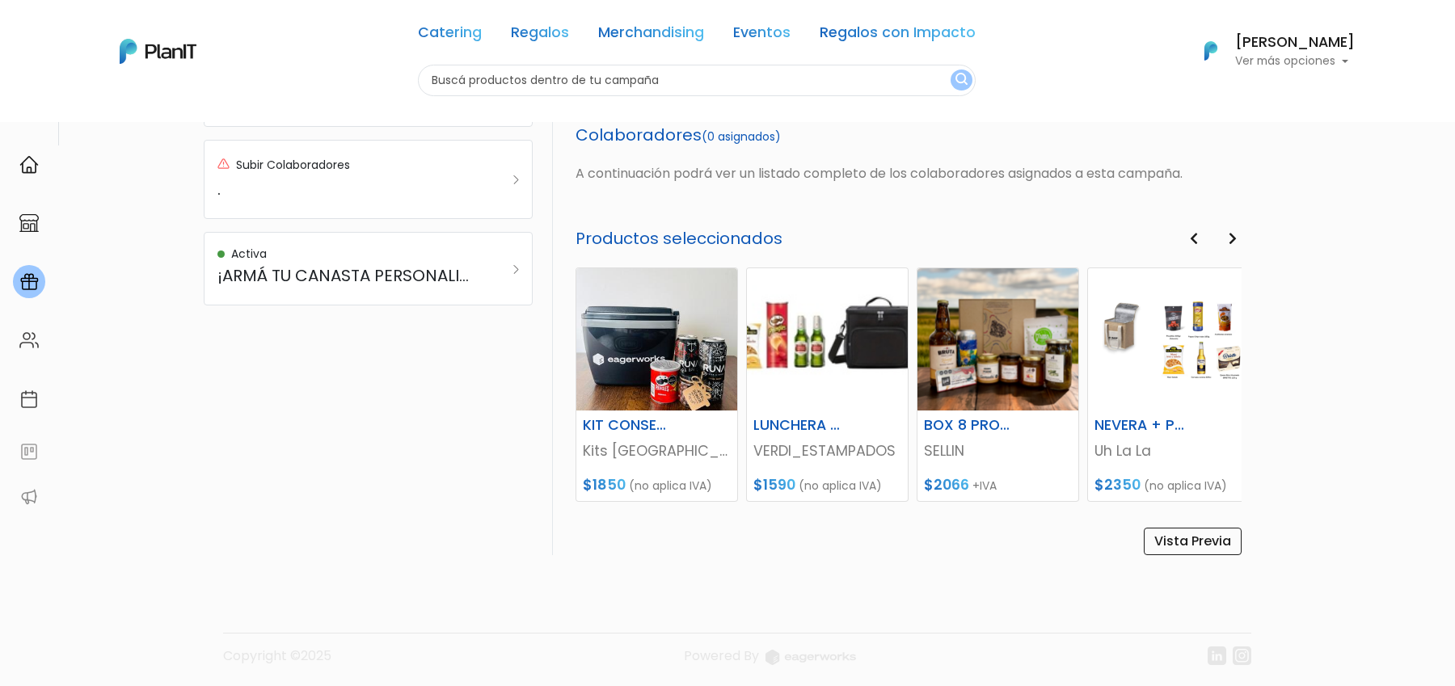
scroll to position [665, 0]
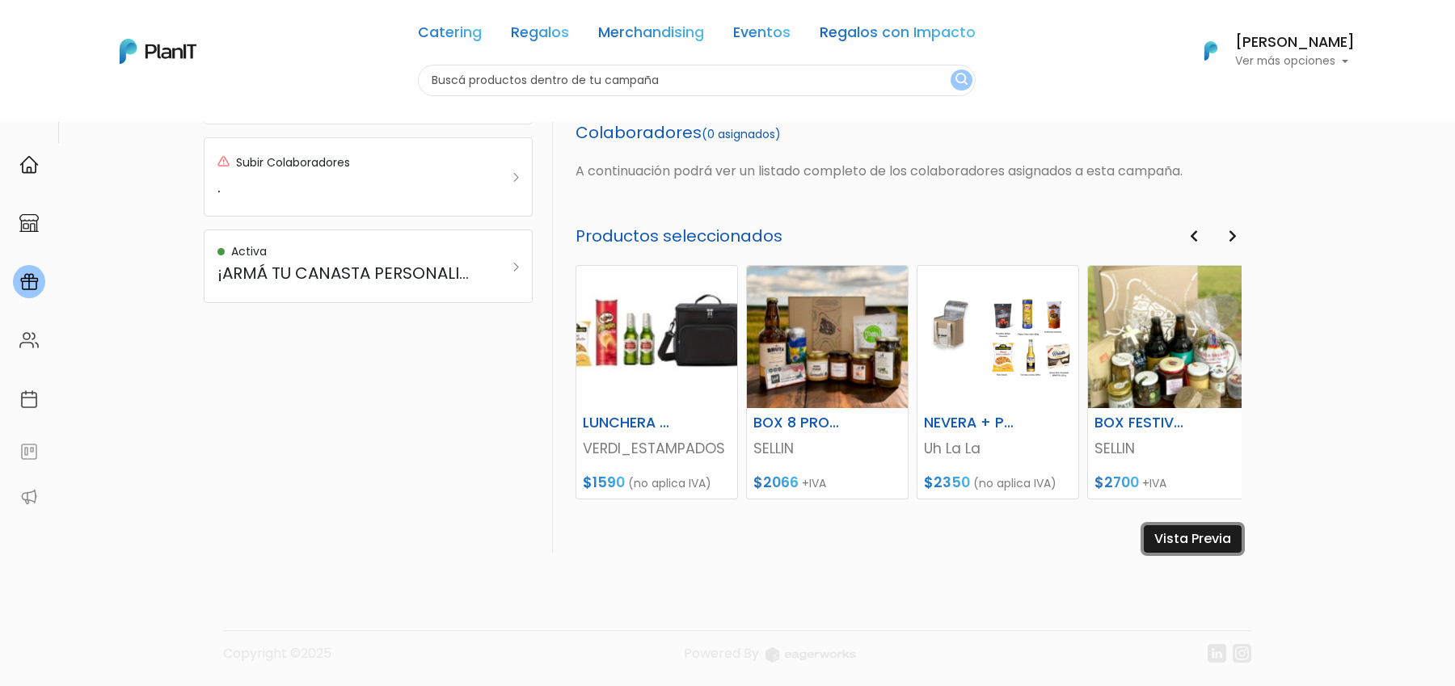
click at [1210, 543] on link "Vista Previa" at bounding box center [1193, 538] width 98 height 27
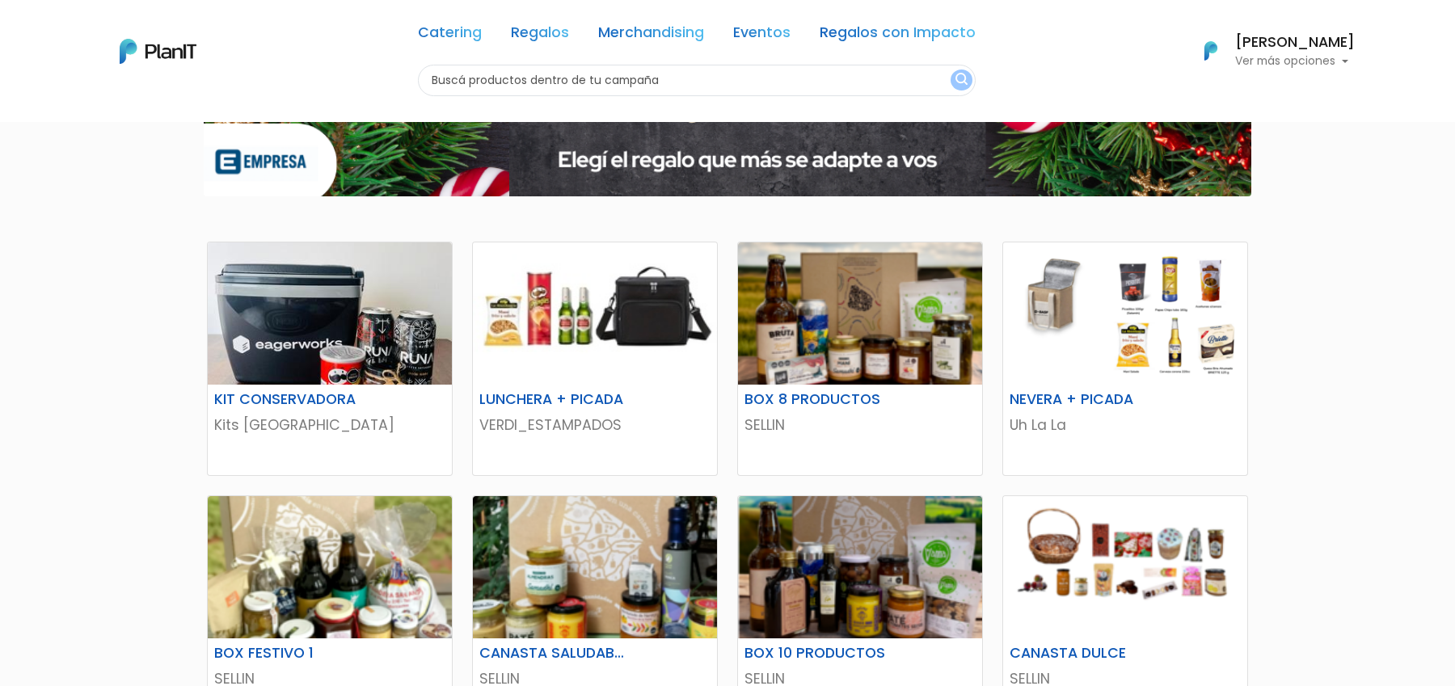
scroll to position [162, 0]
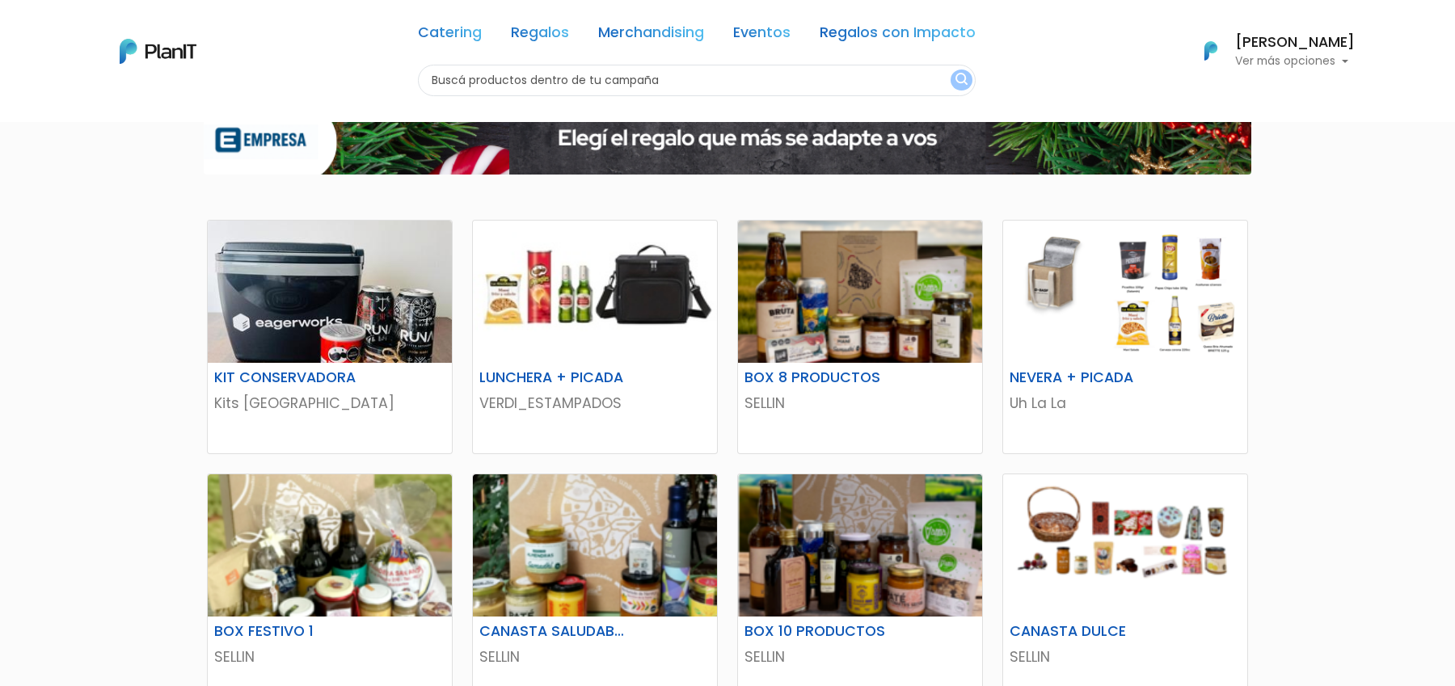
click at [1332, 481] on div "KIT CONSERVADORA Kits Uruguay Description Incluye: - Conservadora 6 litros con …" at bounding box center [727, 600] width 1455 height 1280
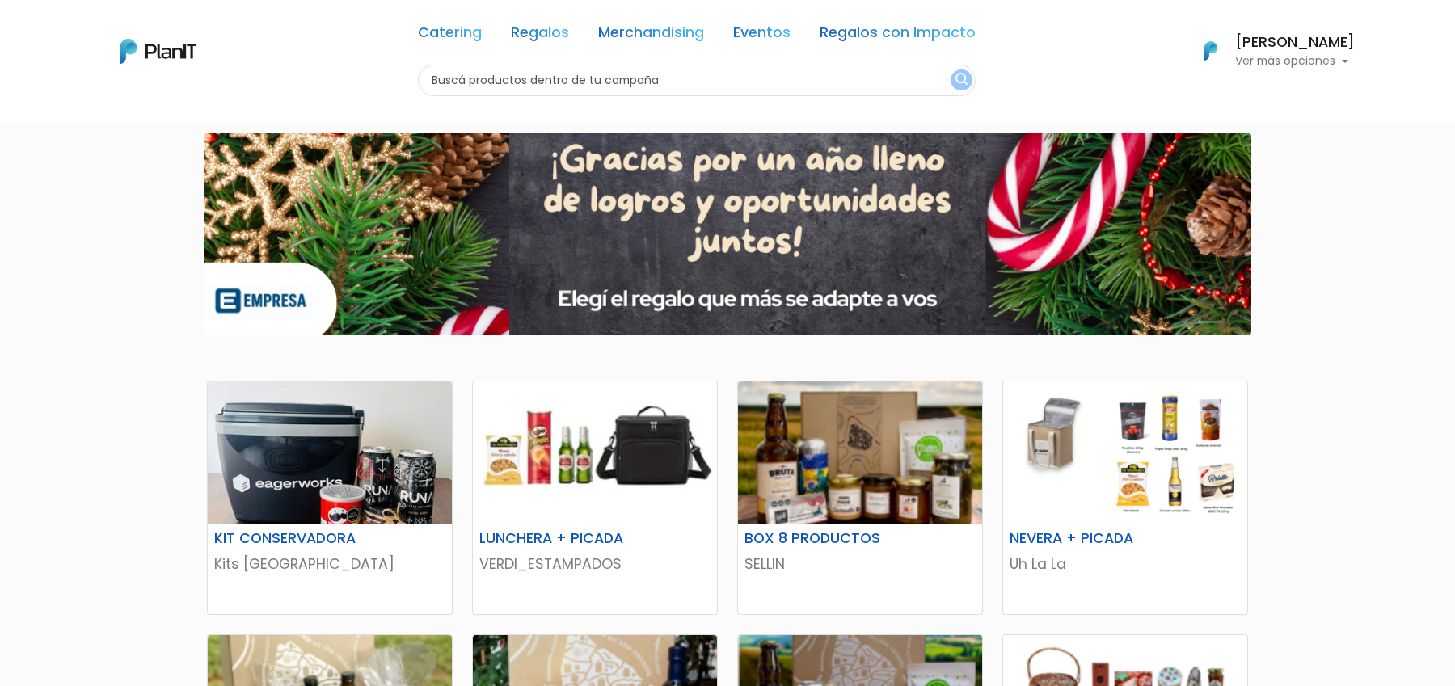
scroll to position [0, 0]
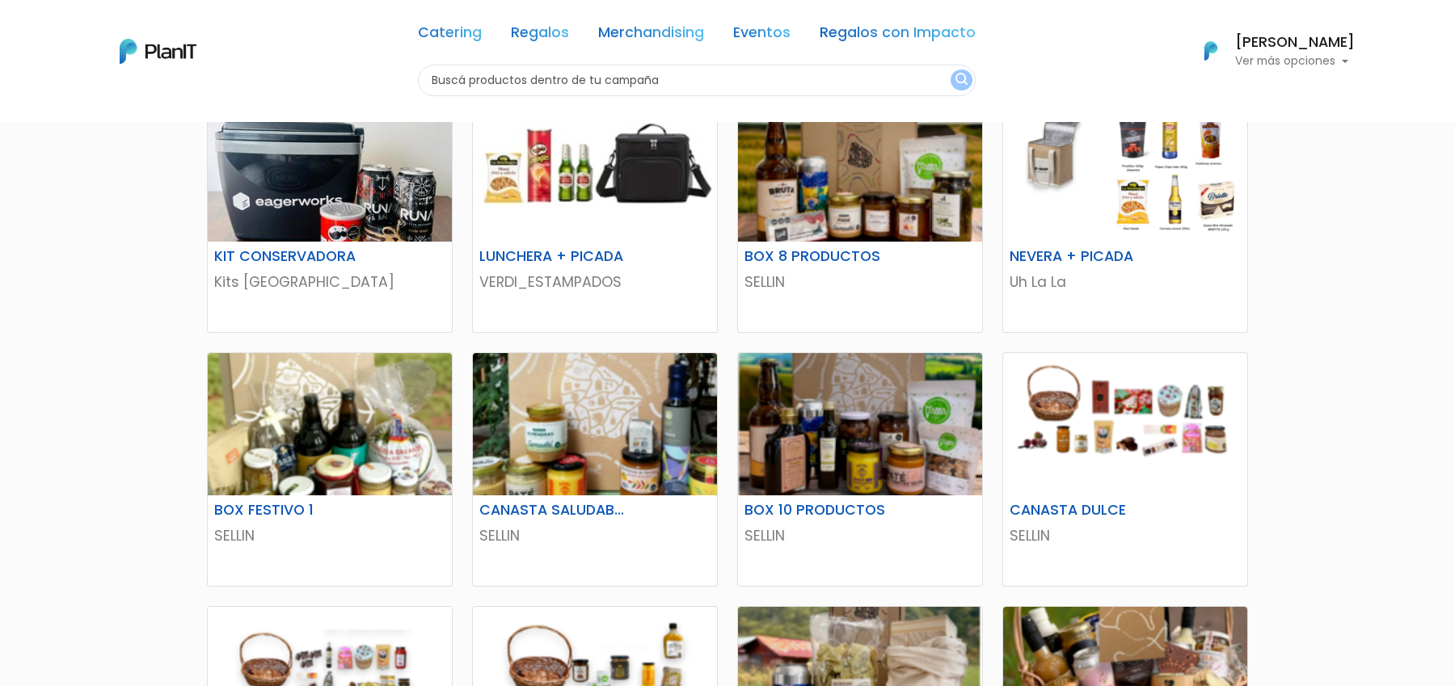
scroll to position [323, 0]
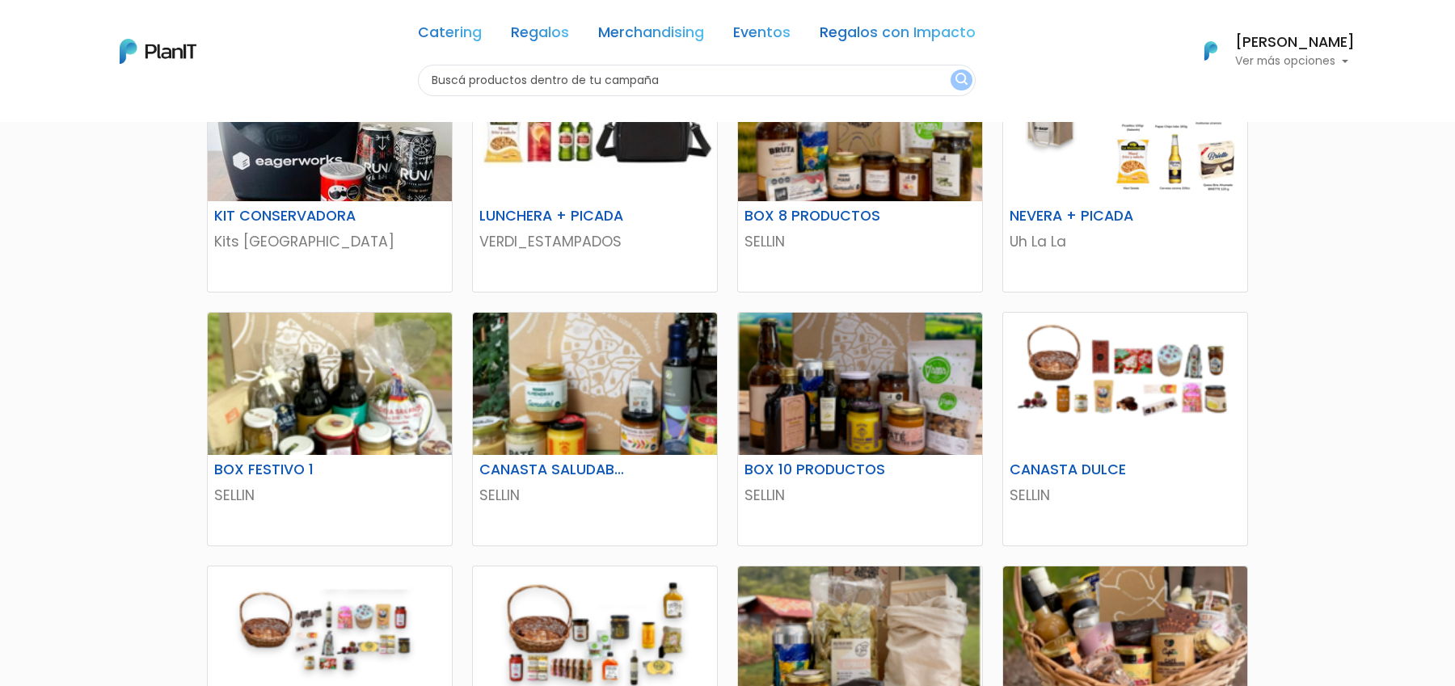
click at [179, 61] on img at bounding box center [158, 51] width 77 height 25
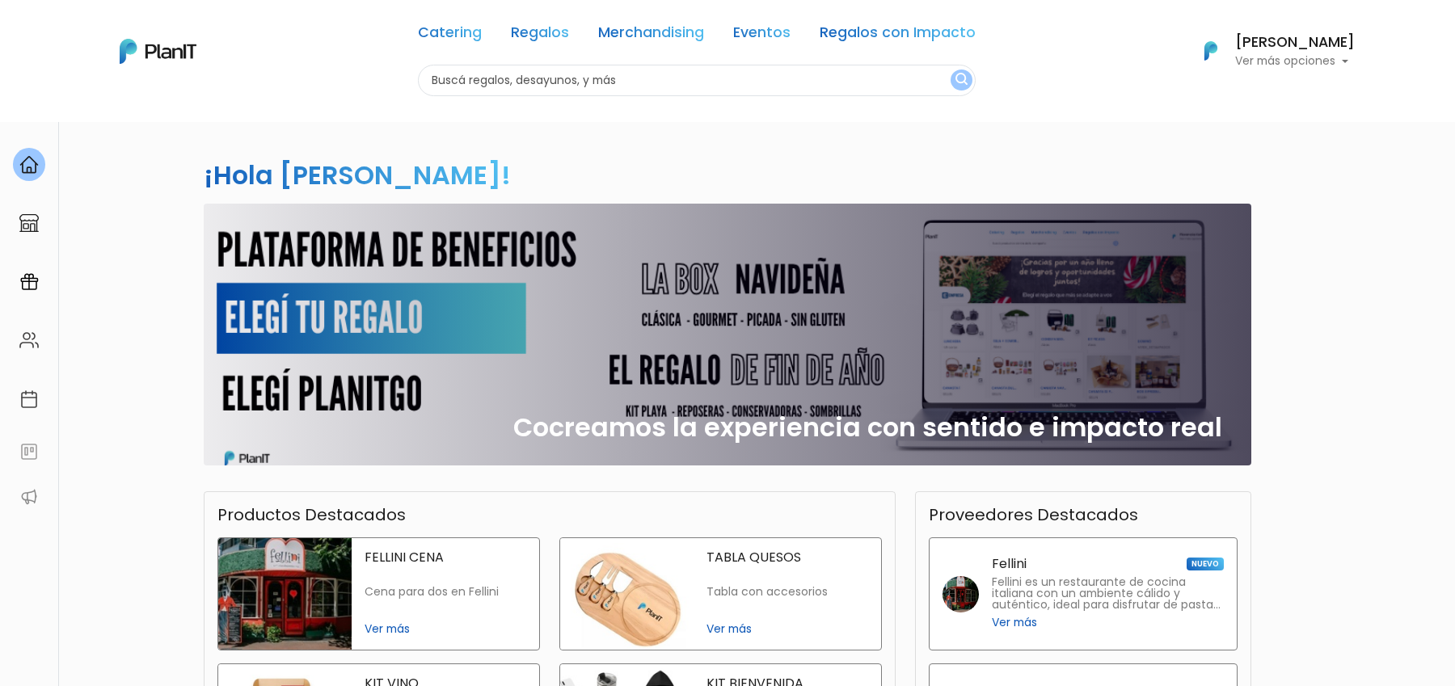
click at [573, 28] on div "Catering Regalos Merchandising Eventos Regalos con Impacto" at bounding box center [697, 35] width 558 height 58
click at [556, 33] on link "Regalos" at bounding box center [540, 35] width 58 height 19
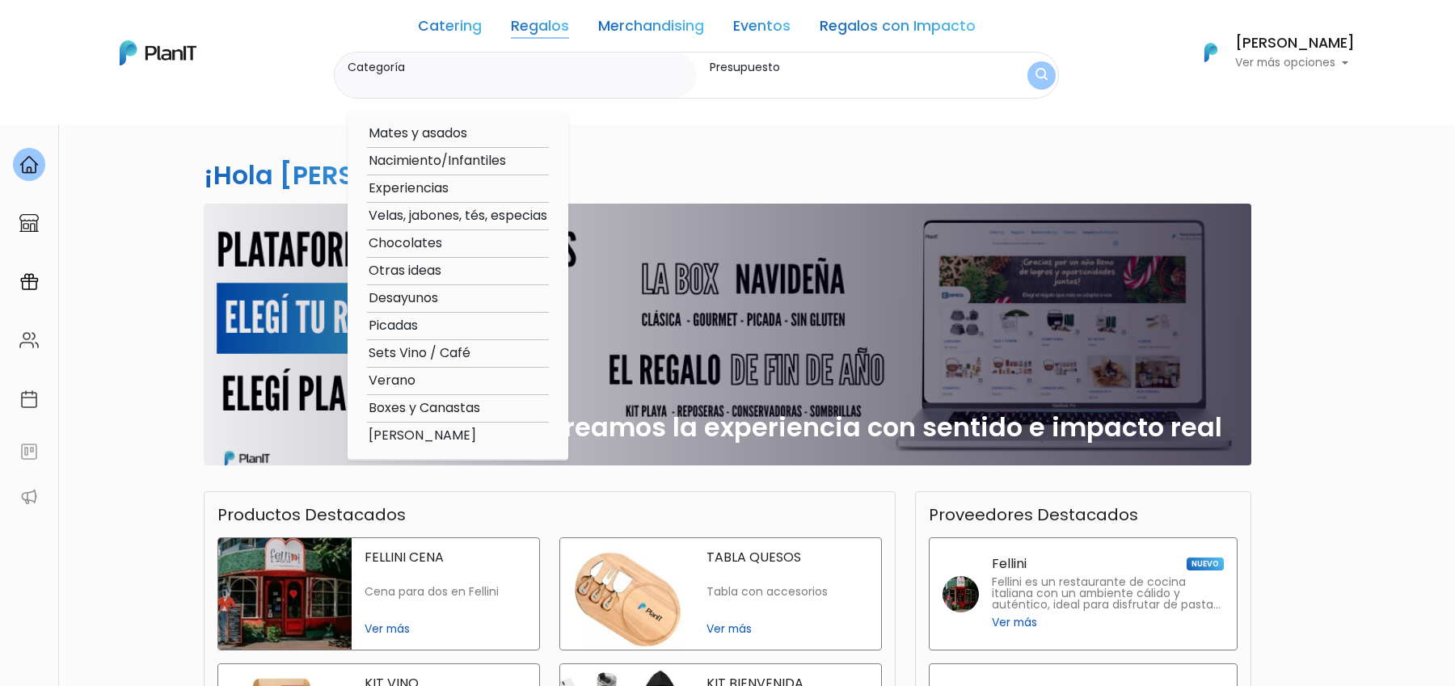
click at [431, 411] on option "Boxes y Canastas" at bounding box center [458, 408] width 182 height 20
type input "Boxes y Canastas"
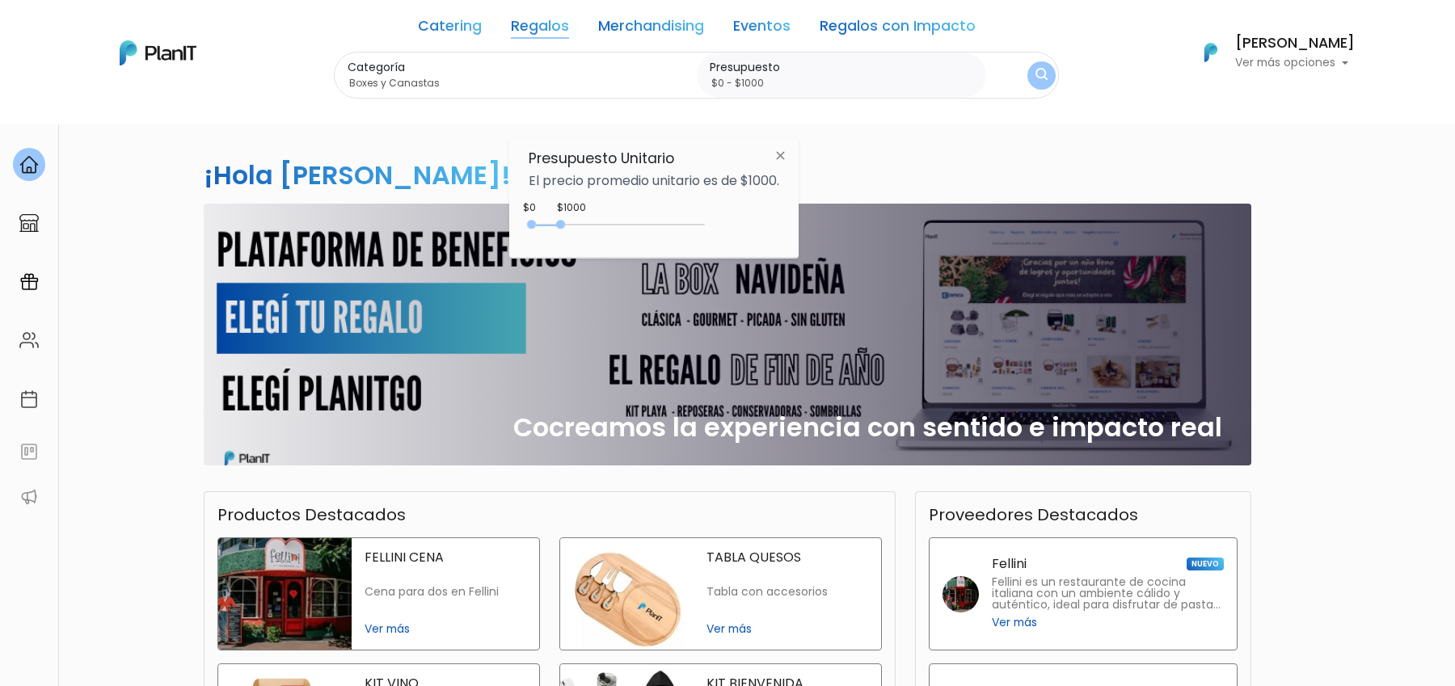
click at [563, 221] on div at bounding box center [560, 224] width 9 height 9
drag, startPoint x: 655, startPoint y: 224, endPoint x: 722, endPoint y: 221, distance: 66.3
click at [722, 221] on div "+$5000 $0 0 : 5000 0 5000 0,5000" at bounding box center [654, 228] width 251 height 32
type input "$0 - Más de $5000"
click at [1038, 78] on img "submit" at bounding box center [1041, 75] width 17 height 21
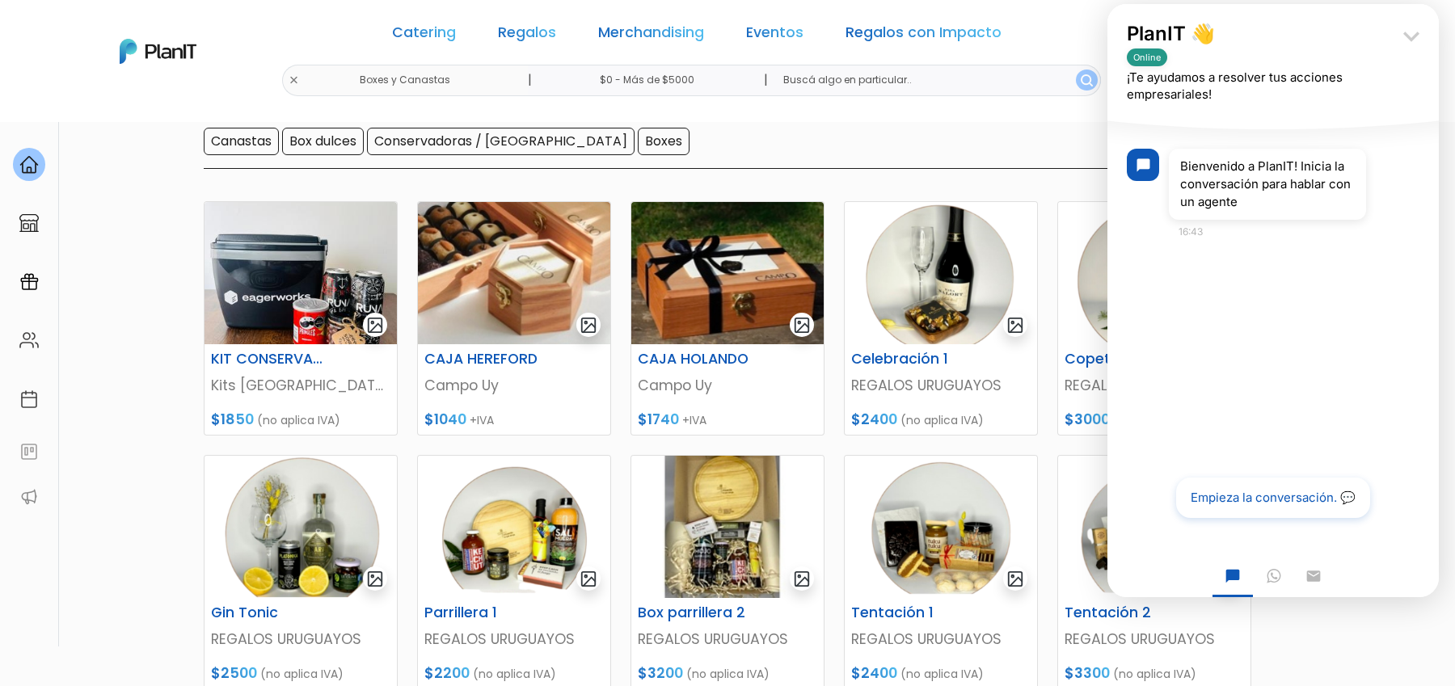
click at [1403, 25] on icon "keyboard_arrow_down" at bounding box center [1411, 36] width 32 height 32
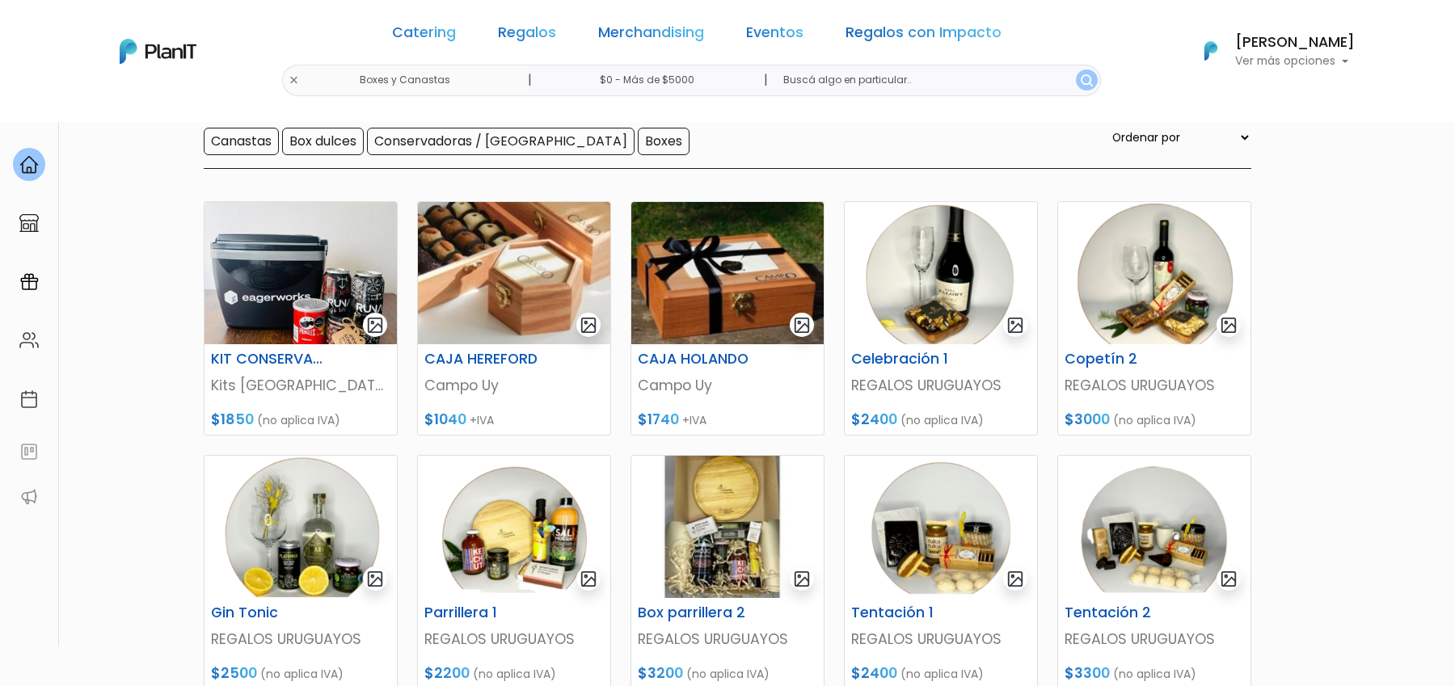
click at [1383, 303] on section "41 resultados Regalos Boxes y Canastas Hay 41 opciones Canastas Box dulces Cons…" at bounding box center [727, 538] width 1455 height 1157
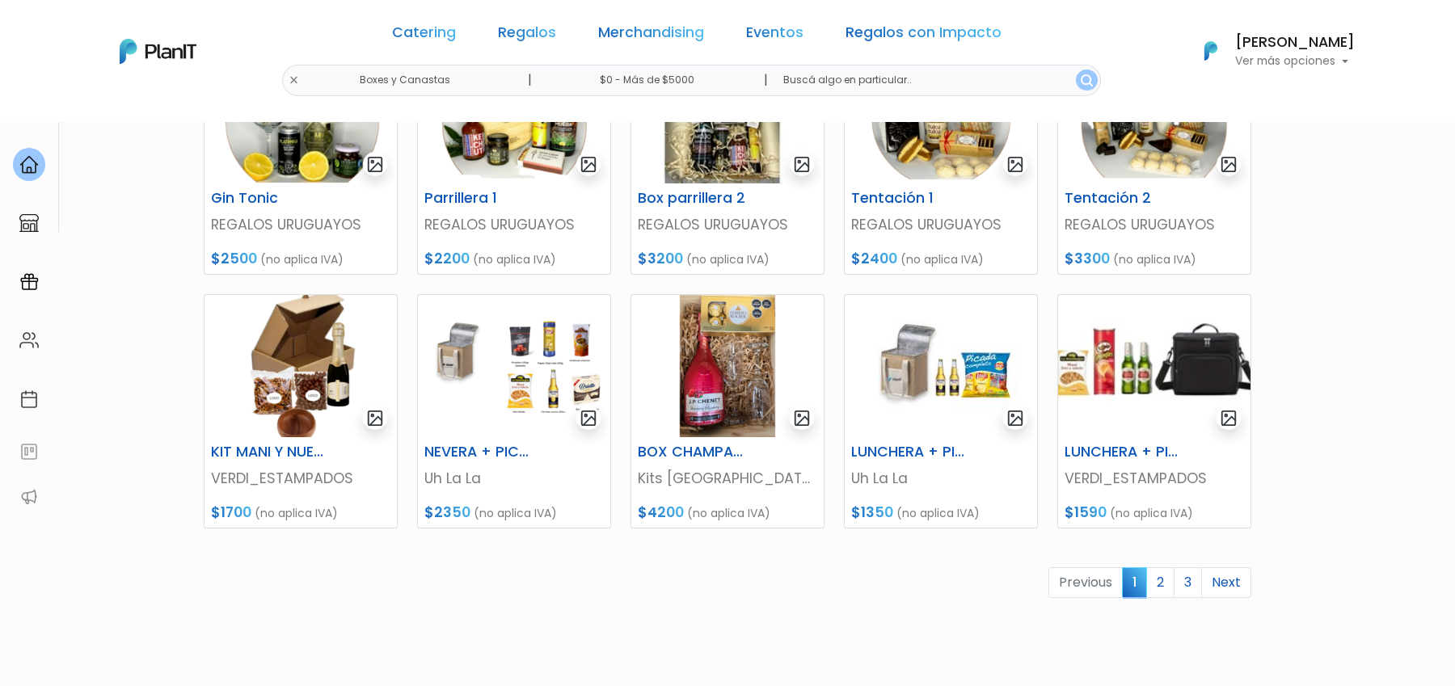
scroll to position [647, 0]
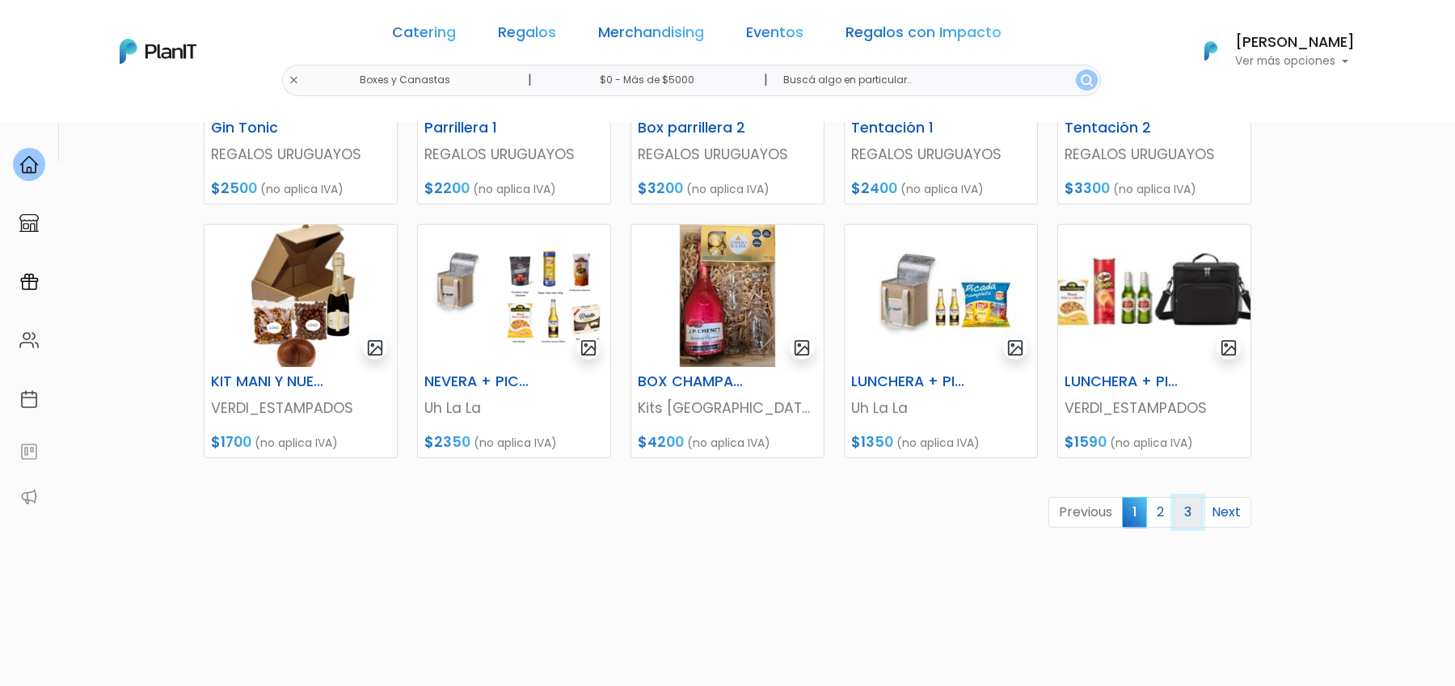
click at [1190, 512] on link "3" at bounding box center [1187, 512] width 28 height 31
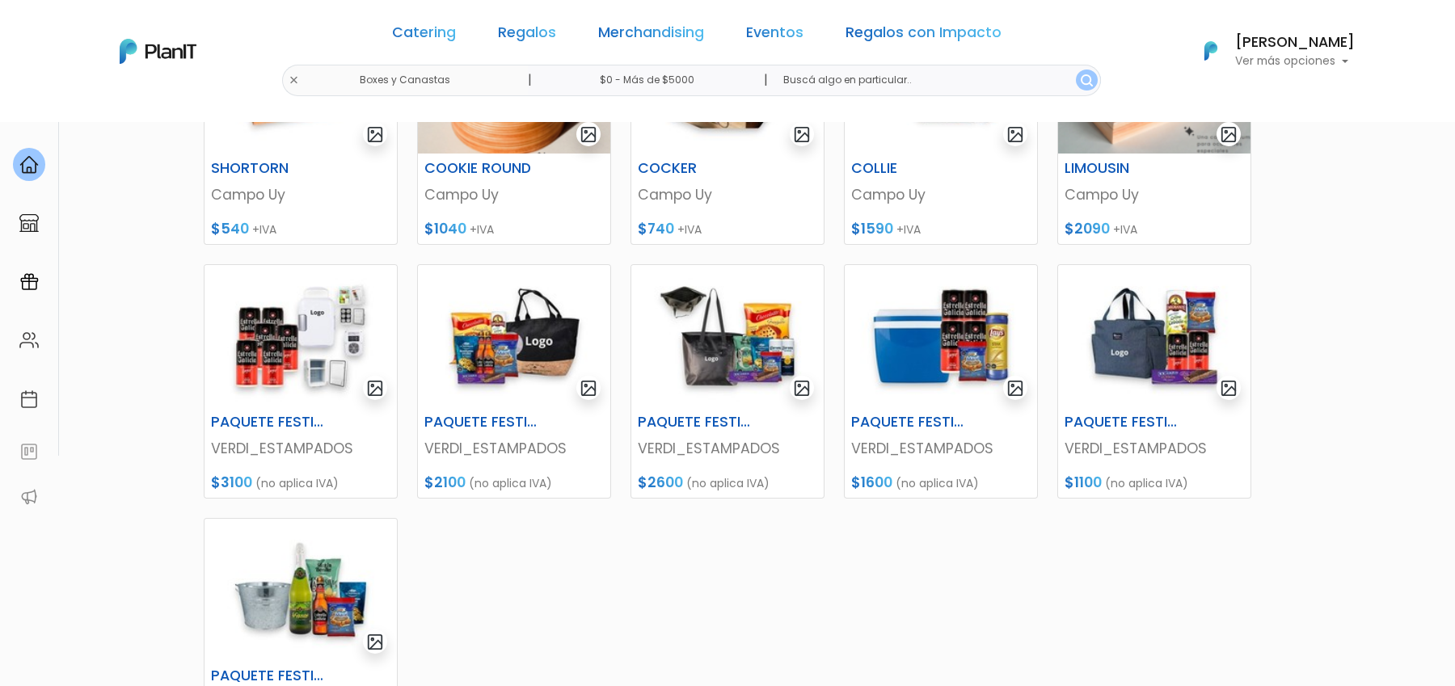
scroll to position [283, 0]
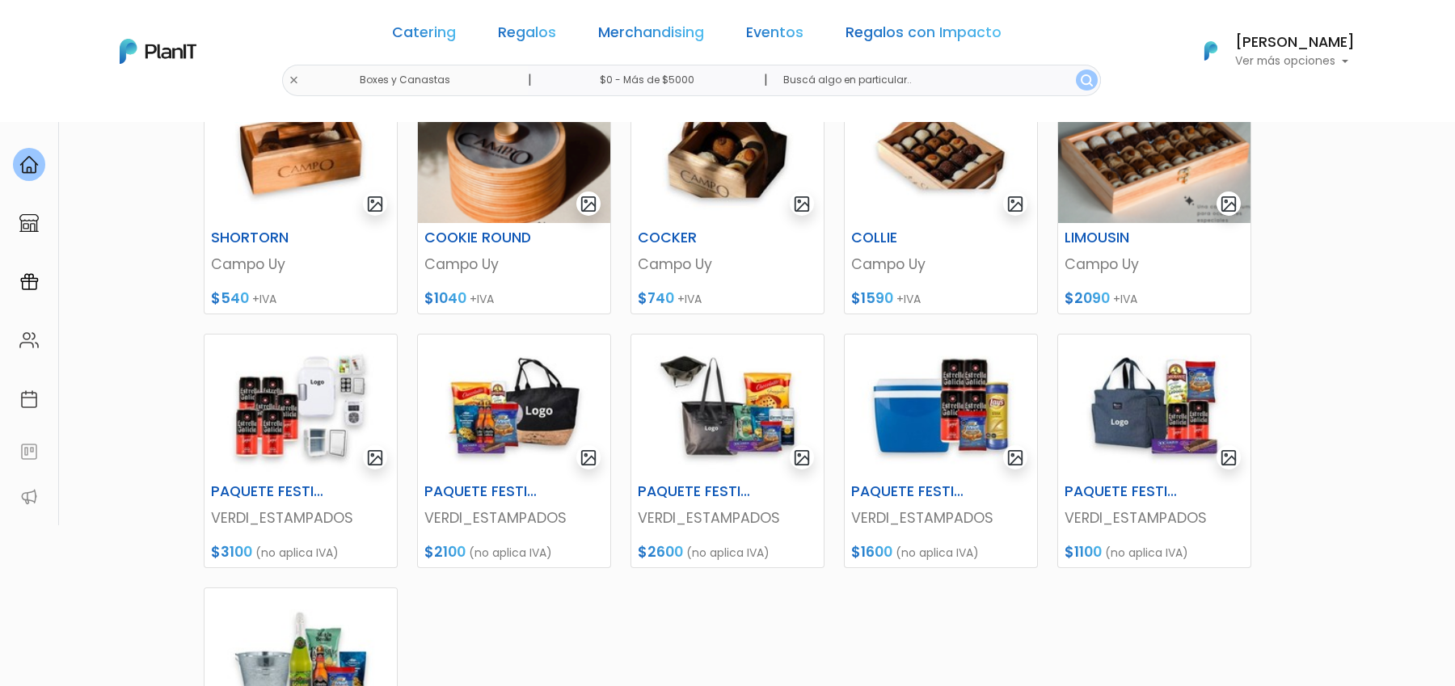
click at [575, 30] on div "Catering Regalos Merchandising Eventos Regalos con Impacto" at bounding box center [696, 35] width 622 height 58
click at [556, 30] on link "Regalos" at bounding box center [527, 35] width 58 height 19
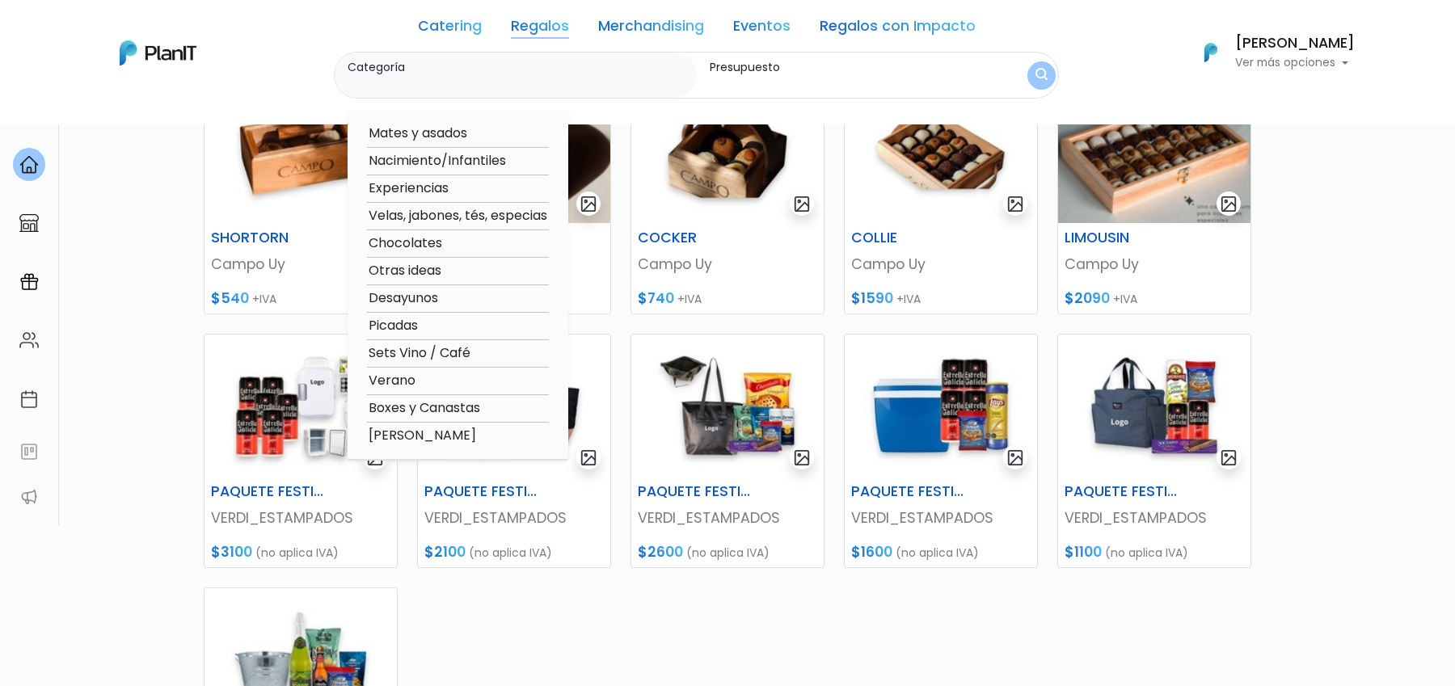
click at [431, 297] on option "Desayunos" at bounding box center [458, 299] width 182 height 20
type input "Desayunos"
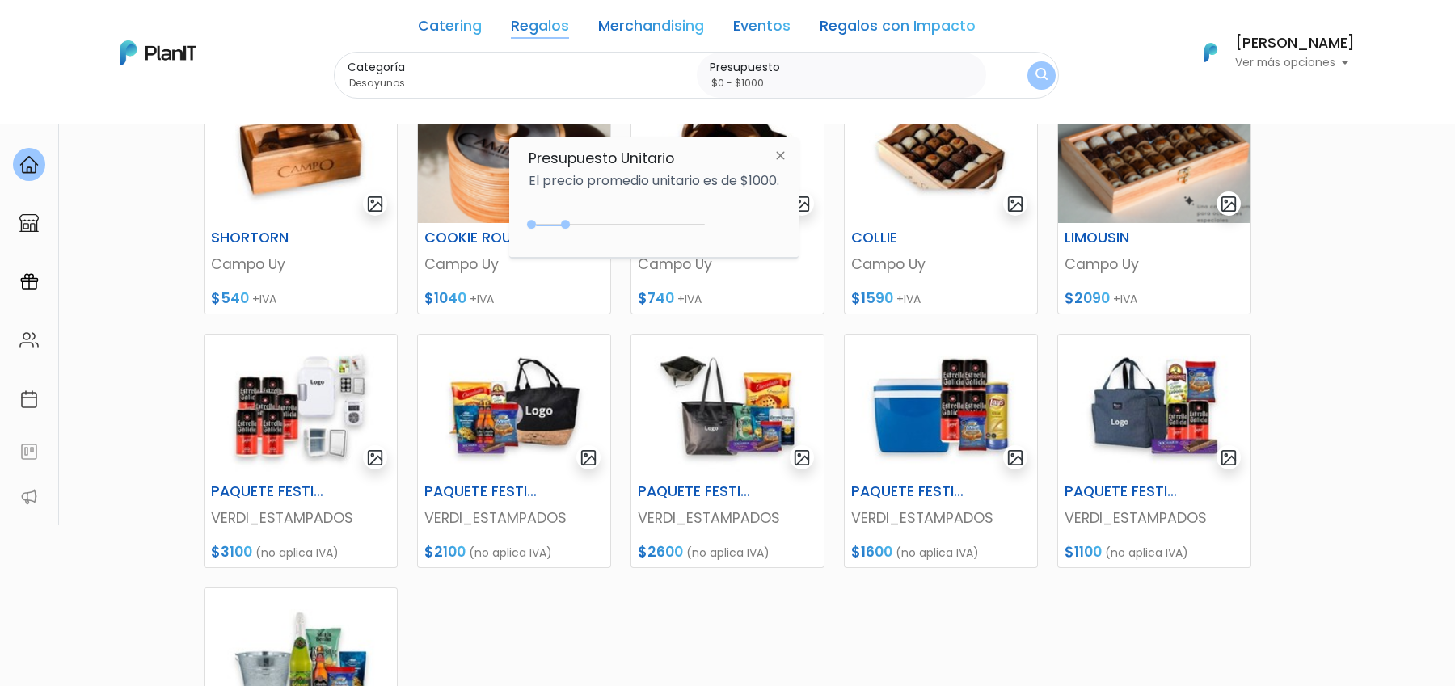
click at [563, 220] on div "0 : 1000 0 1000" at bounding box center [620, 228] width 170 height 16
type input "$0 - $4950"
drag, startPoint x: 563, startPoint y: 219, endPoint x: 702, endPoint y: 234, distance: 139.8
click at [702, 234] on div "0 : 4650 0 4650" at bounding box center [620, 228] width 170 height 16
click at [1040, 75] on img "submit" at bounding box center [1041, 76] width 13 height 16
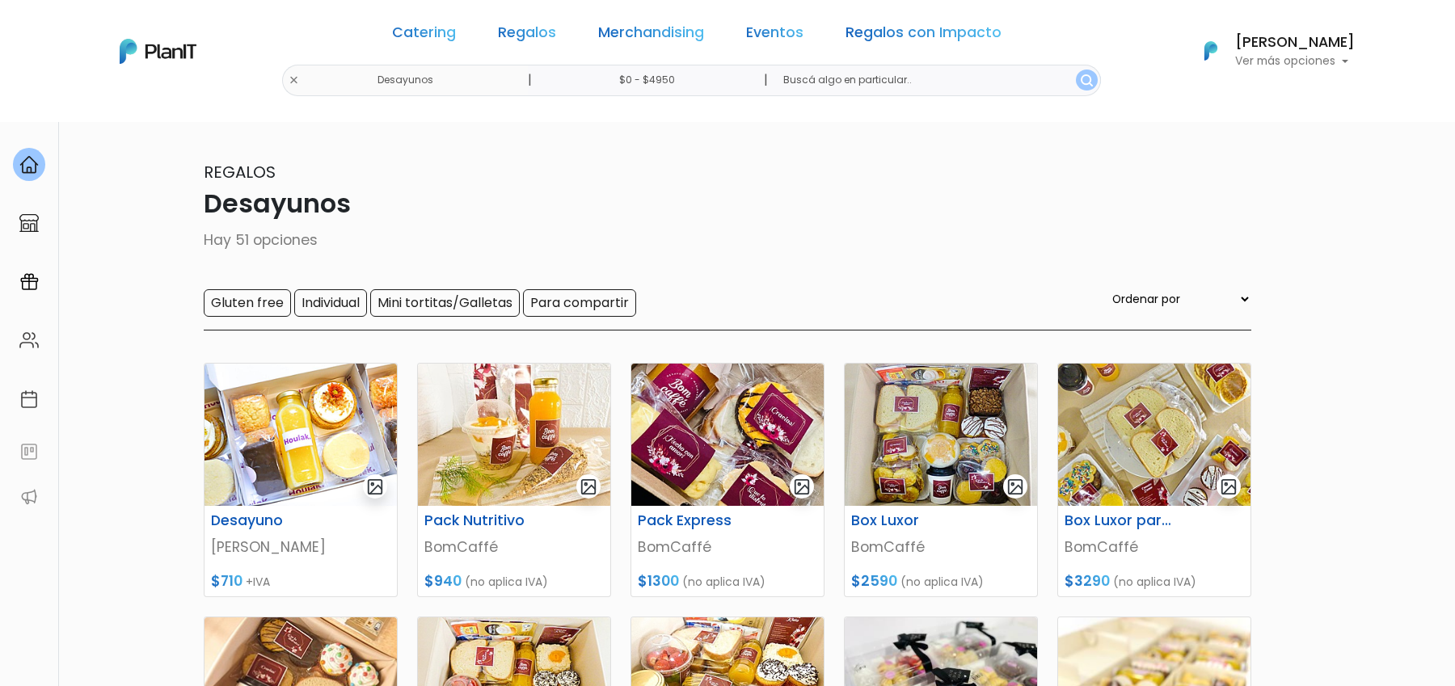
click at [1199, 202] on p "Desayunos" at bounding box center [727, 203] width 1047 height 39
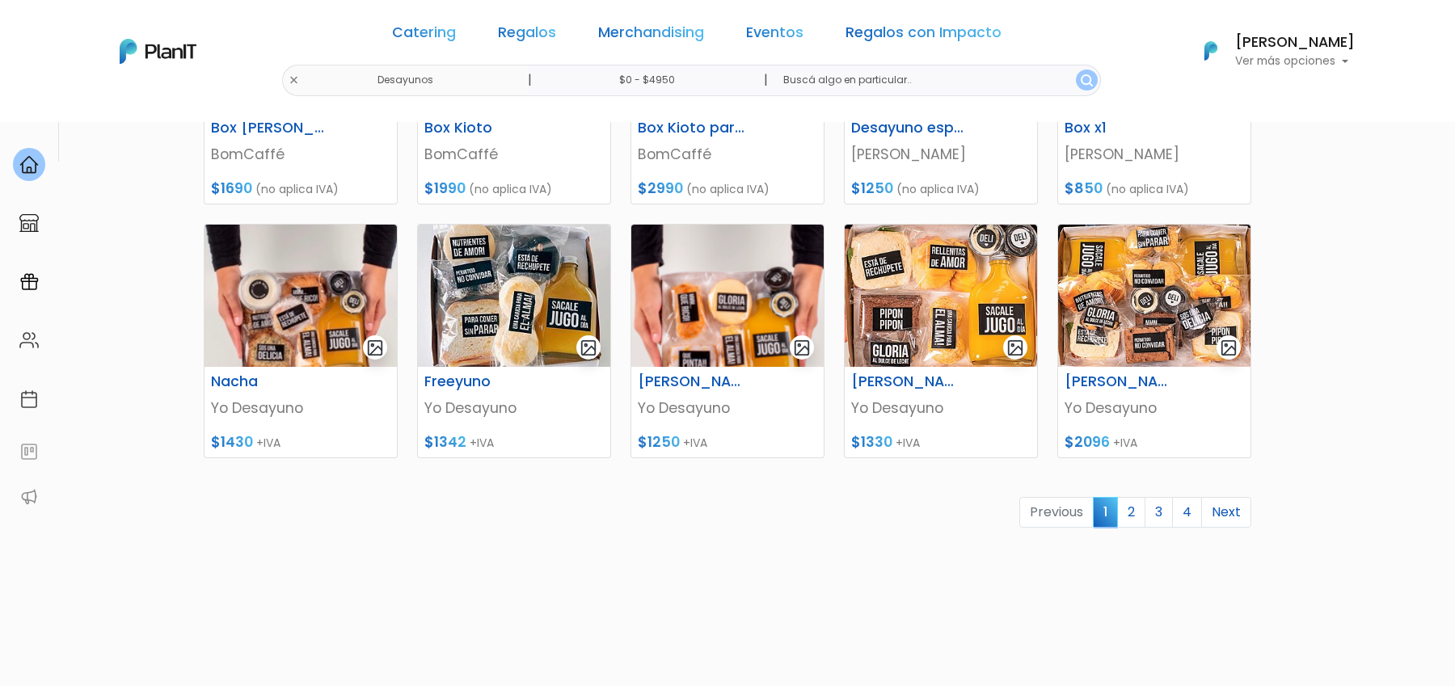
scroll to position [687, 0]
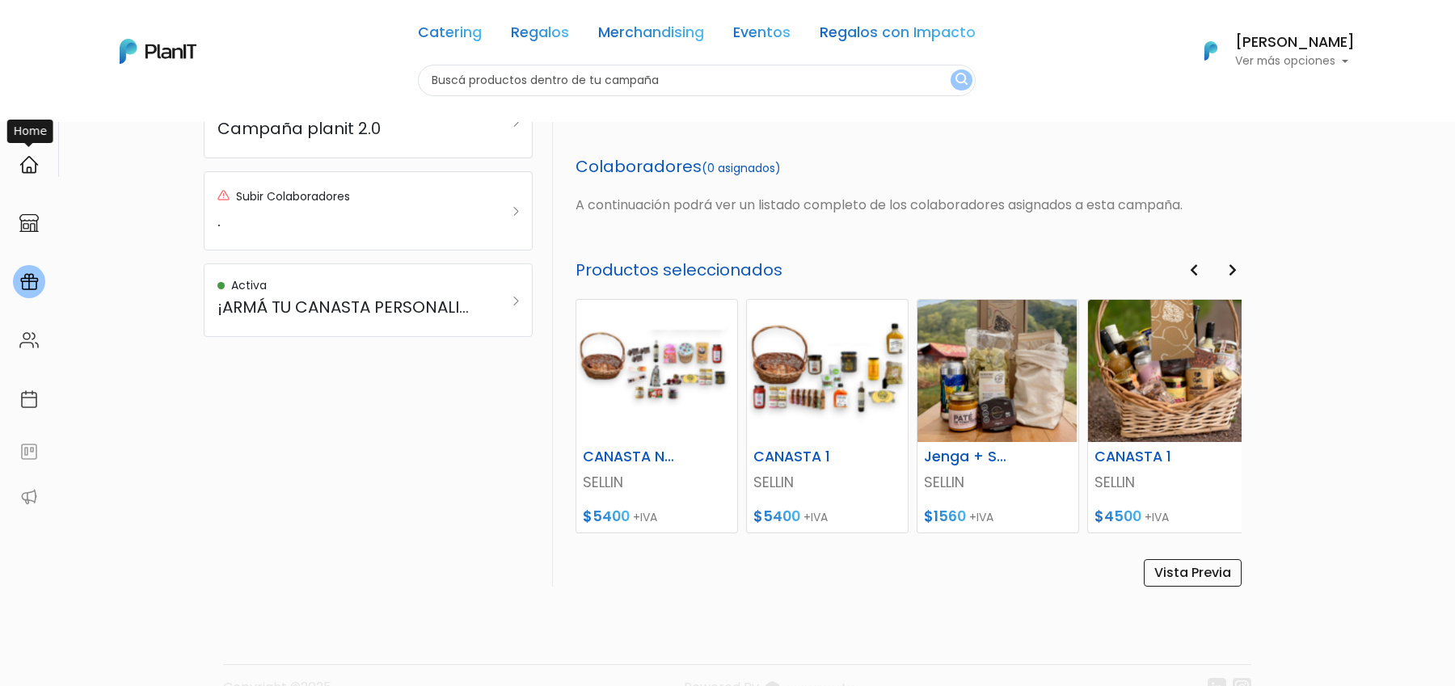
scroll to position [631, 0]
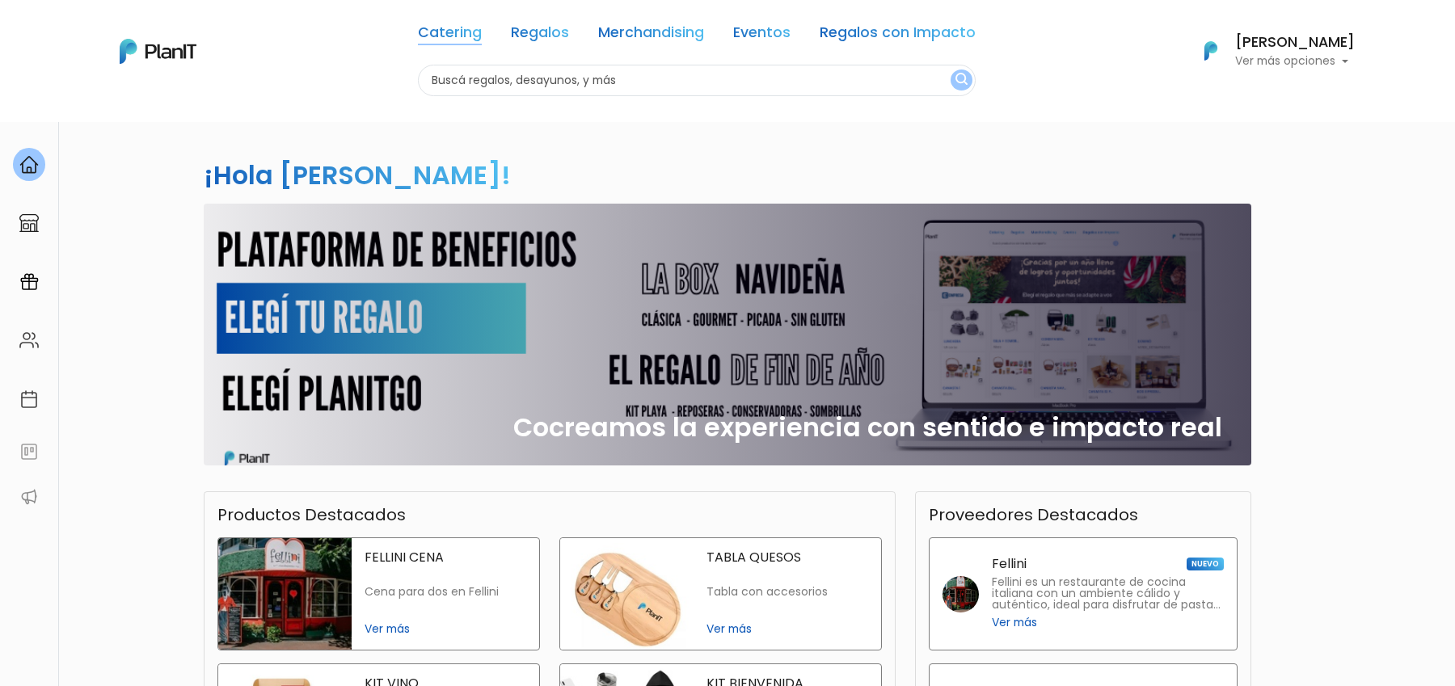
click at [461, 32] on link "Catering" at bounding box center [450, 35] width 64 height 19
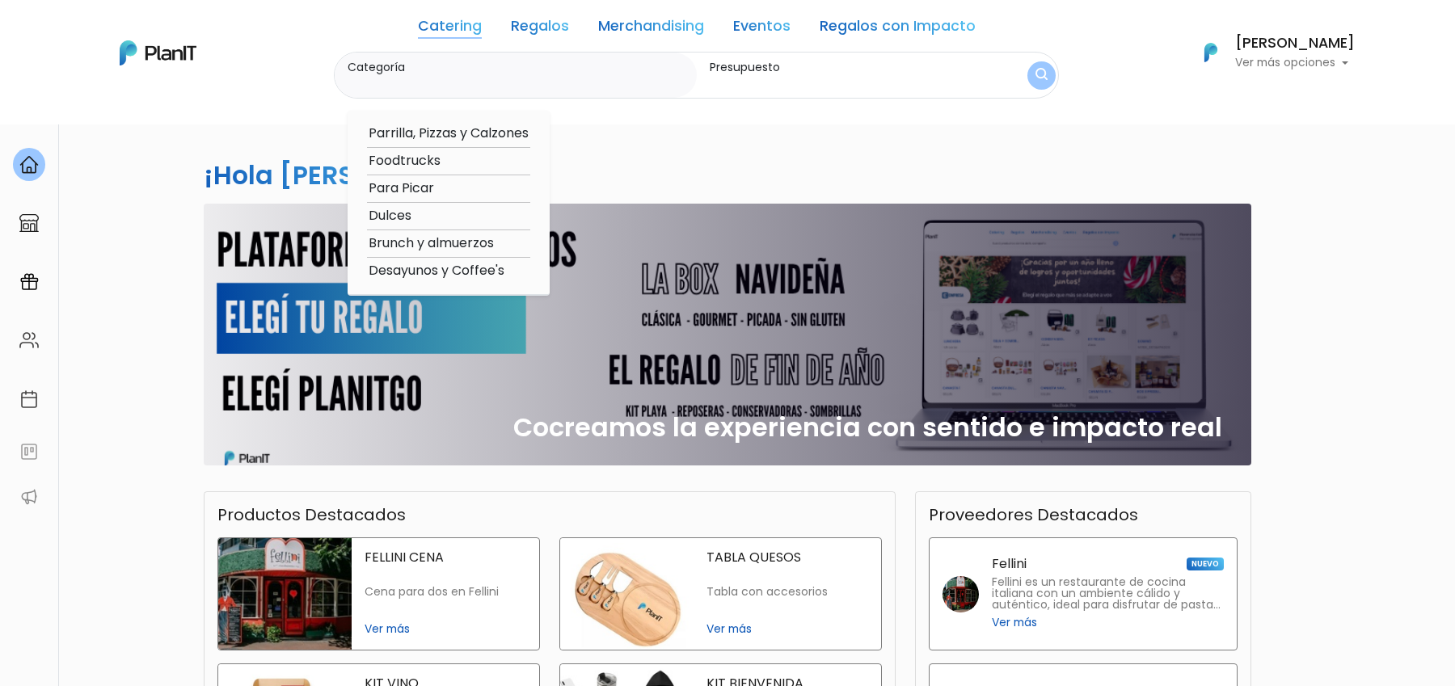
click at [533, 25] on link "Regalos" at bounding box center [540, 28] width 58 height 19
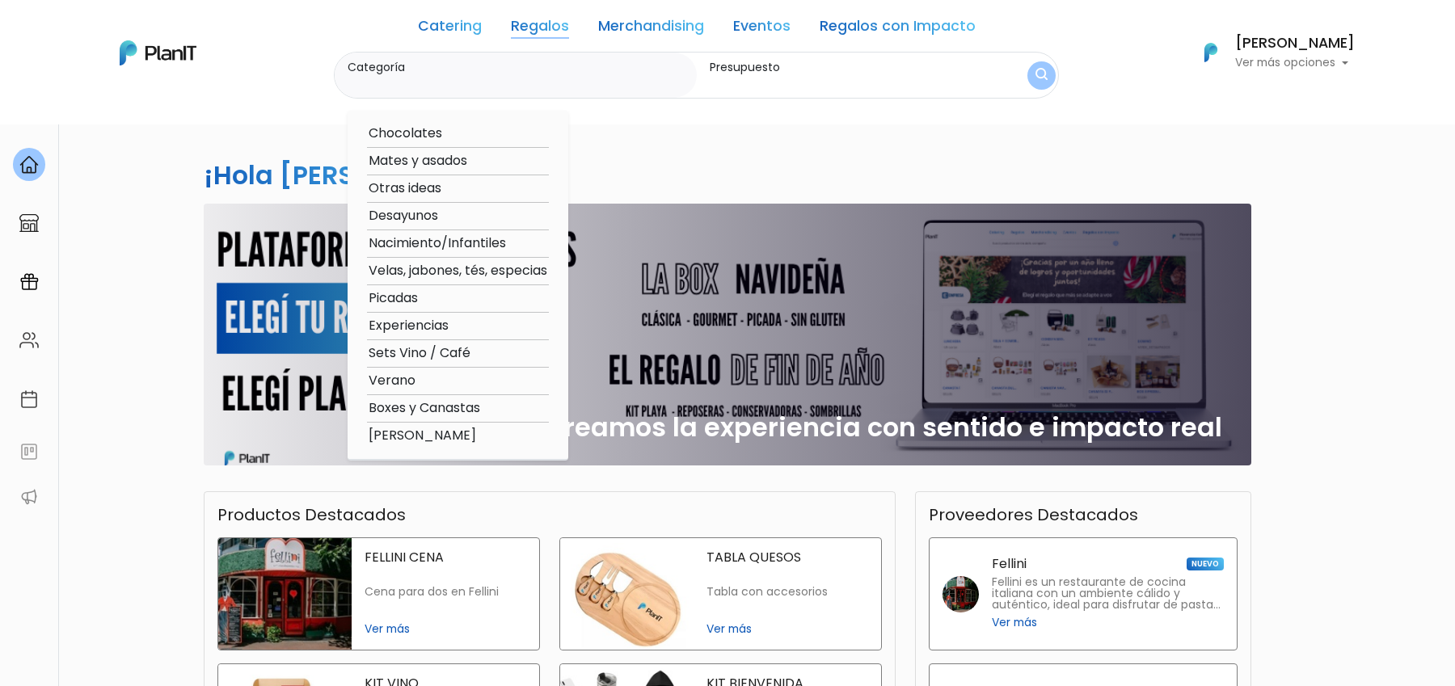
click at [472, 410] on option "Boxes y Canastas" at bounding box center [458, 408] width 182 height 20
type input "Boxes y Canastas"
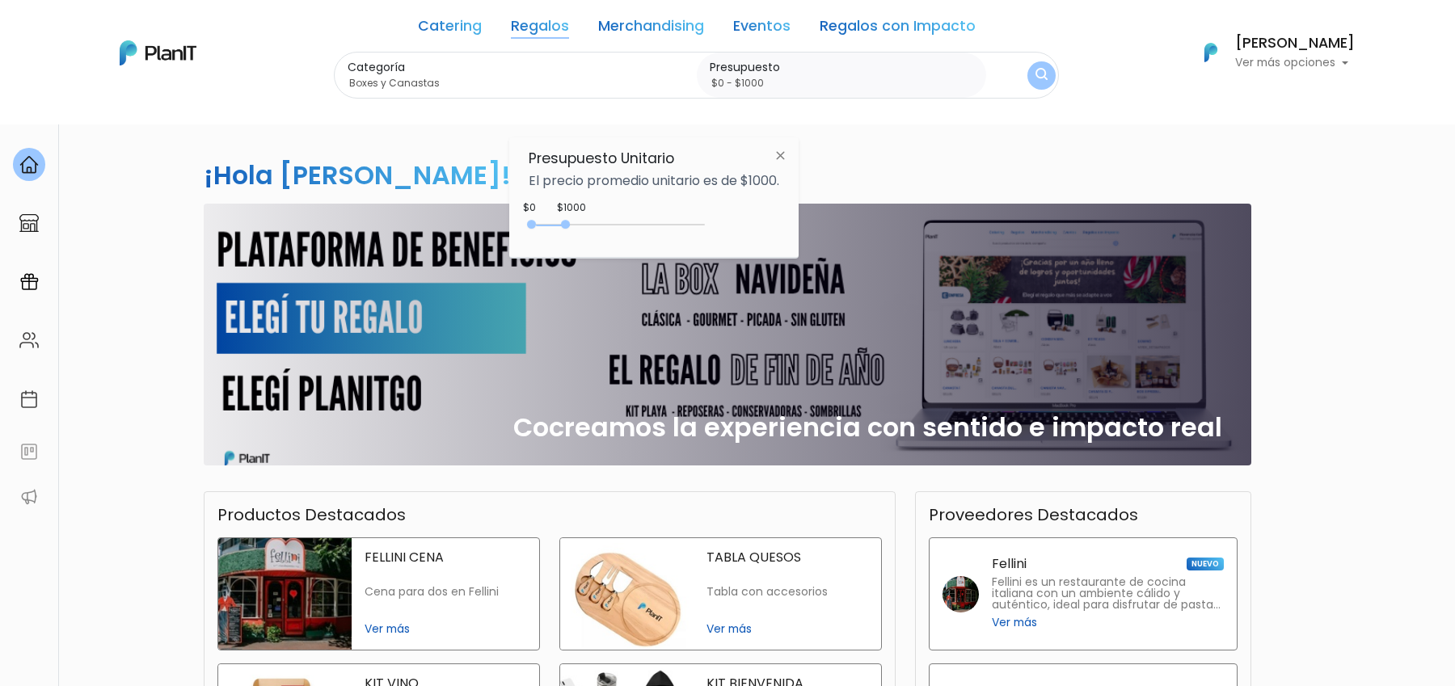
click at [566, 226] on div "0 : 1000 0 1000" at bounding box center [620, 228] width 170 height 16
click at [601, 221] on div "0 : 1950 0 1950" at bounding box center [620, 228] width 170 height 16
type input "$0 - $4850"
drag, startPoint x: 601, startPoint y: 221, endPoint x: 700, endPoint y: 214, distance: 98.9
click at [700, 214] on div "$4650 $0 0 : 4650 0 4650 0,4850" at bounding box center [654, 228] width 251 height 32
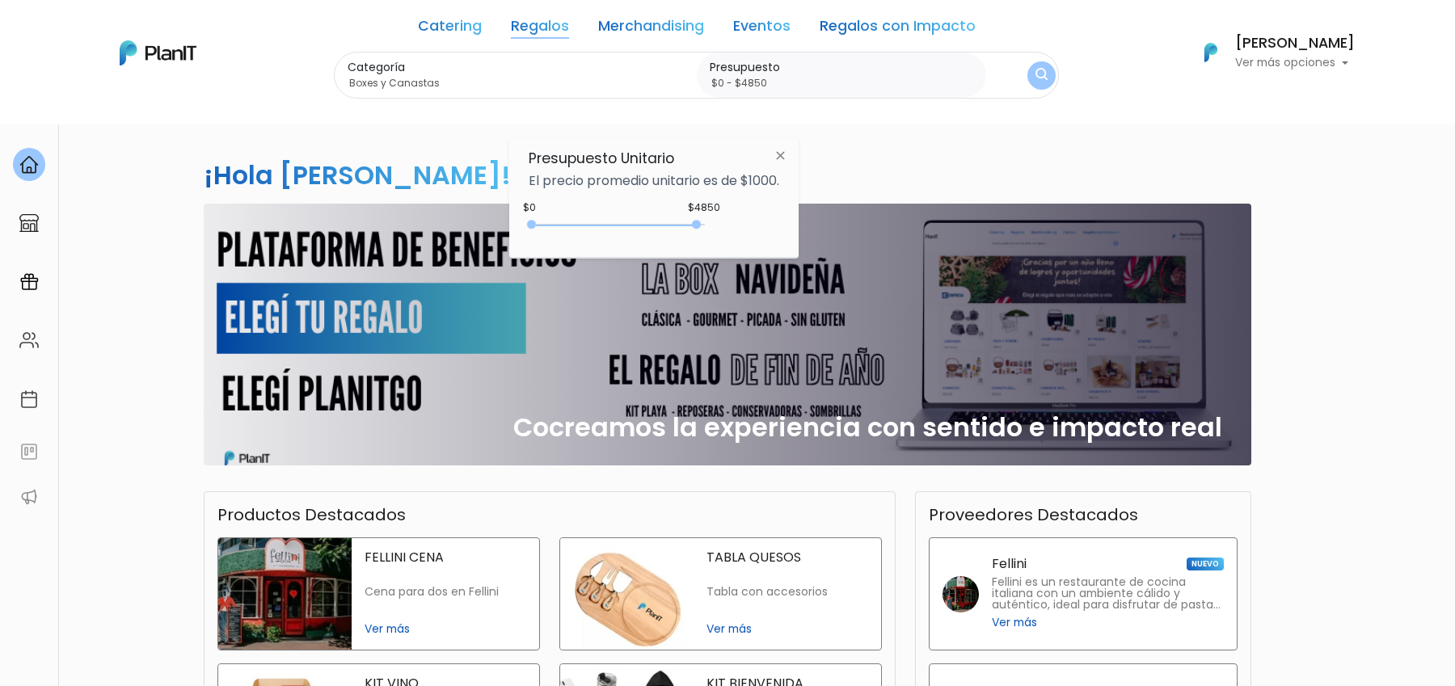
click at [899, 72] on label "Presupuesto" at bounding box center [845, 67] width 270 height 17
click at [899, 75] on input "$0 - $4850" at bounding box center [845, 83] width 270 height 16
click at [978, 72] on label "Presupuesto" at bounding box center [845, 67] width 270 height 17
click at [978, 75] on input "$0 - $4850" at bounding box center [845, 83] width 270 height 16
click at [1064, 76] on div "Catering Regalos Merchandising Eventos Regalos con Impacto Catering Regalos Mer…" at bounding box center [727, 52] width 1293 height 92
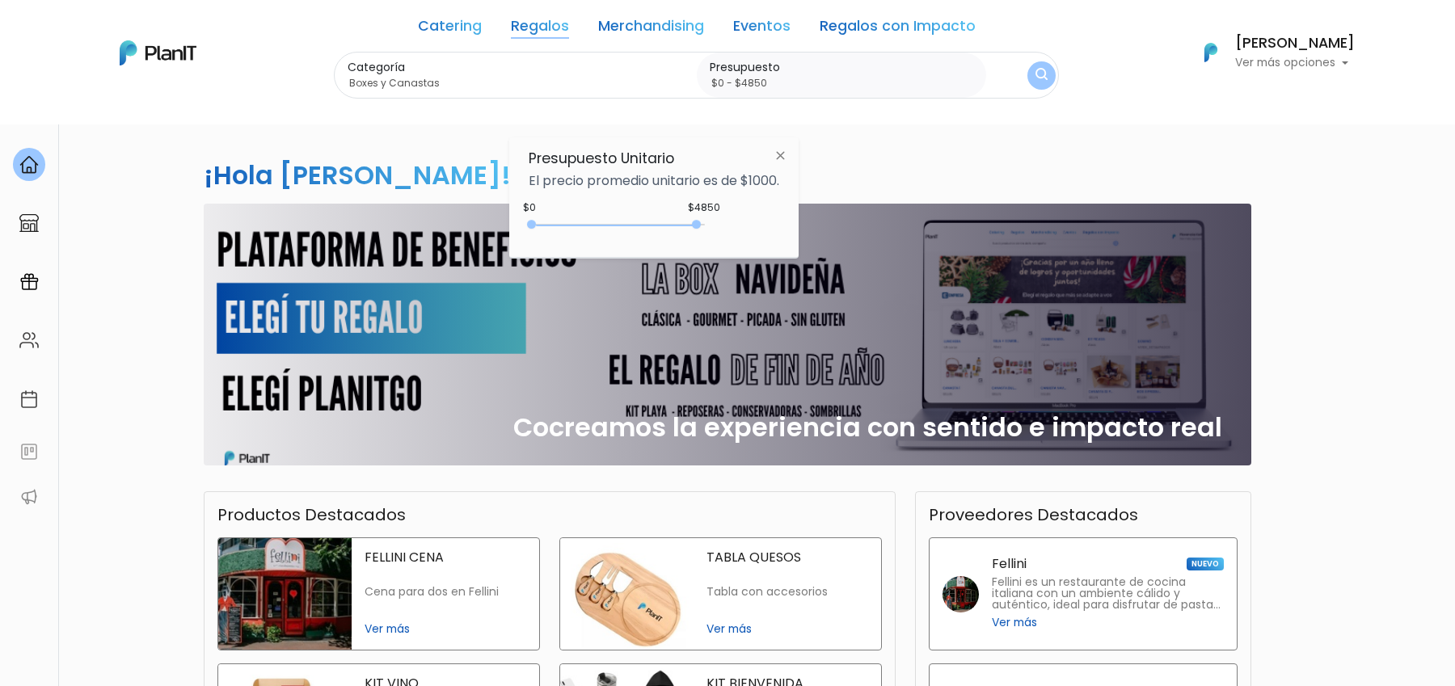
click at [1045, 77] on img "submit" at bounding box center [1041, 76] width 13 height 16
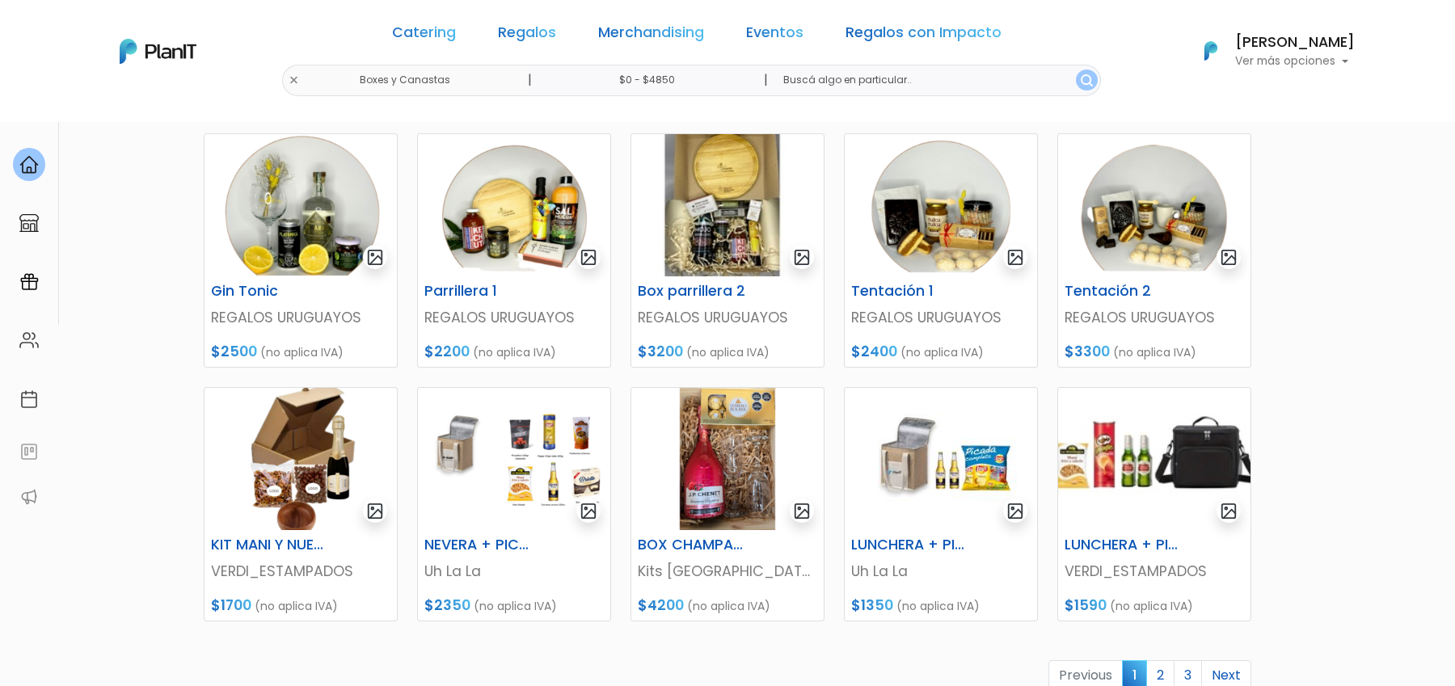
scroll to position [485, 0]
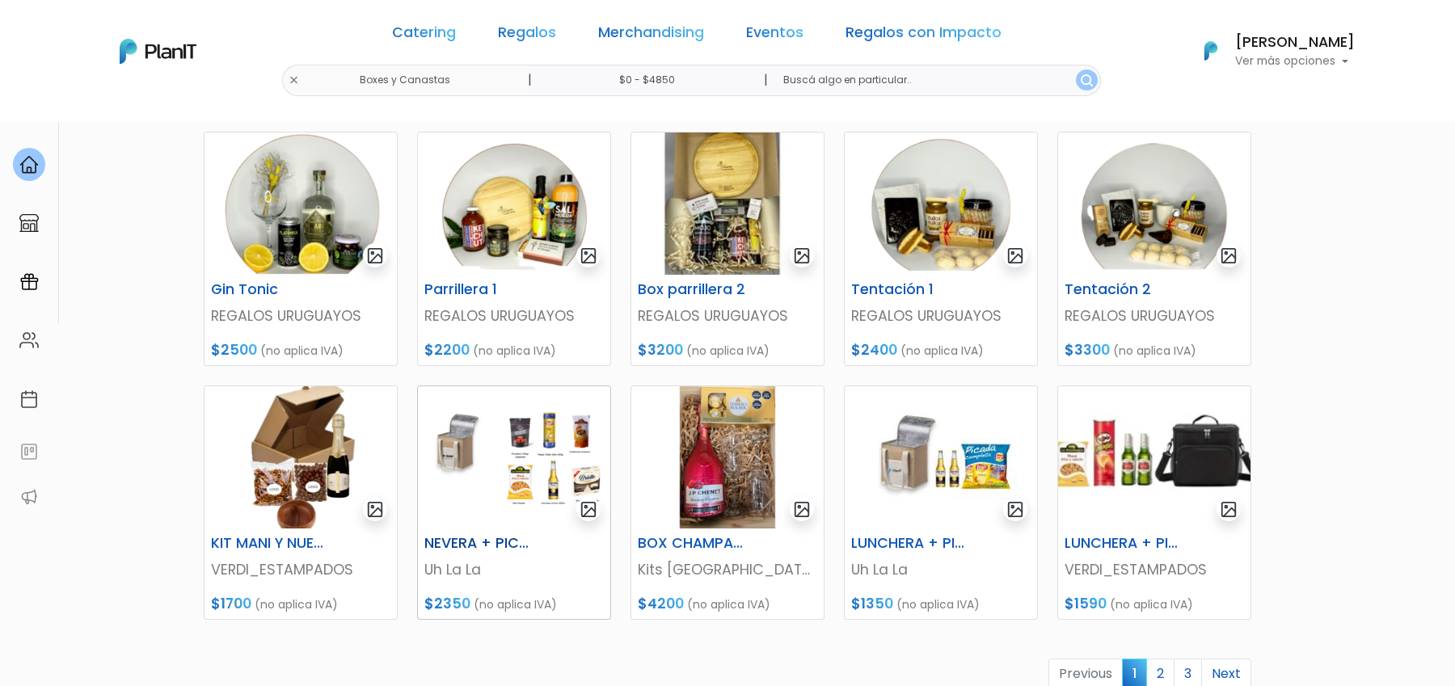
click at [554, 445] on img at bounding box center [514, 457] width 192 height 142
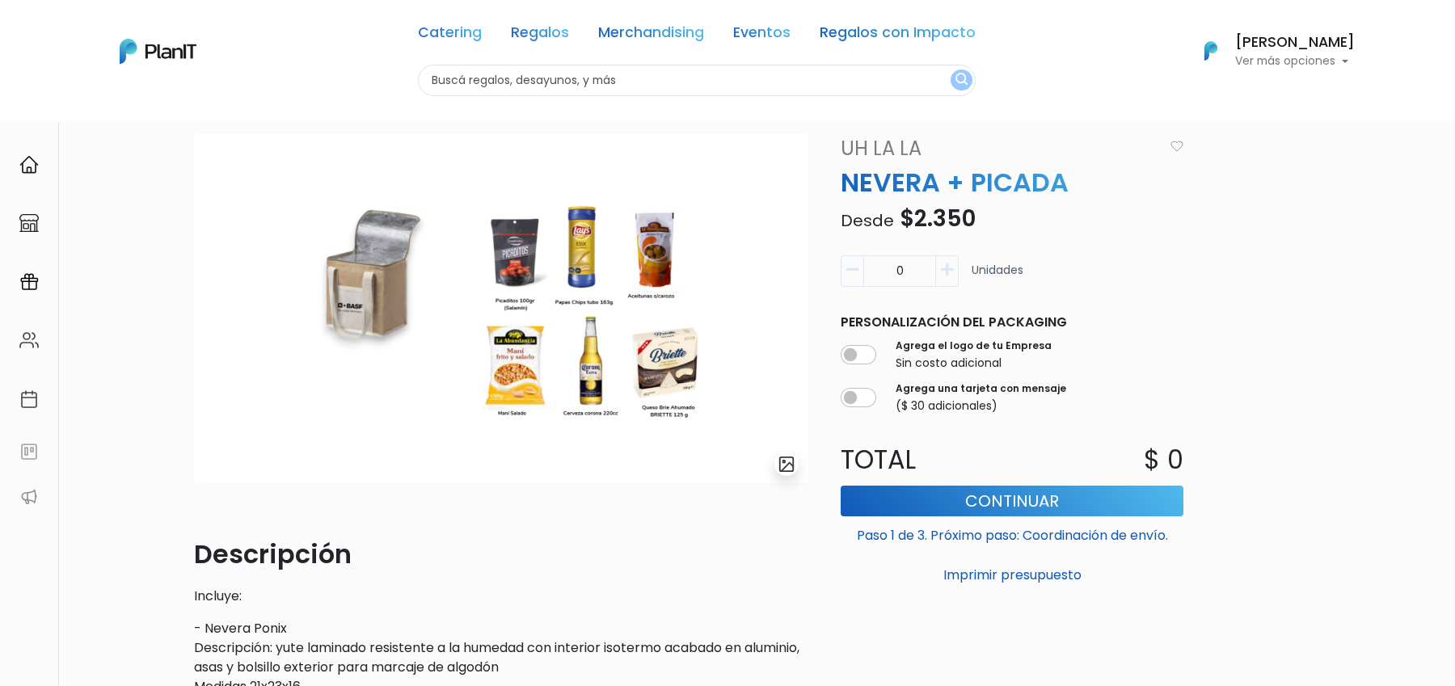
scroll to position [40, 0]
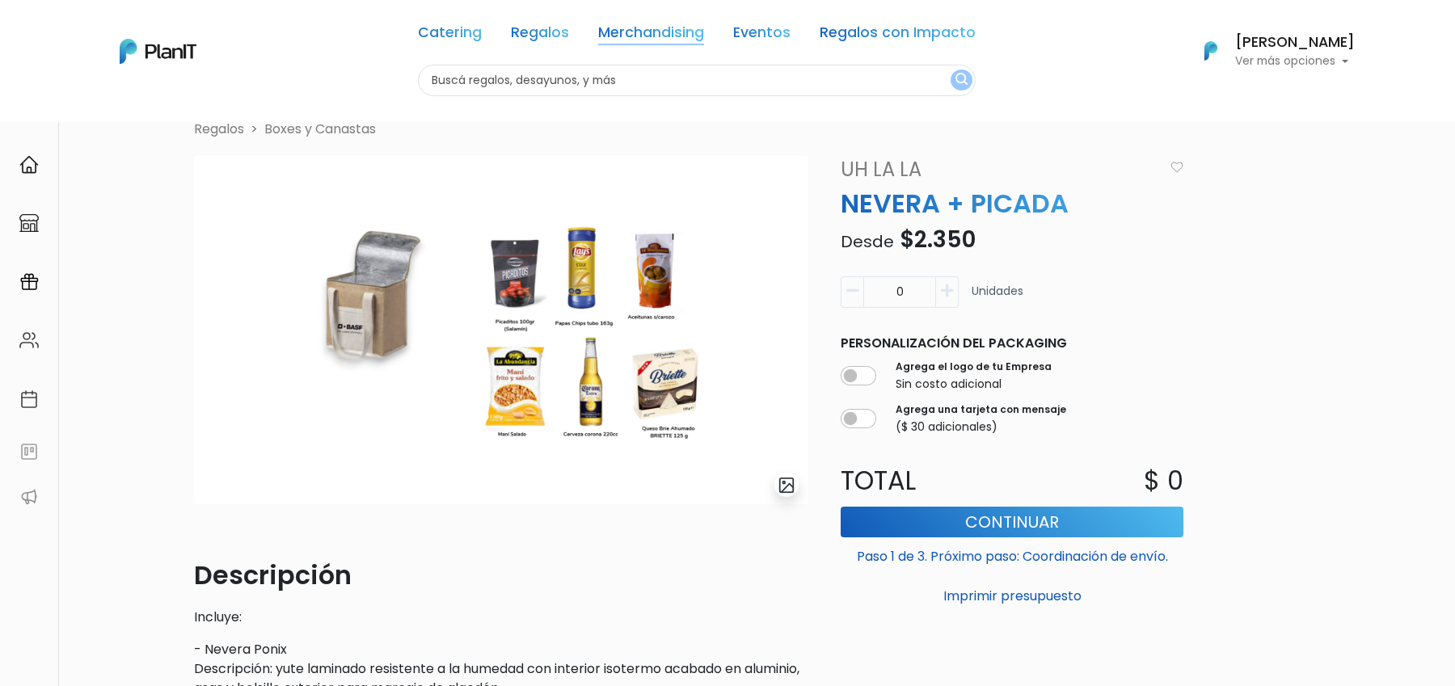
click at [638, 32] on link "Merchandising" at bounding box center [651, 35] width 106 height 19
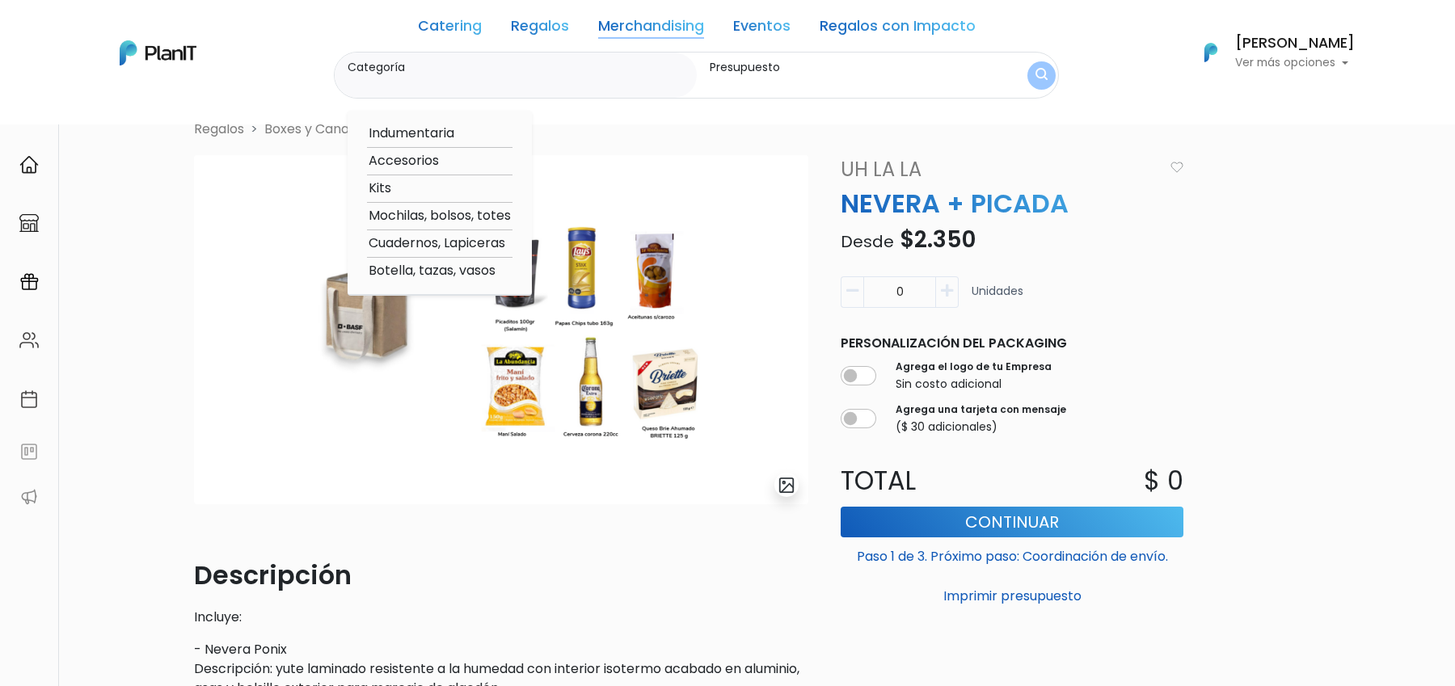
click at [465, 242] on option "Cuadernos, Lapiceras" at bounding box center [439, 244] width 145 height 20
type input "Cuadernos, Lapiceras"
type input "$0 - $1000"
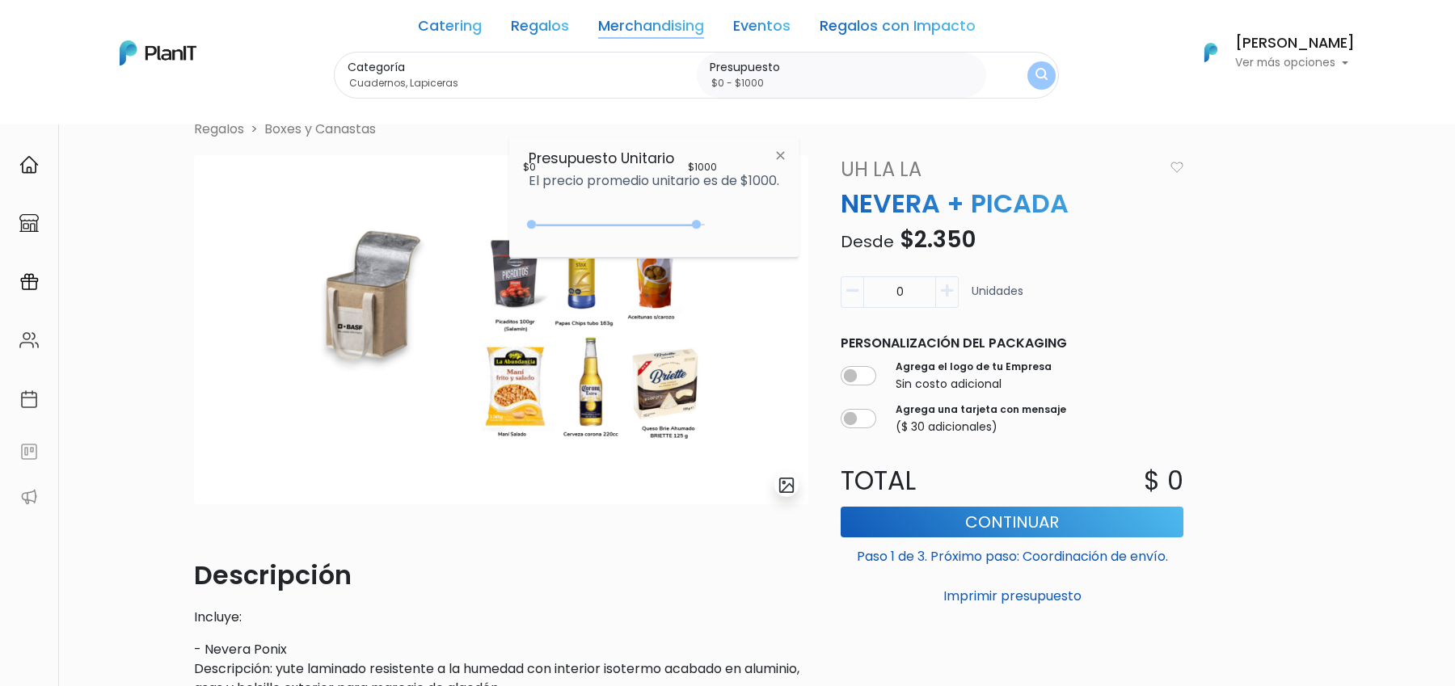
click at [1035, 74] on img "submit" at bounding box center [1041, 75] width 12 height 15
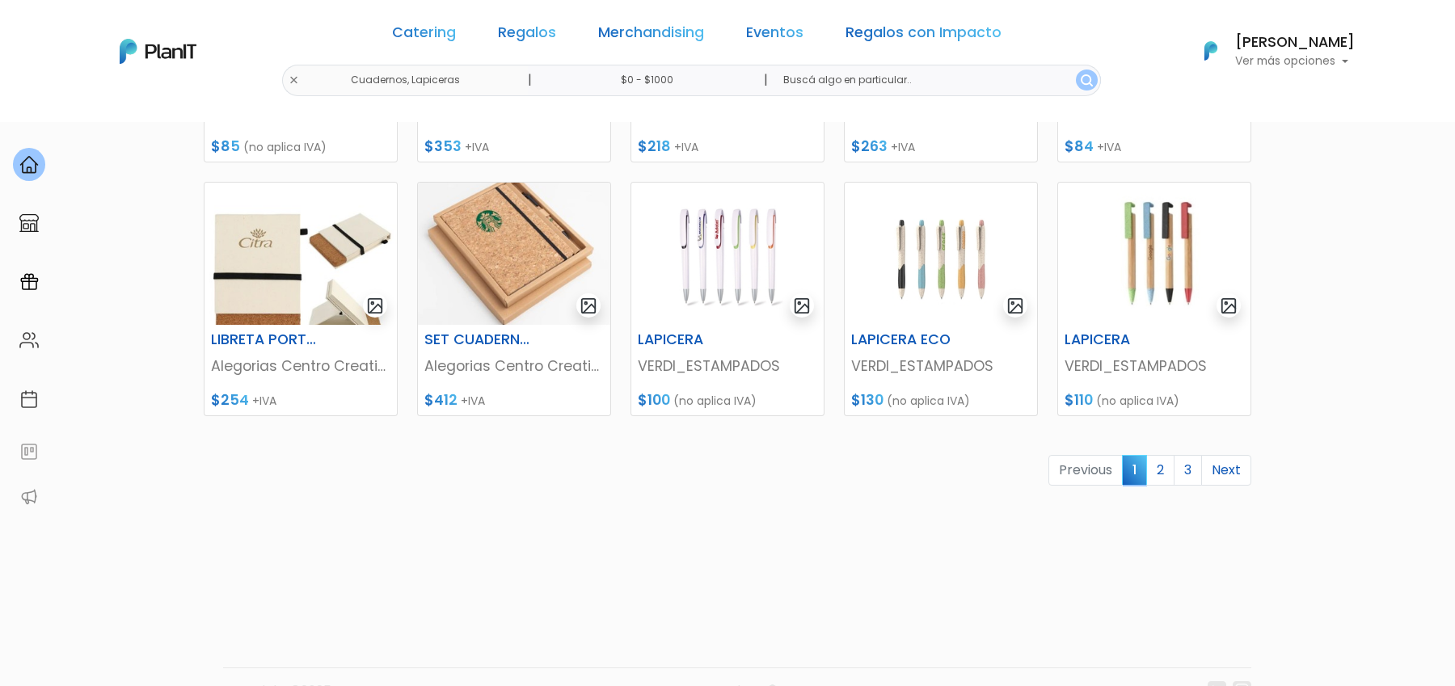
scroll to position [727, 0]
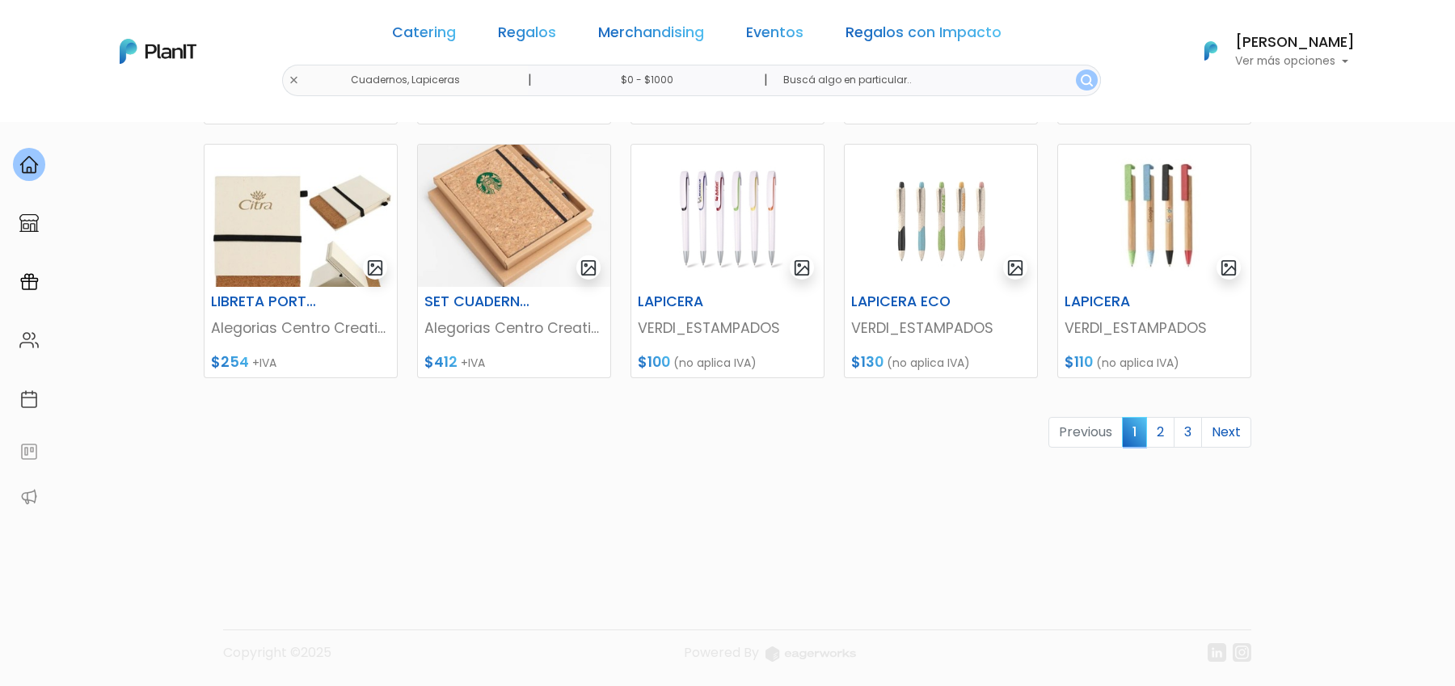
click at [1155, 431] on link "2" at bounding box center [1160, 432] width 28 height 31
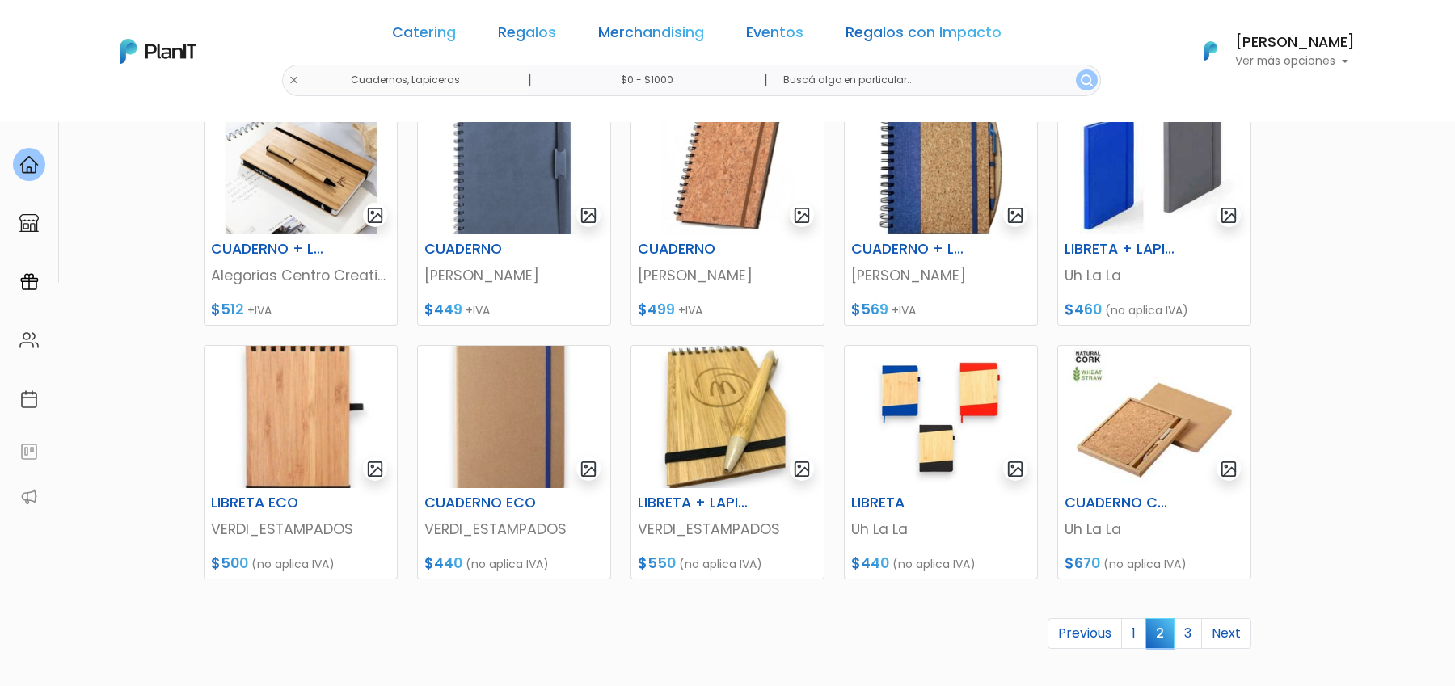
scroll to position [566, 0]
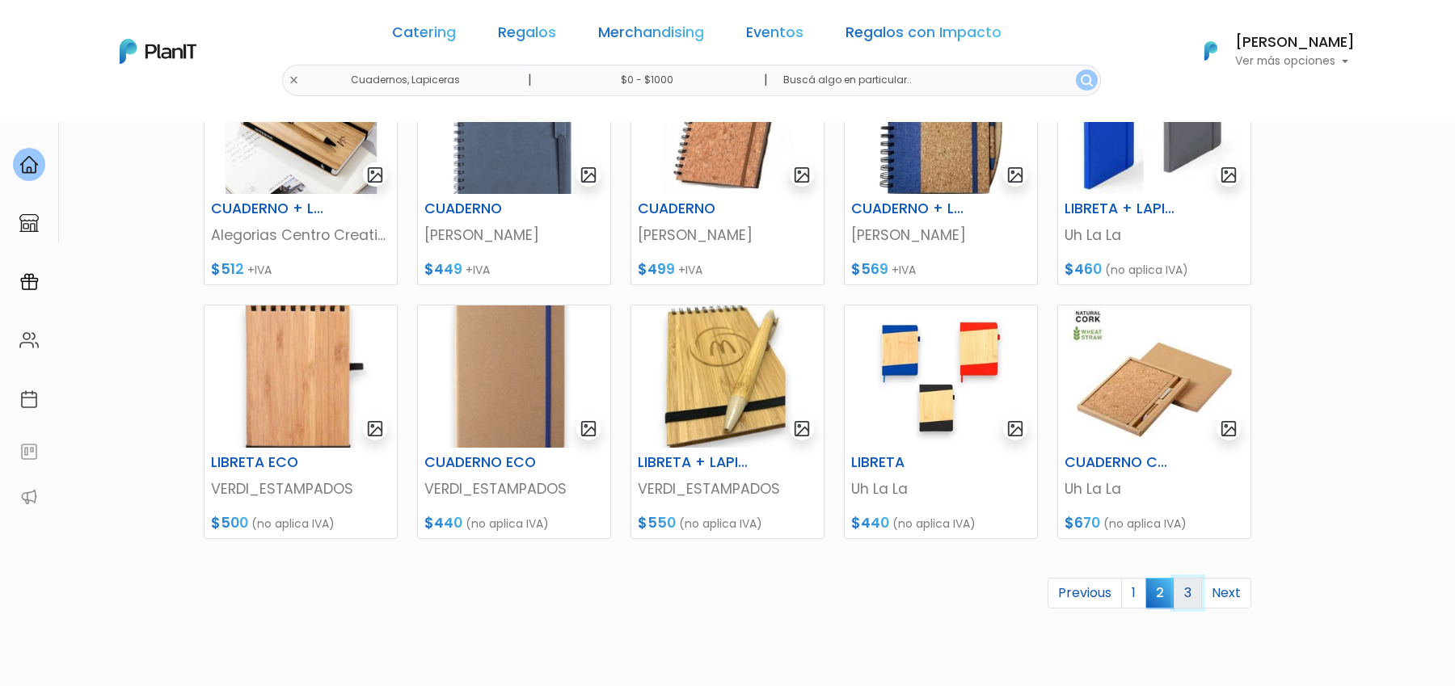
click at [1189, 592] on link "3" at bounding box center [1187, 593] width 28 height 31
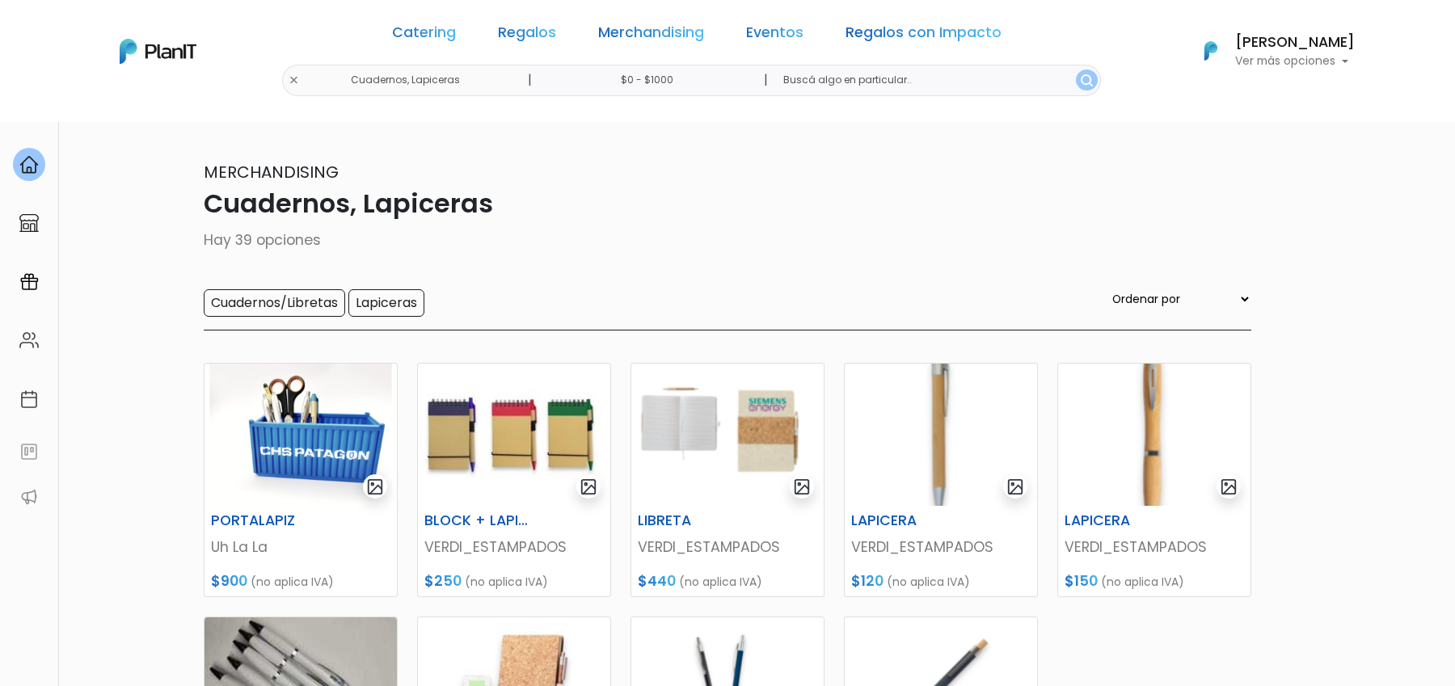
click at [789, 45] on div "Catering Regalos Merchandising Eventos Regalos con Impacto" at bounding box center [696, 35] width 622 height 58
click at [777, 37] on link "Eventos" at bounding box center [774, 35] width 57 height 19
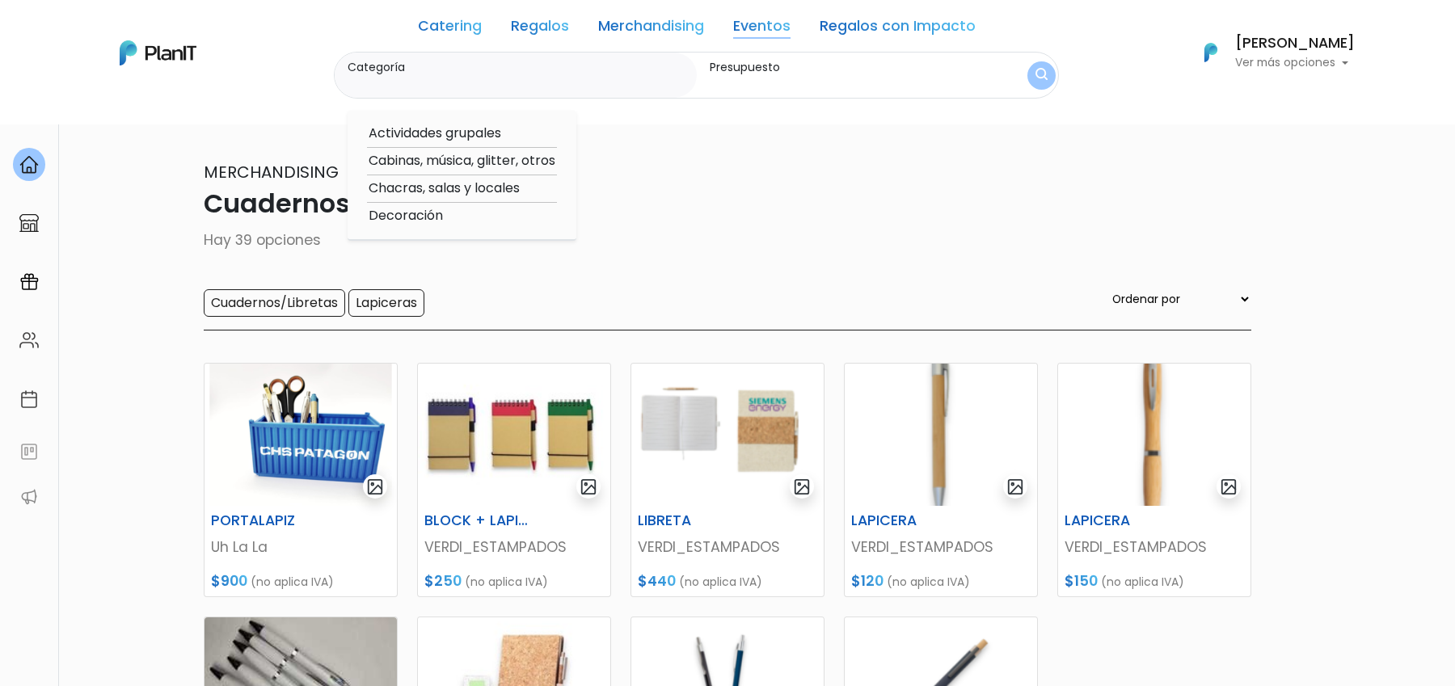
click at [731, 229] on div "Merchandising Cuadernos, Lapiceras Hay 39 opciones Cuadernos/Libretas Lapiceras…" at bounding box center [727, 245] width 1047 height 171
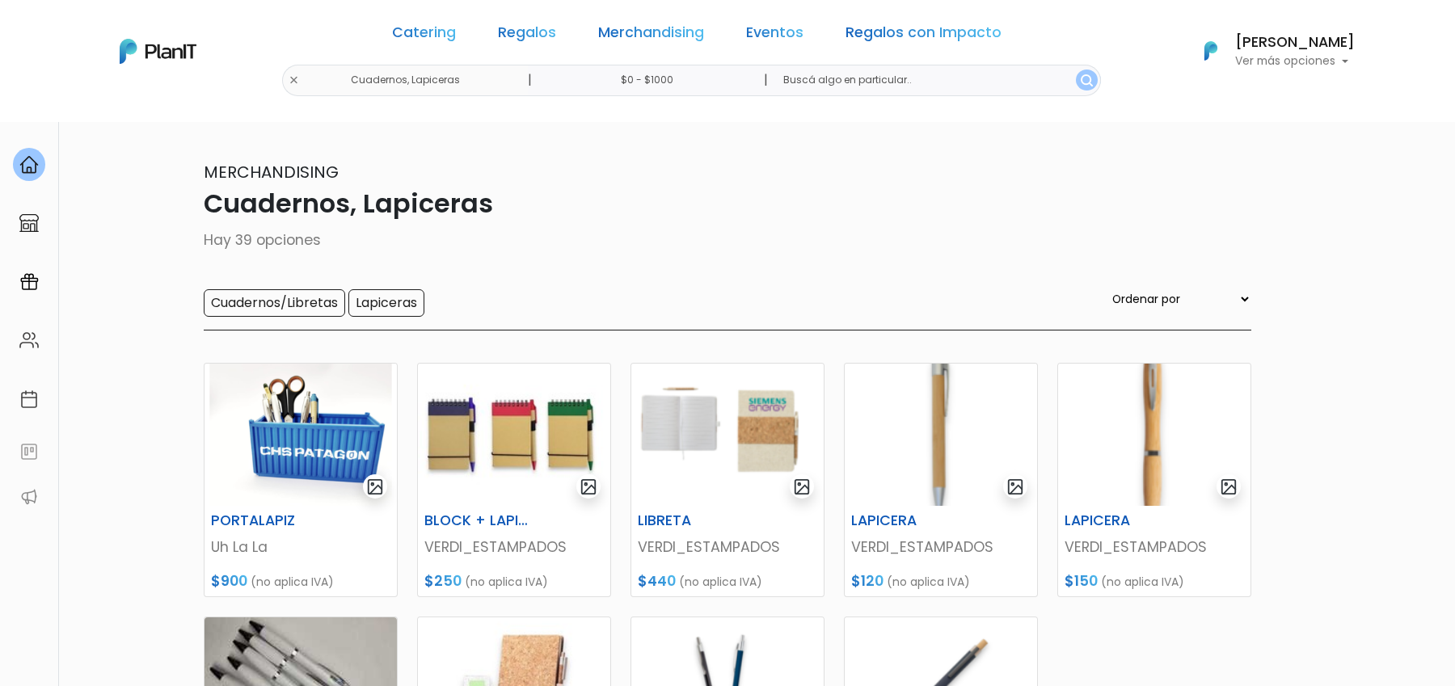
click at [534, 36] on link "Regalos" at bounding box center [527, 35] width 58 height 19
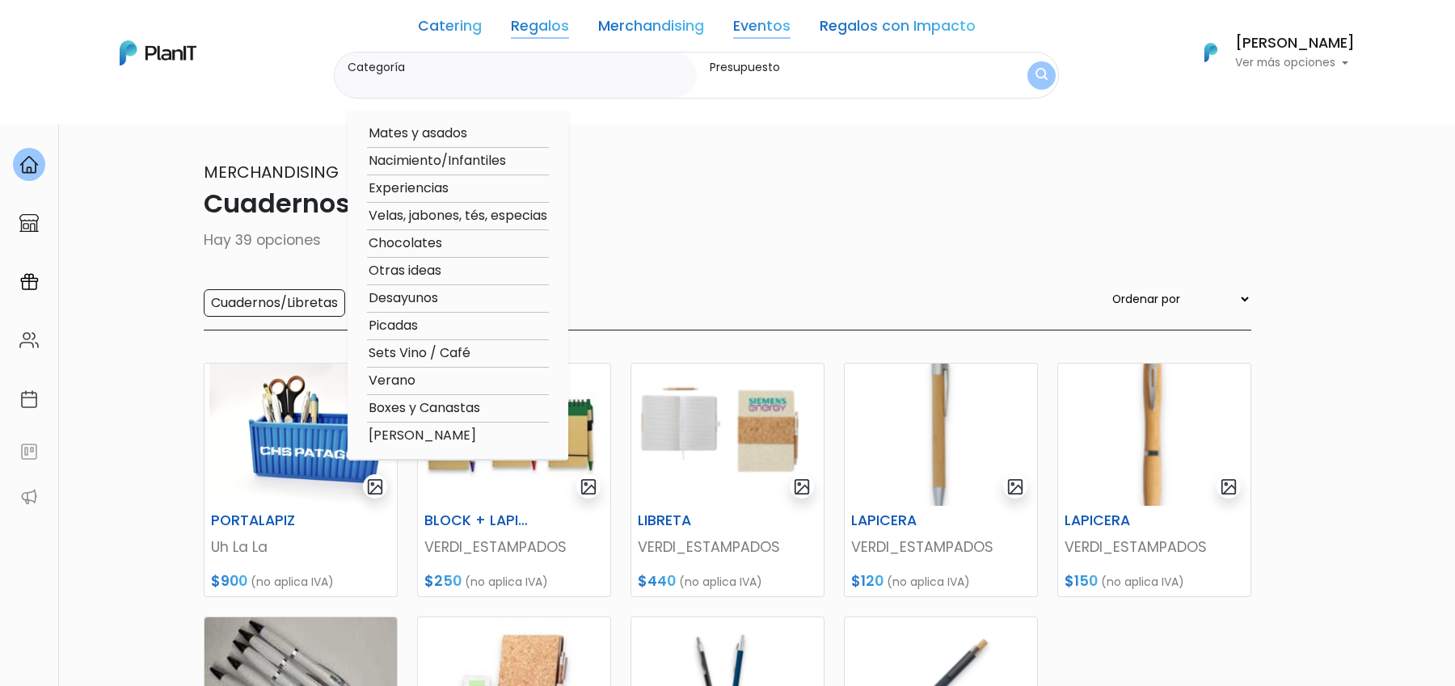
click at [472, 140] on option "Mates y asados" at bounding box center [458, 134] width 182 height 20
type input "Mates y asados"
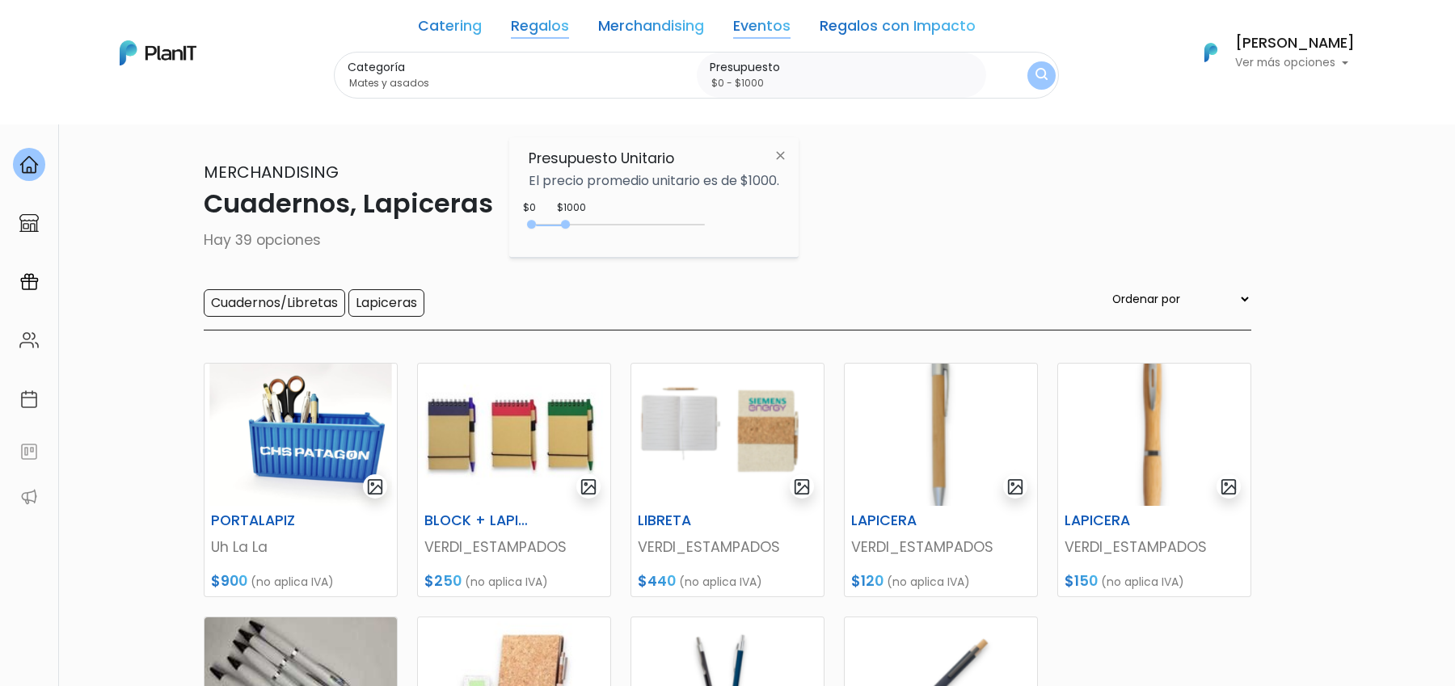
click at [569, 224] on div at bounding box center [565, 224] width 9 height 9
click at [666, 242] on div "$1000 $0 0 : 1000 0 1000 0,1000" at bounding box center [654, 228] width 251 height 32
click at [687, 222] on div "0 : 4500 0 4500" at bounding box center [620, 228] width 170 height 16
type input "$0 - Más de $5000"
drag, startPoint x: 687, startPoint y: 222, endPoint x: 705, endPoint y: 221, distance: 17.9
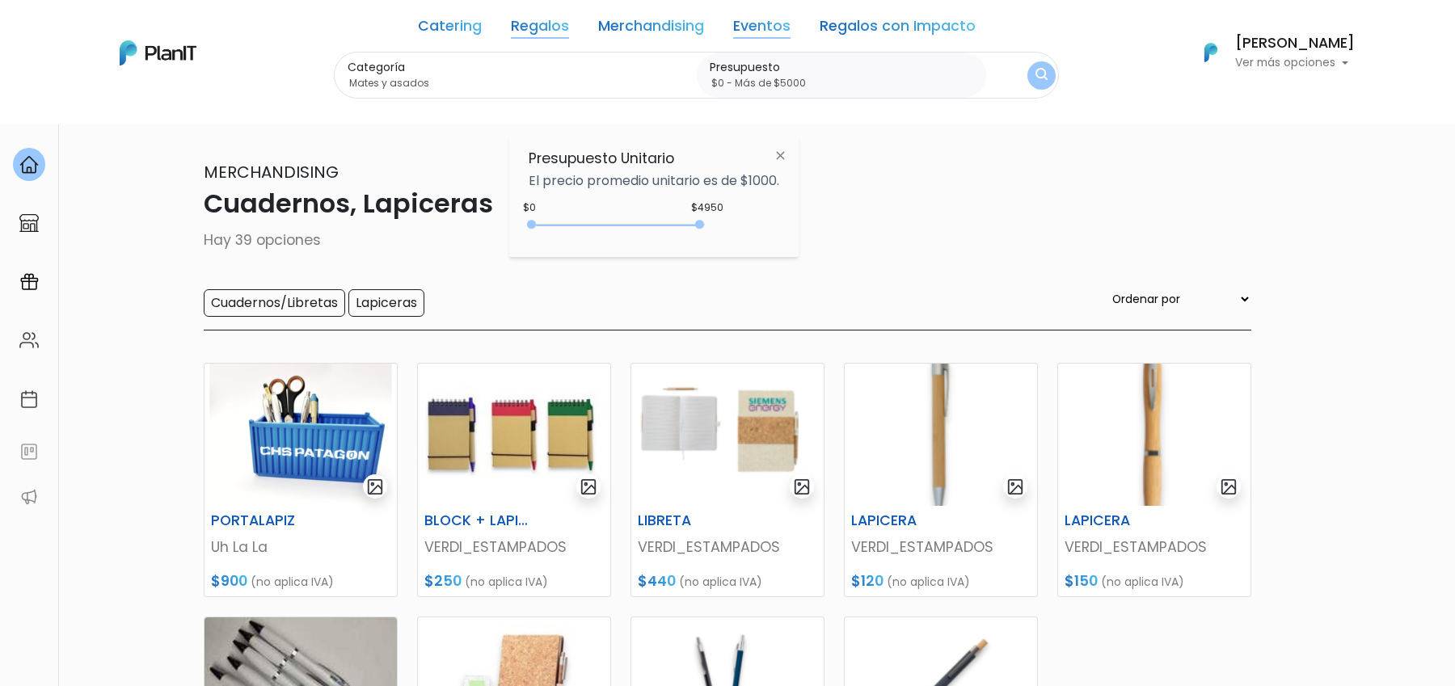
click at [705, 221] on div "$4950 $0 0 : 4950 0 4950 0,5000" at bounding box center [654, 228] width 251 height 32
click at [1045, 73] on img "submit" at bounding box center [1041, 75] width 12 height 15
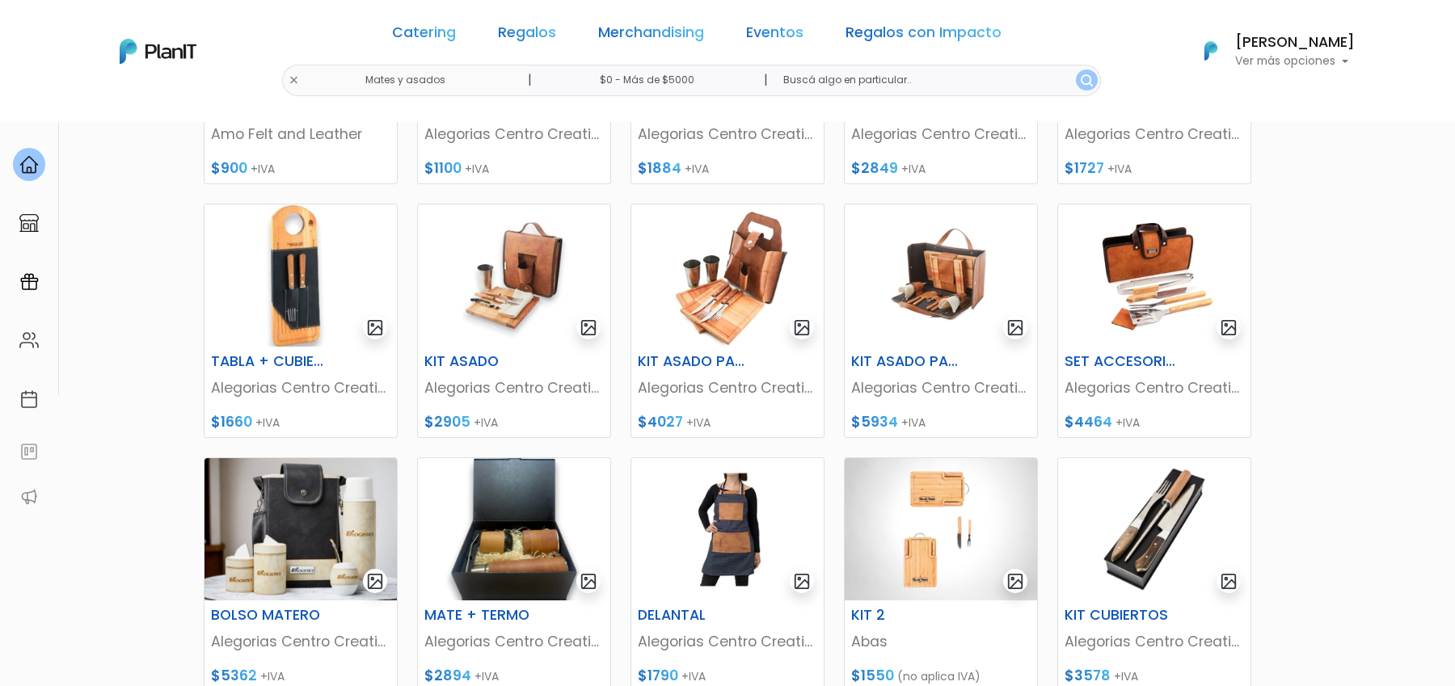
scroll to position [444, 0]
